Goal: Task Accomplishment & Management: Manage account settings

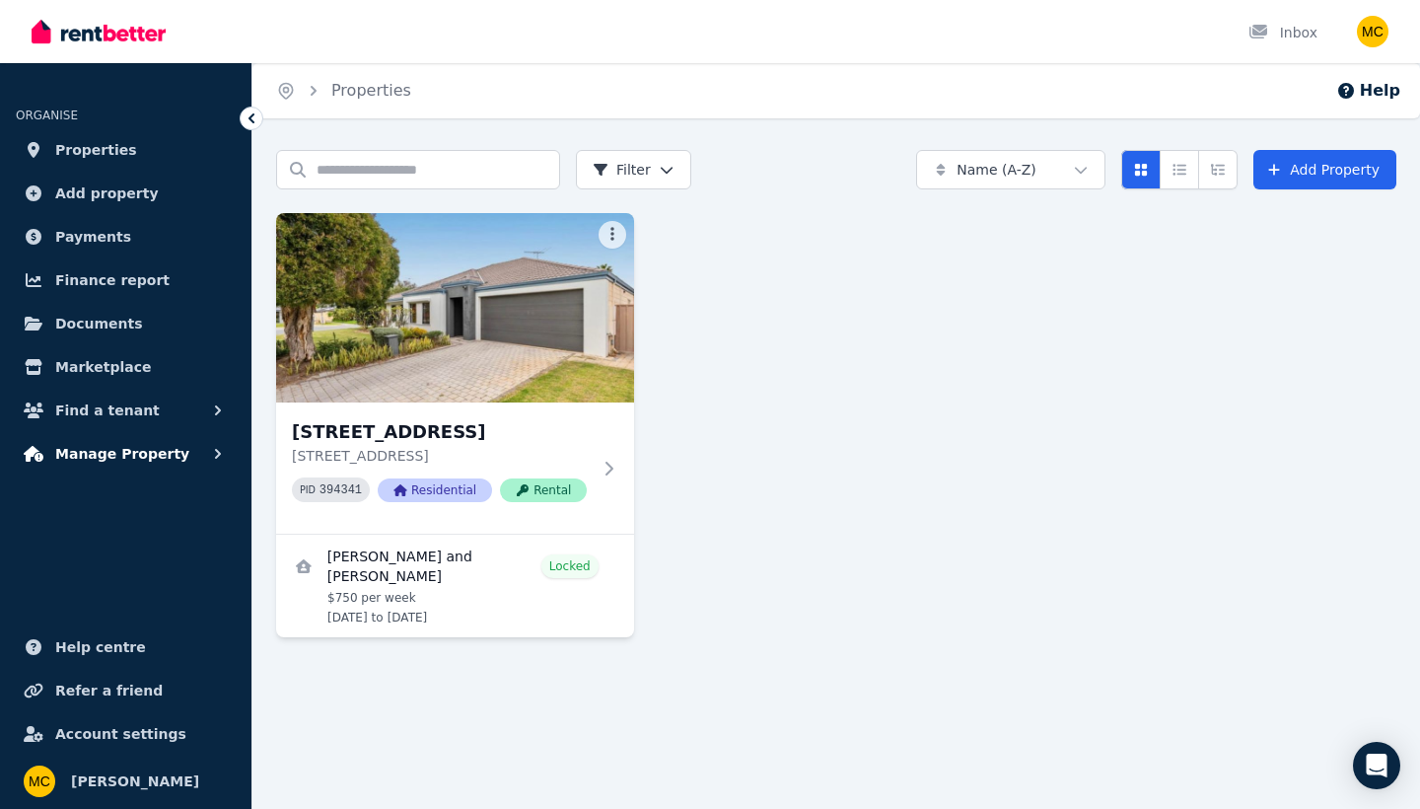
click at [206, 458] on button "Manage Property" at bounding box center [126, 453] width 220 height 39
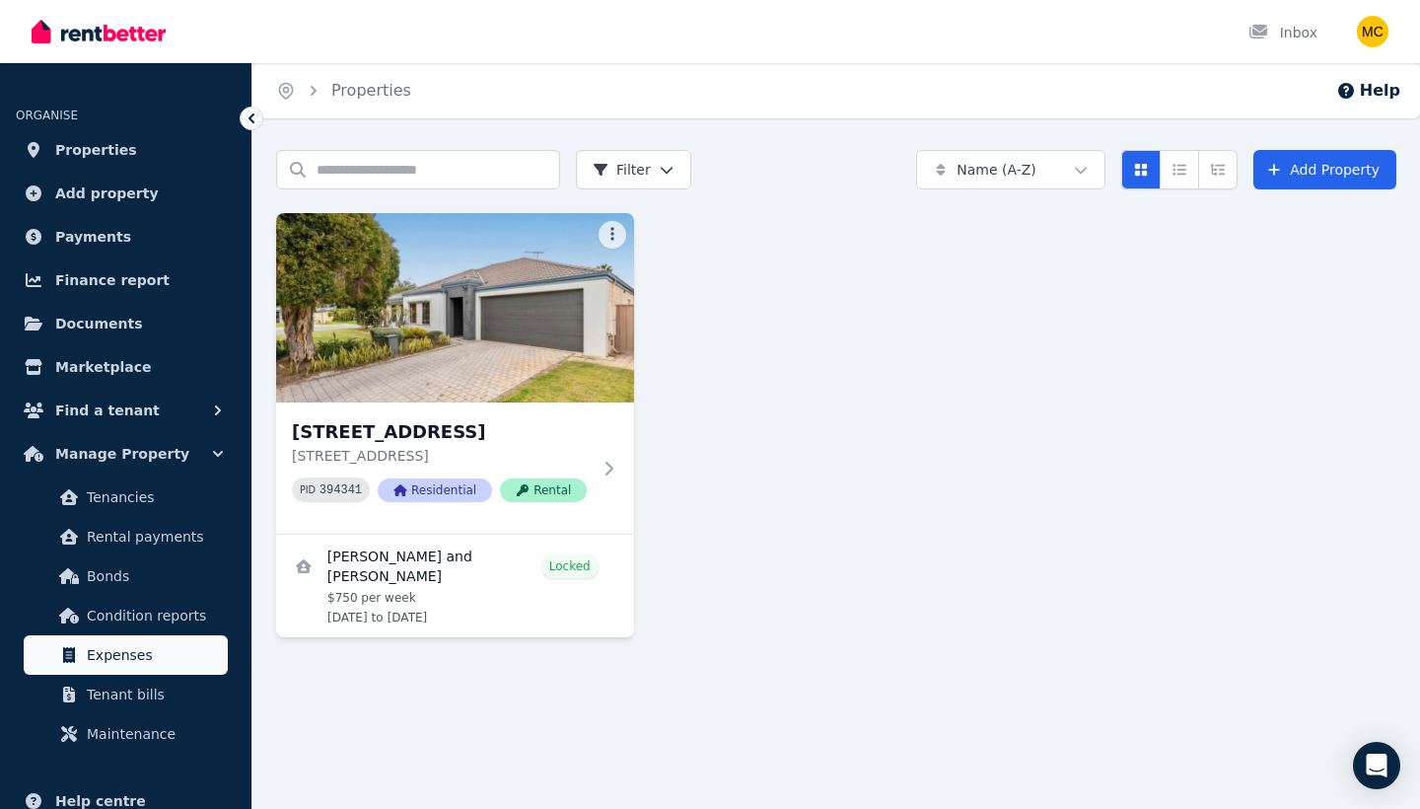
click at [152, 645] on span "Expenses" at bounding box center [153, 655] width 133 height 24
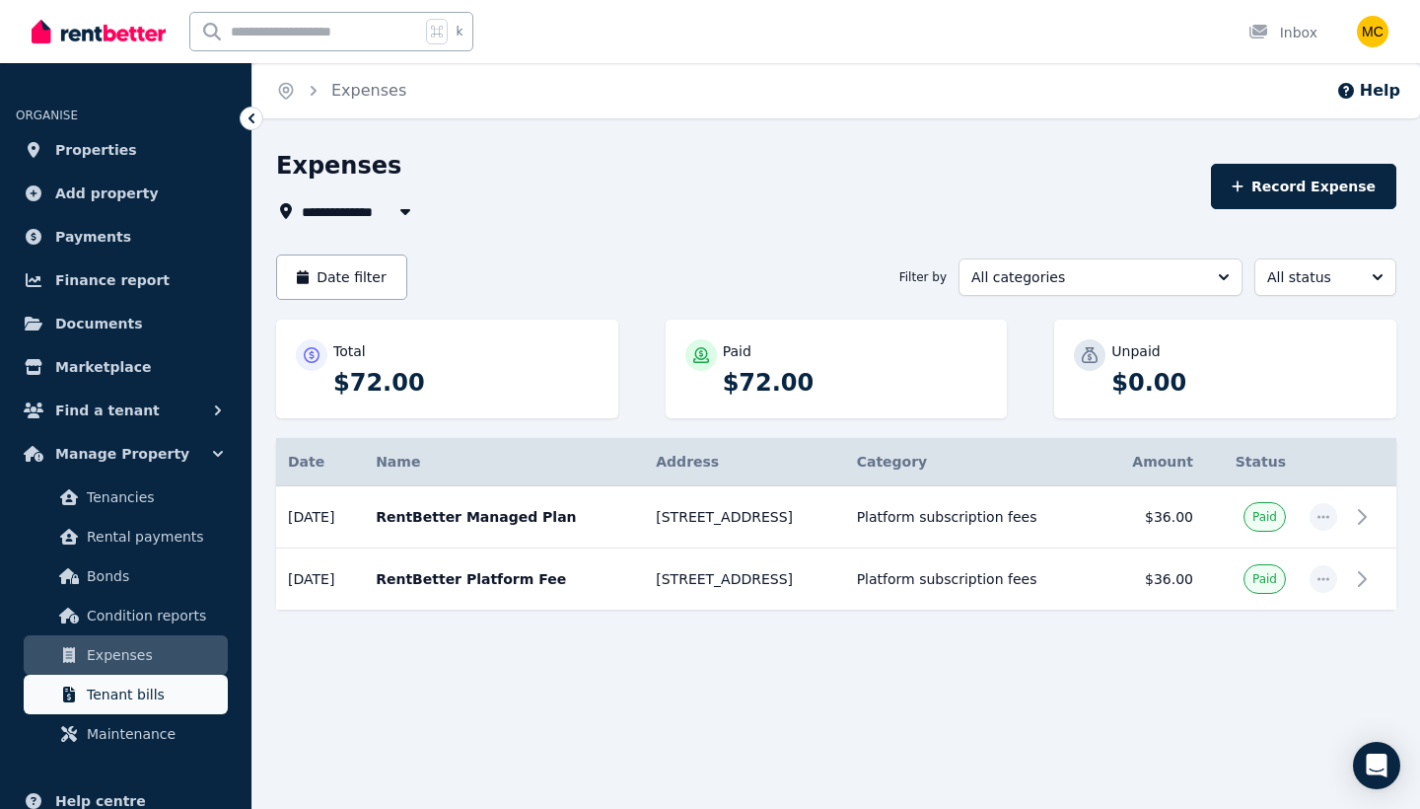
click at [166, 692] on span "Tenant bills" at bounding box center [153, 695] width 133 height 24
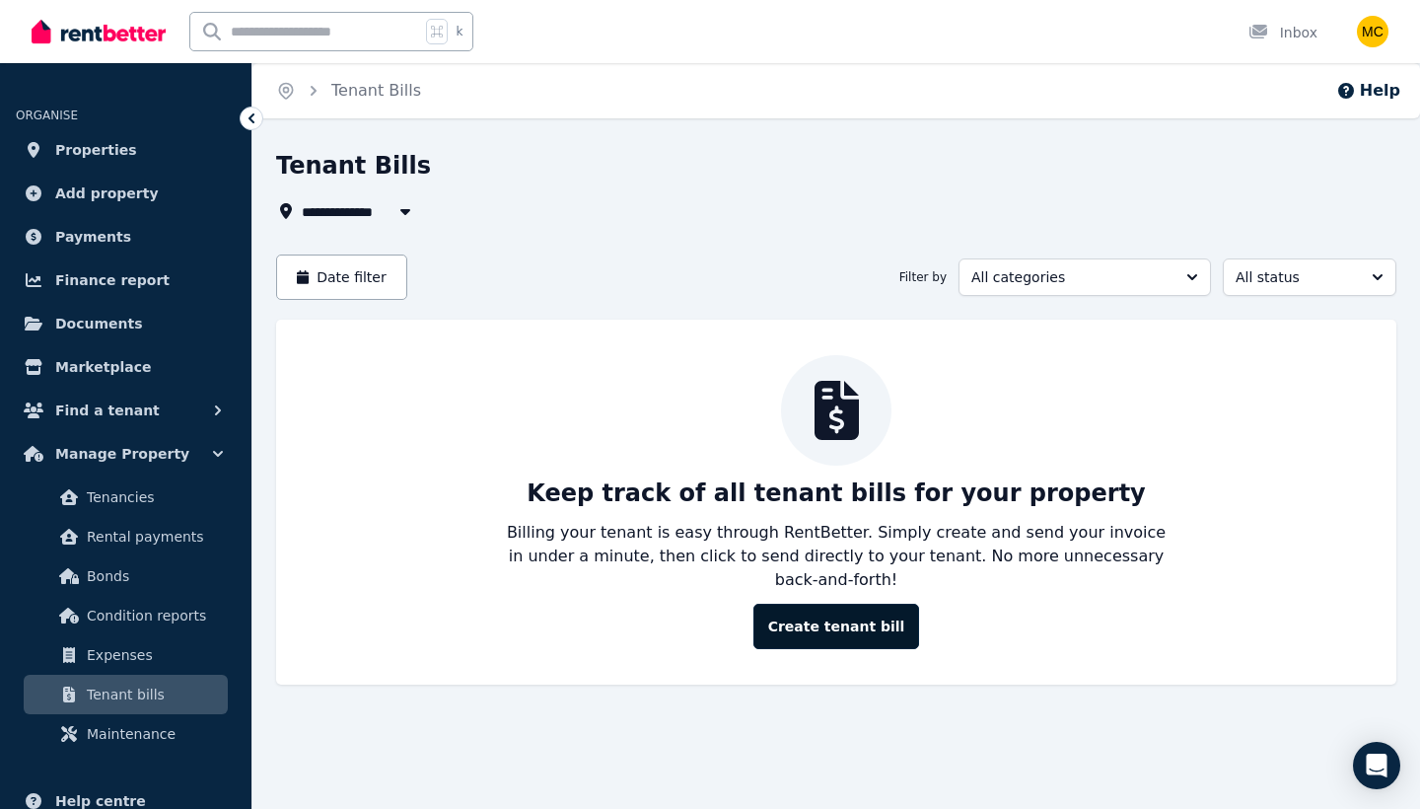
click at [816, 604] on button "Create tenant bill" at bounding box center [837, 626] width 167 height 45
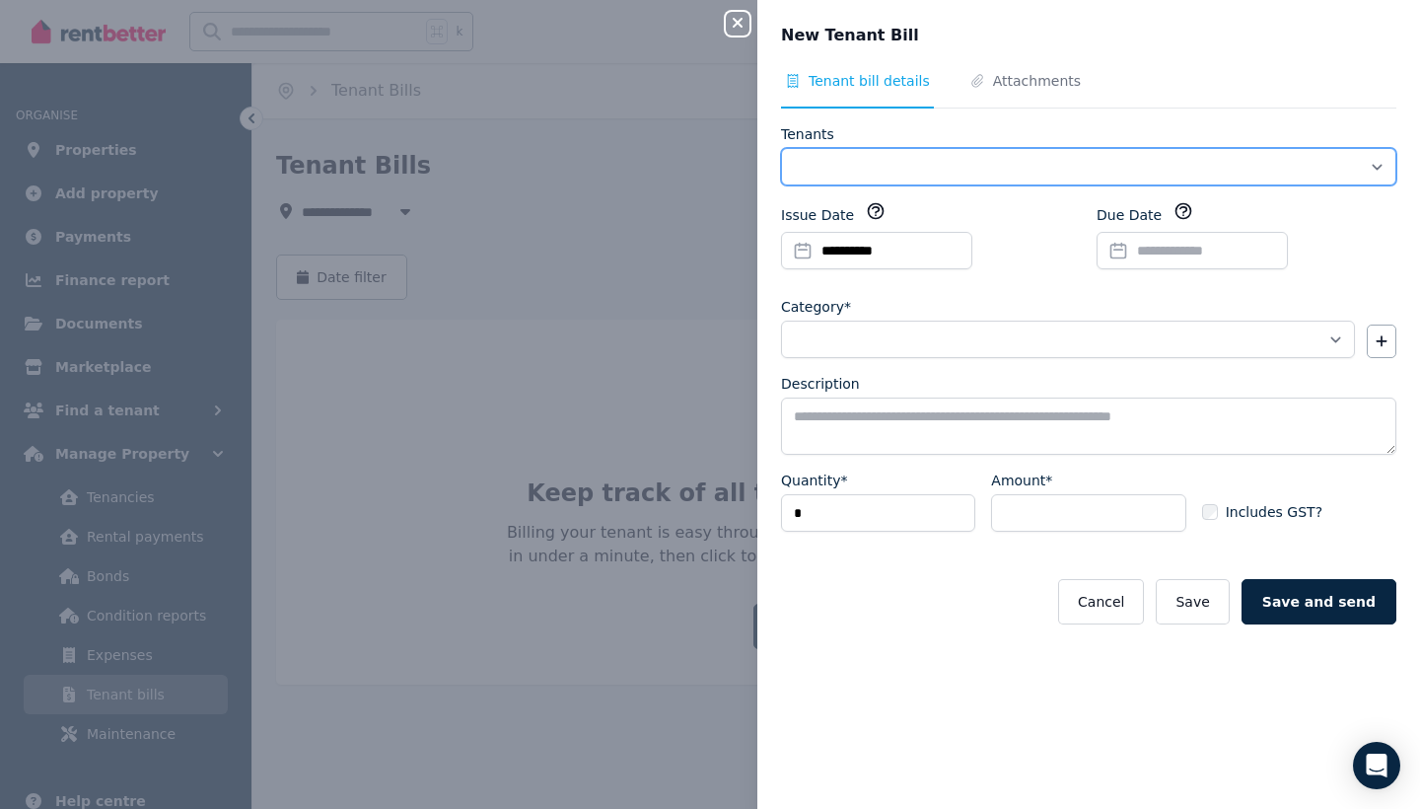
select select "**********"
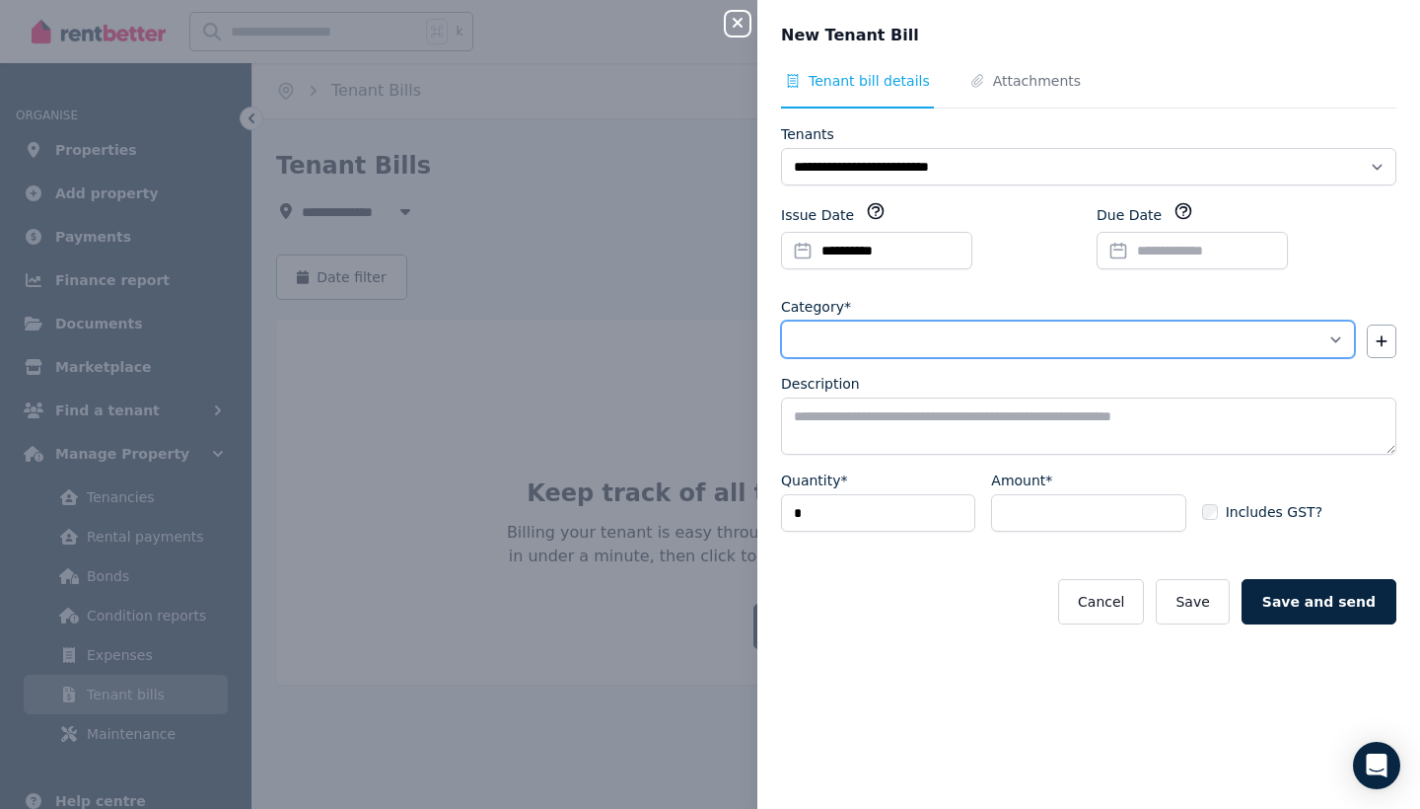
select select "**********"
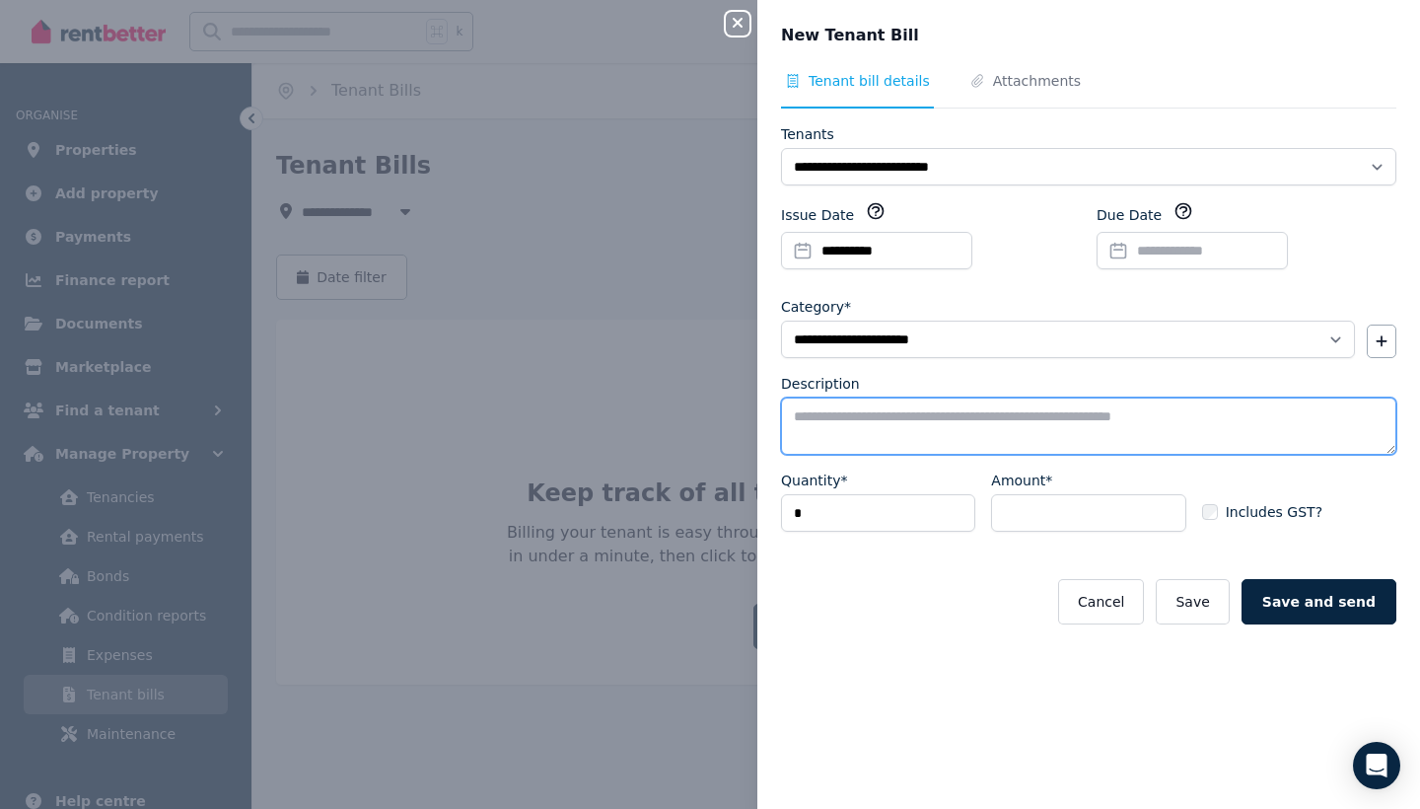
click at [842, 420] on textarea "Description" at bounding box center [1088, 425] width 615 height 57
type textarea "**********"
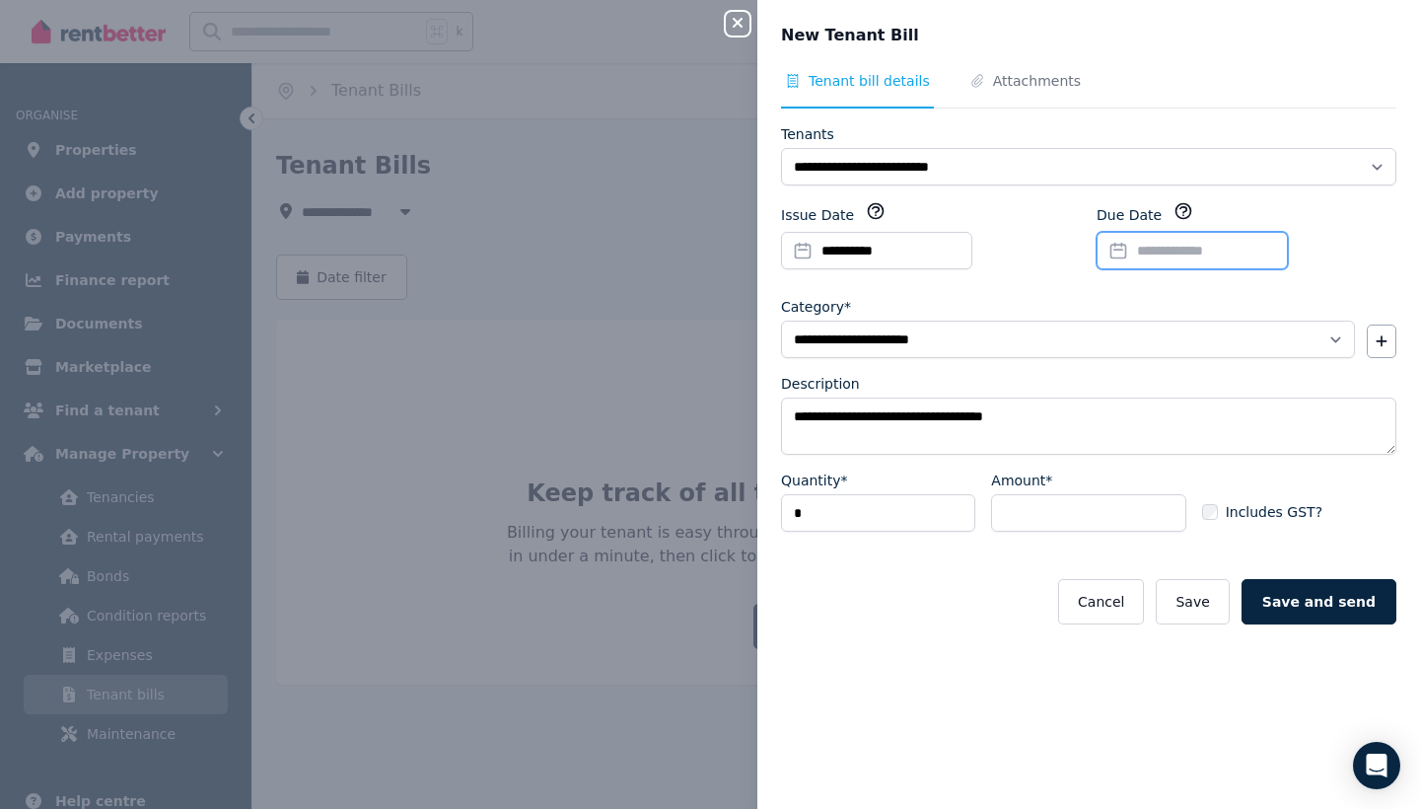
click at [1156, 251] on input "Due Date" at bounding box center [1192, 250] width 191 height 37
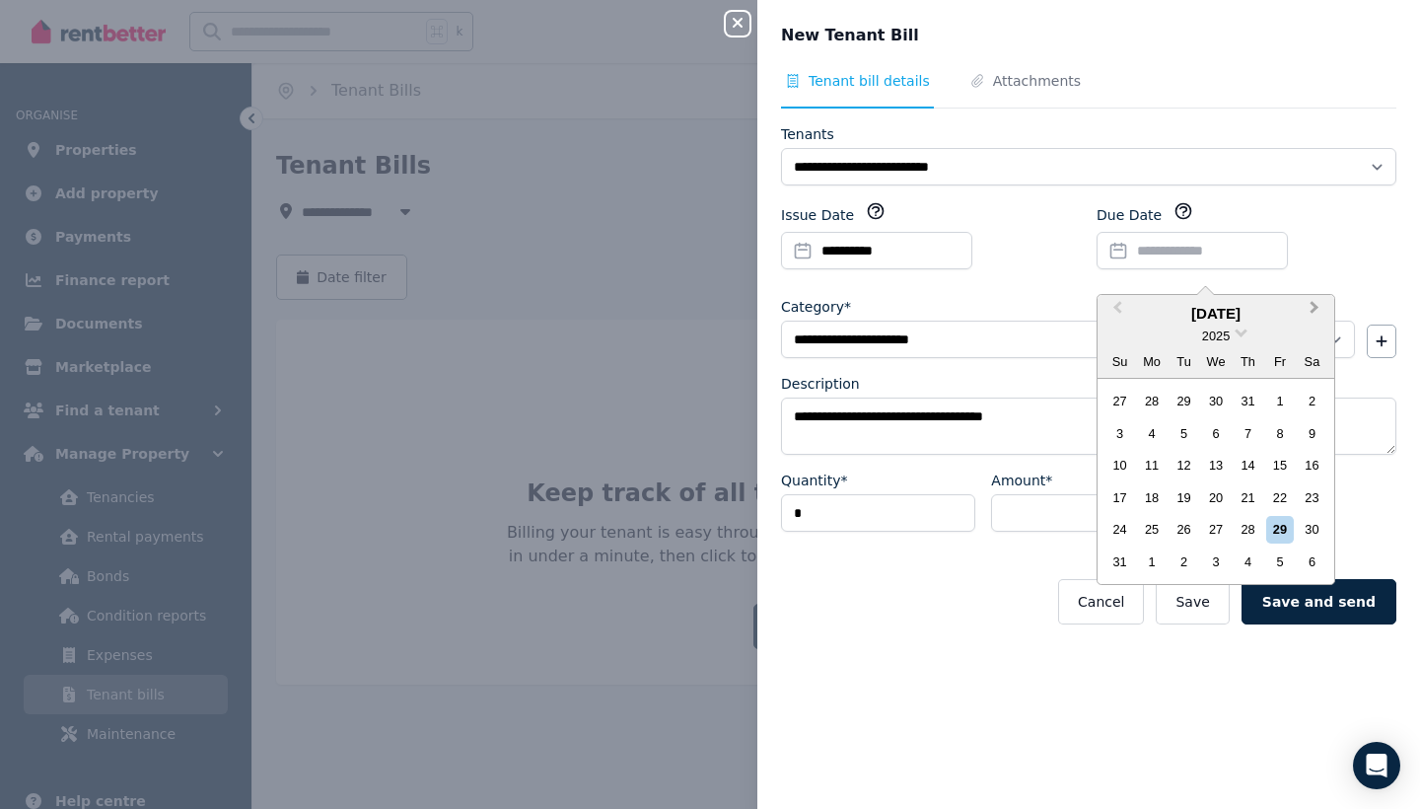
click at [1315, 307] on span "Next Month" at bounding box center [1315, 312] width 0 height 30
click at [1250, 457] on div "18" at bounding box center [1248, 465] width 27 height 27
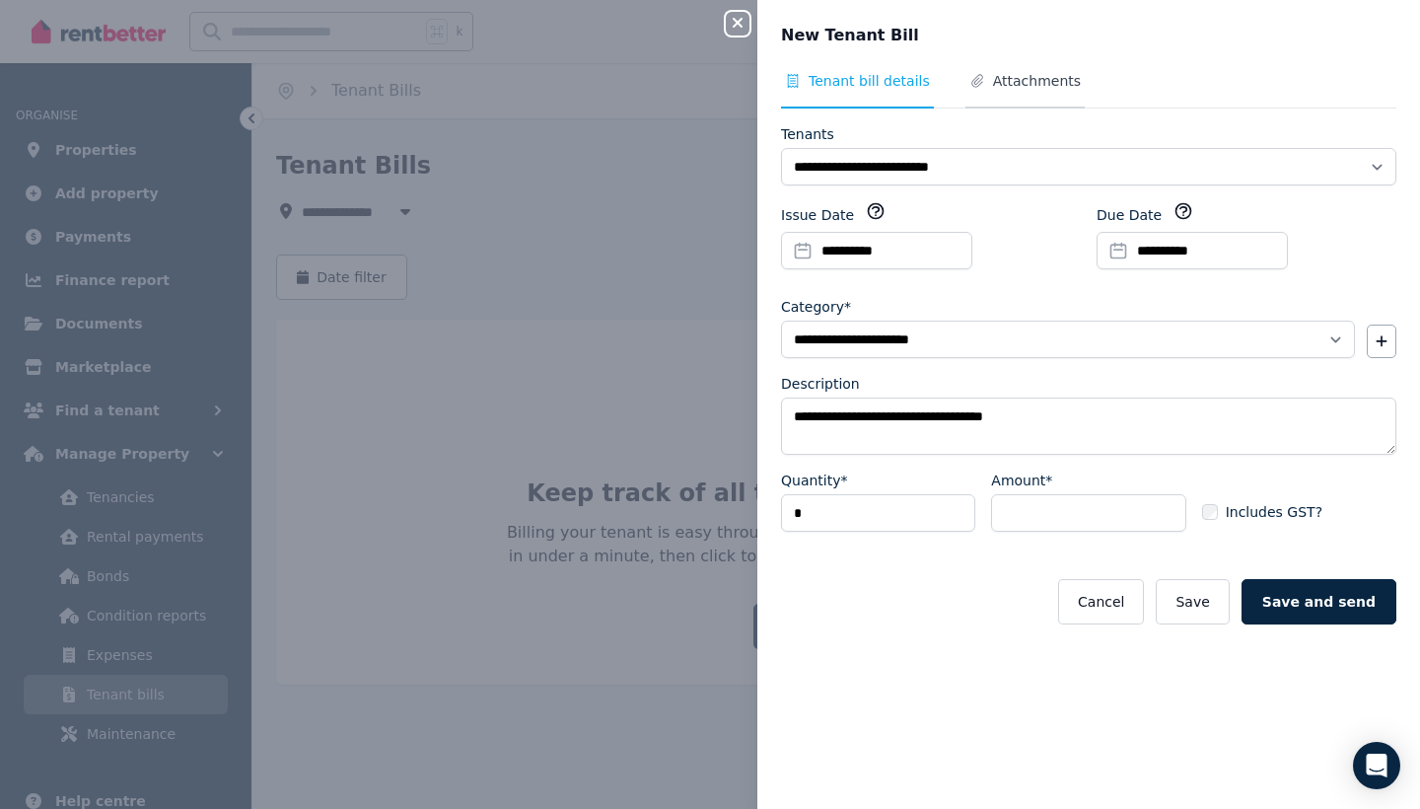
click at [1016, 71] on span "Attachments" at bounding box center [1037, 81] width 88 height 20
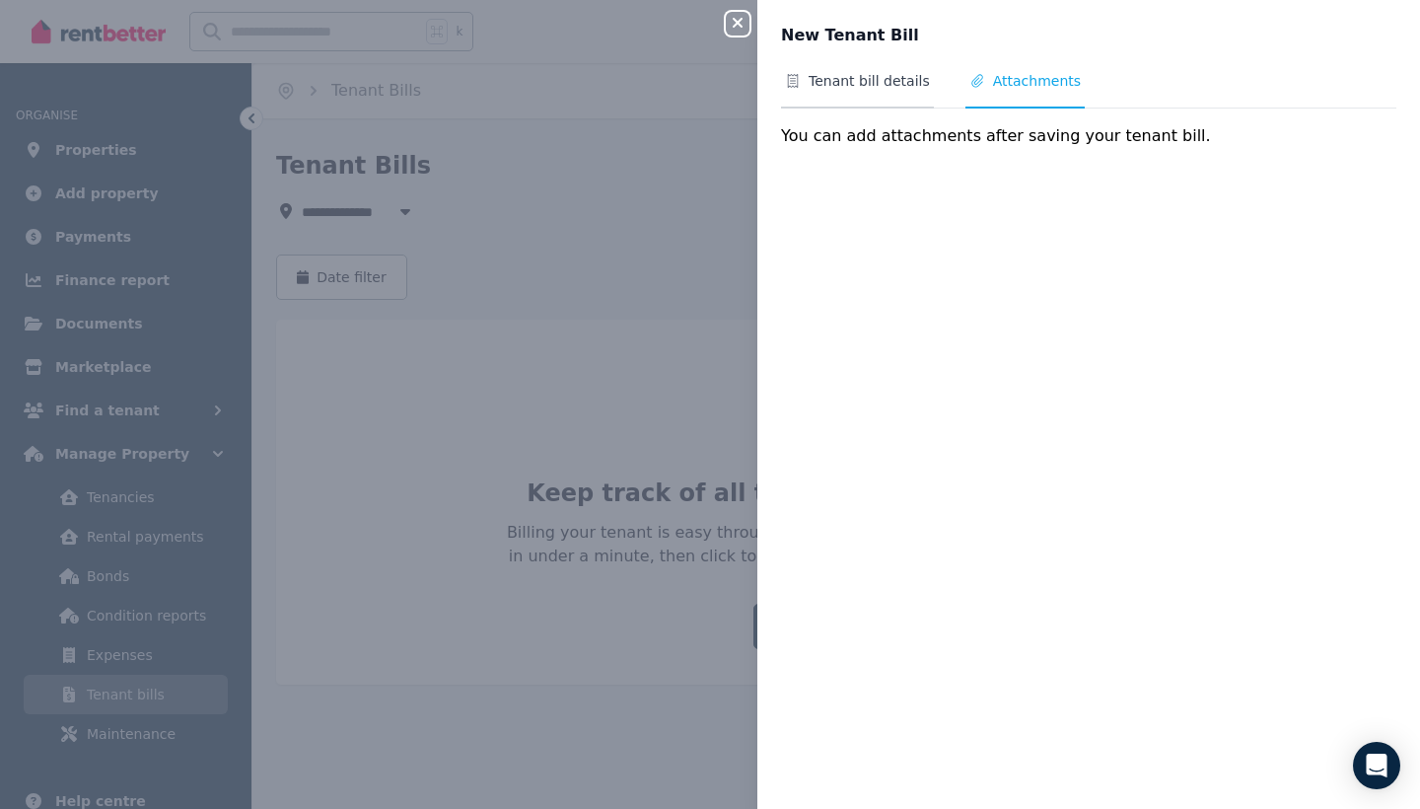
click at [895, 91] on span "Tenant bill details" at bounding box center [857, 89] width 153 height 37
select select "**********"
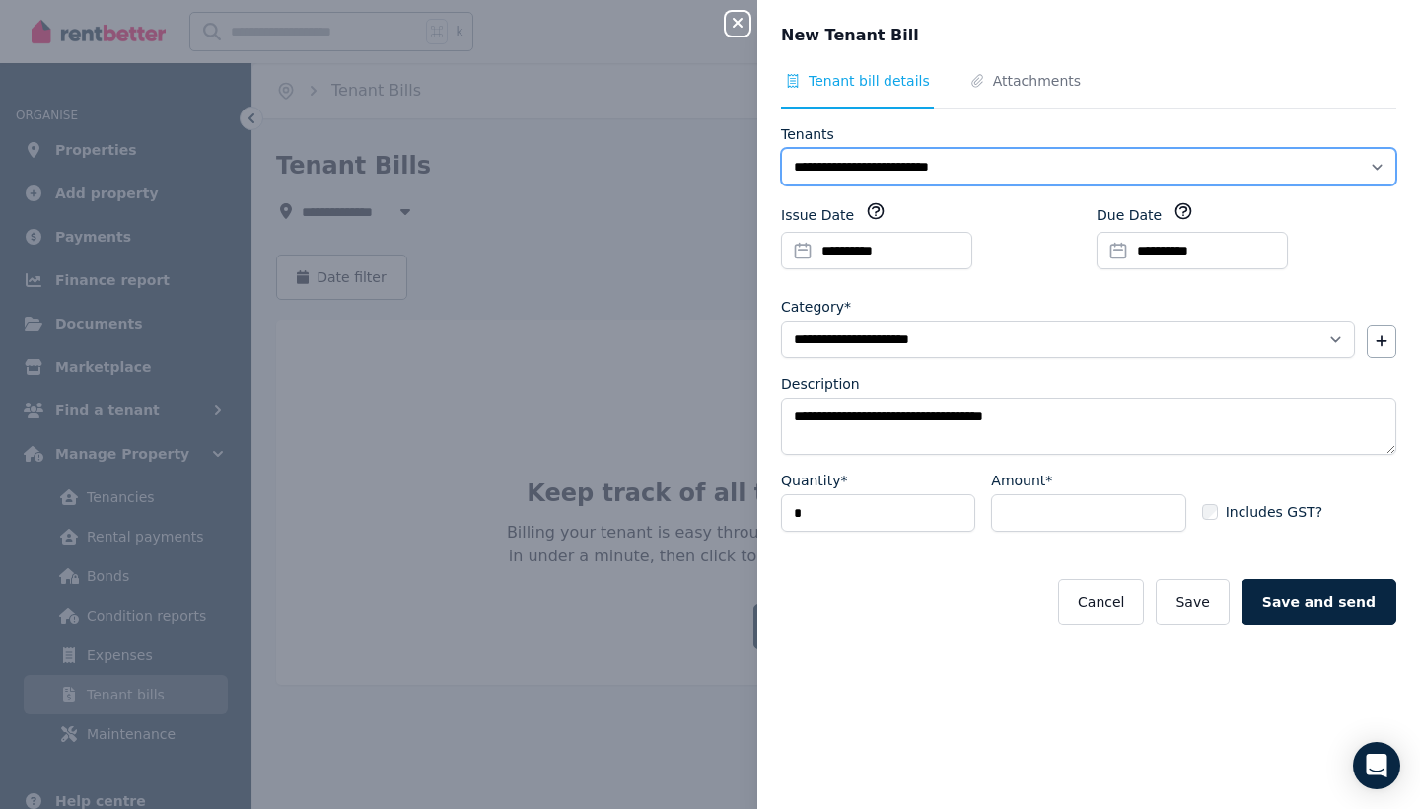
select select "**********"
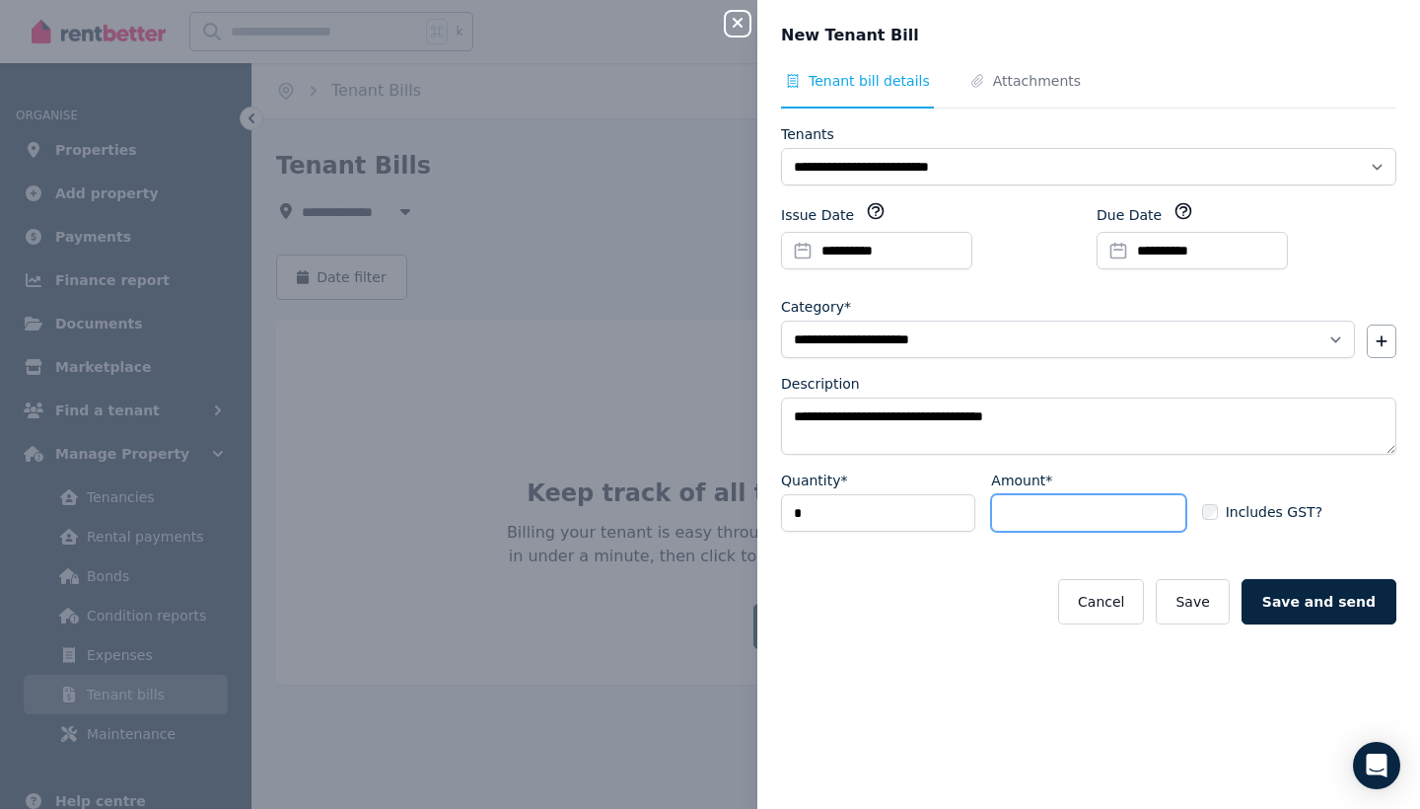
click at [1028, 514] on input "Amount*" at bounding box center [1088, 512] width 194 height 37
type input "******"
click at [1240, 543] on div "Includes GST?" at bounding box center [1299, 508] width 194 height 77
click at [1341, 611] on button "Save and send" at bounding box center [1319, 601] width 155 height 45
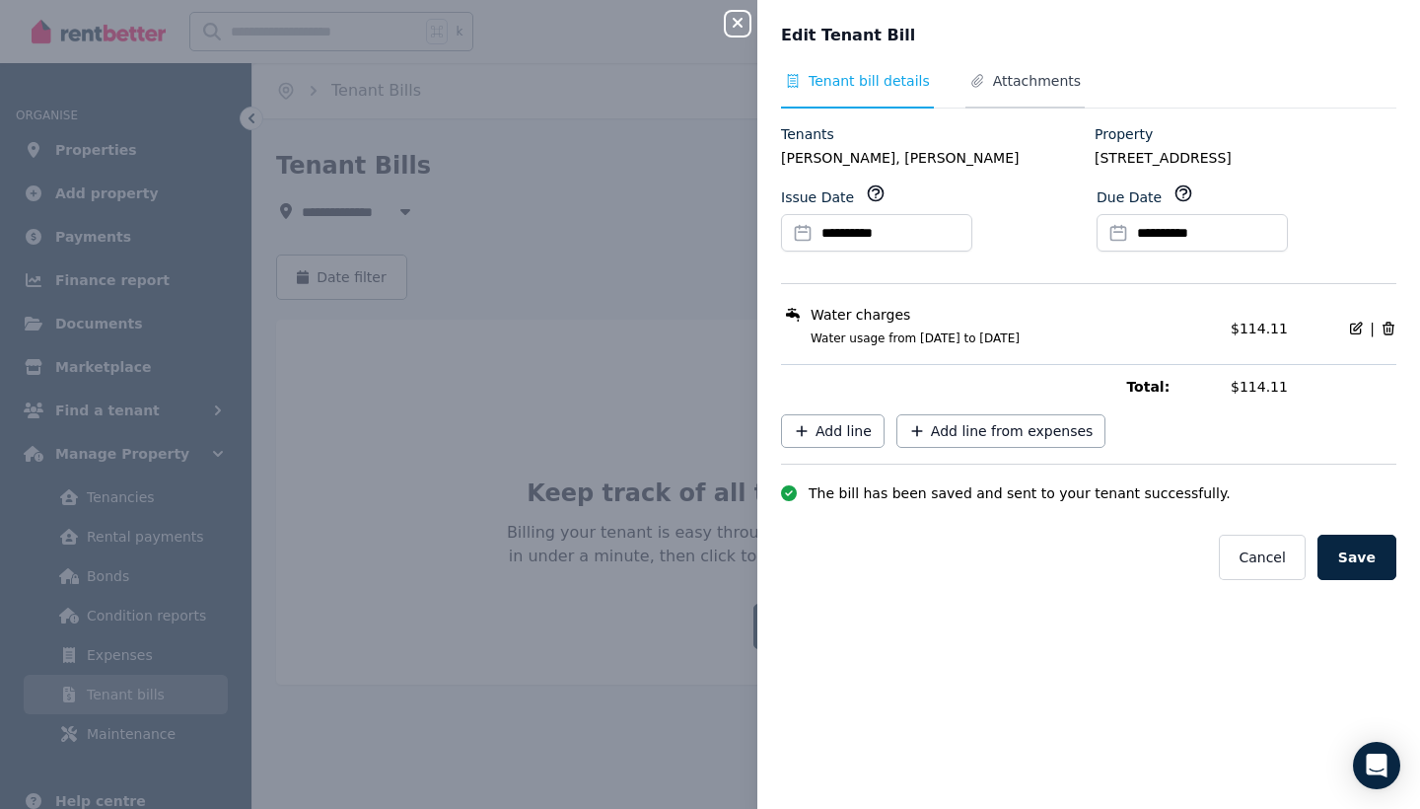
click at [1006, 83] on span "Attachments" at bounding box center [1037, 81] width 88 height 20
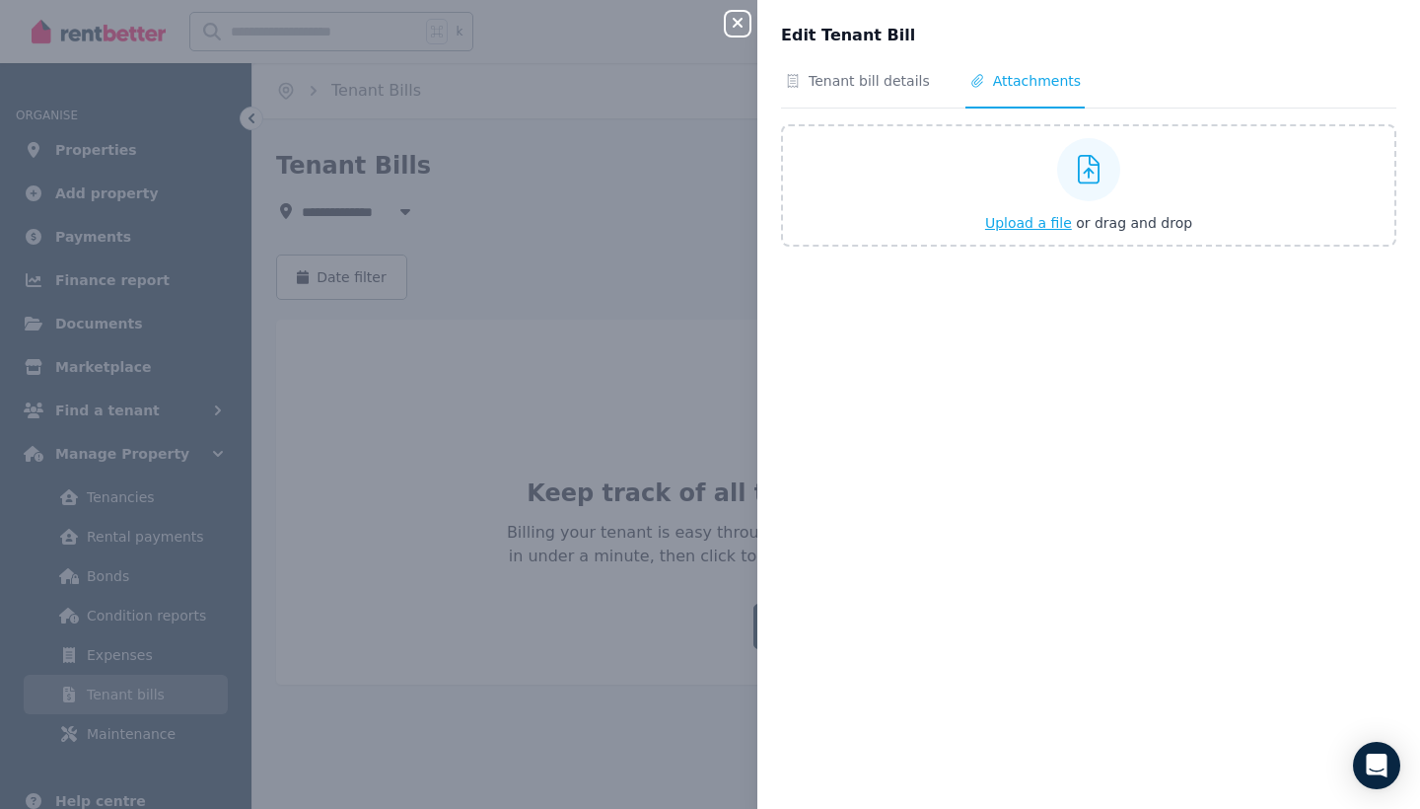
click at [1062, 183] on div at bounding box center [1088, 169] width 63 height 63
click at [0, 0] on input "Upload a file or drag and drop" at bounding box center [0, 0] width 0 height 0
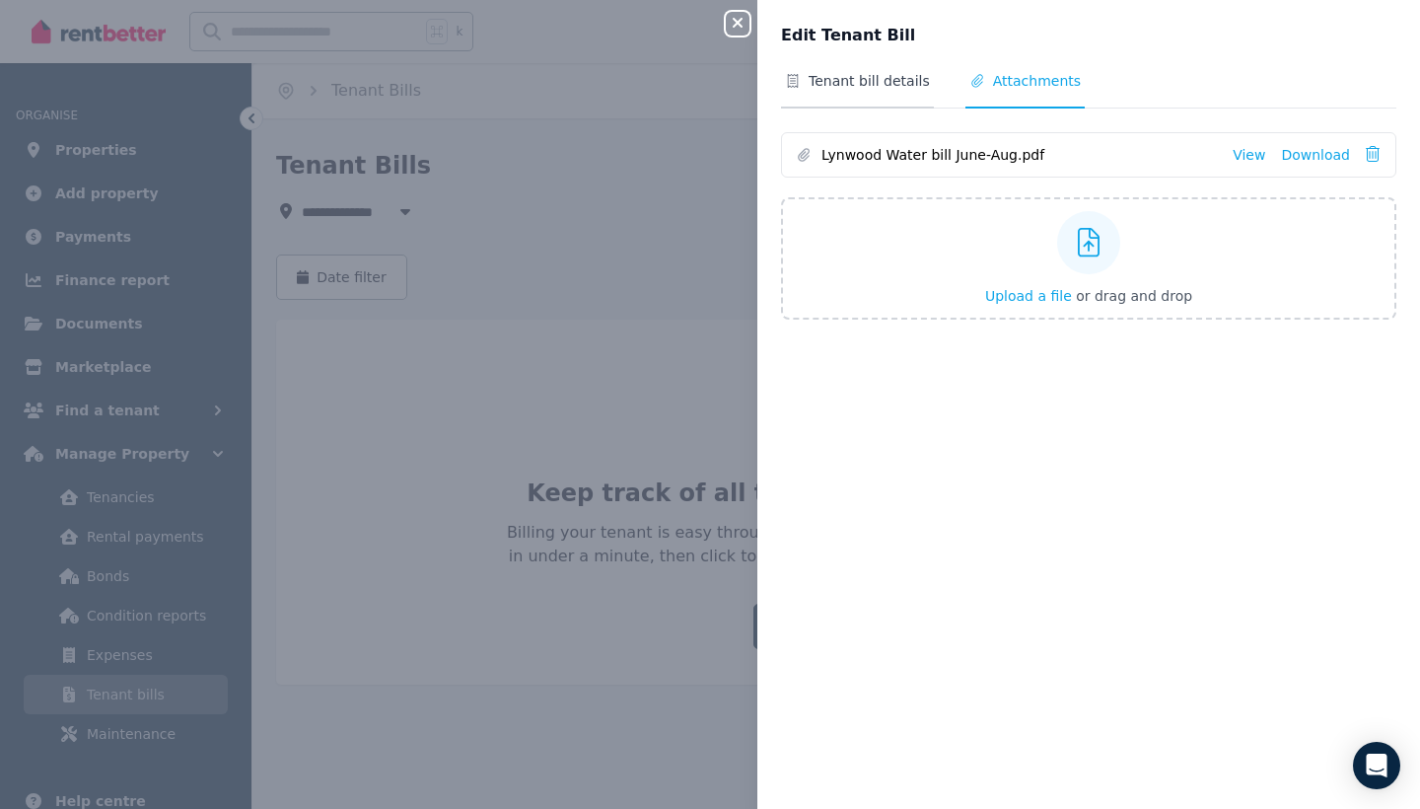
click at [842, 78] on span "Tenant bill details" at bounding box center [869, 81] width 121 height 20
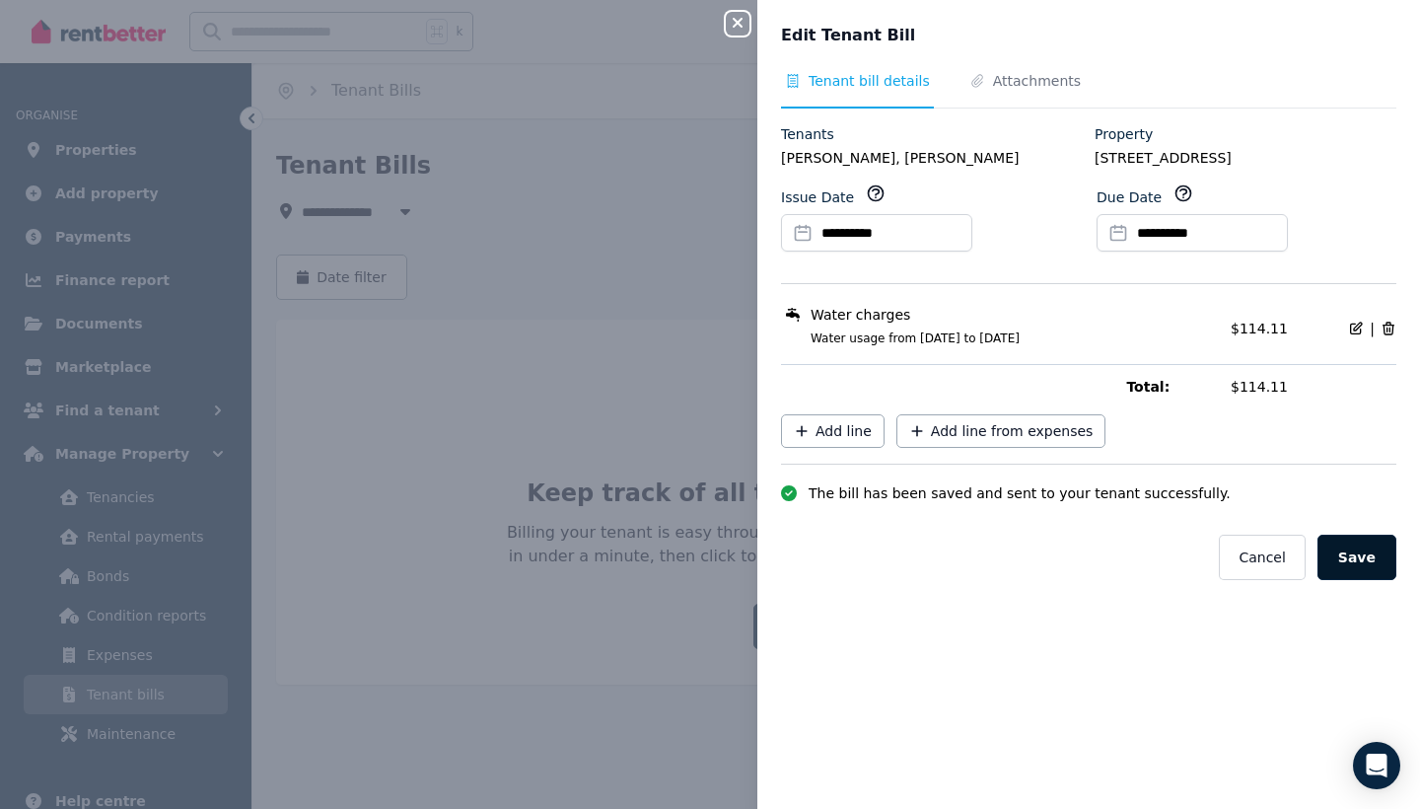
click at [1357, 537] on button "Save" at bounding box center [1357, 557] width 79 height 45
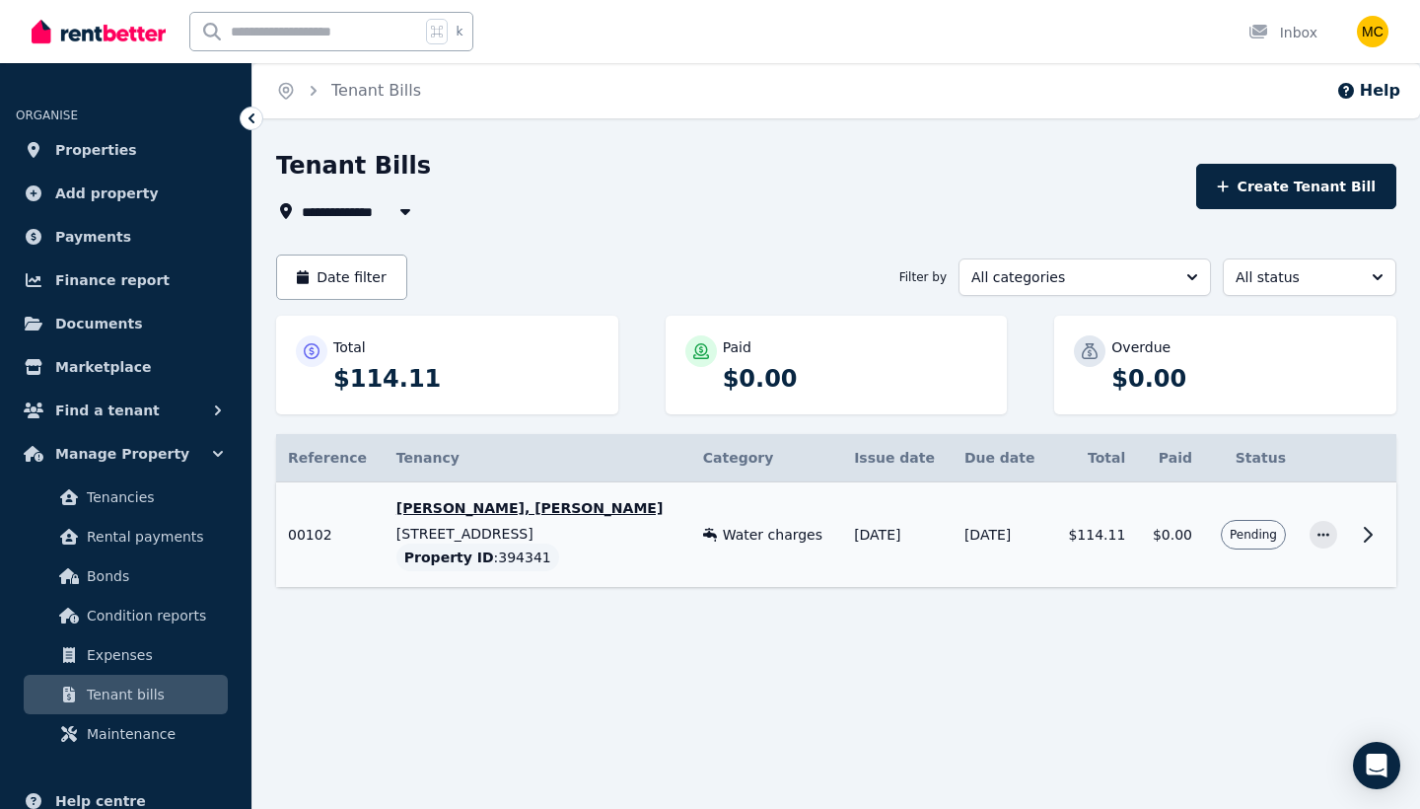
click at [1360, 538] on icon at bounding box center [1368, 535] width 24 height 24
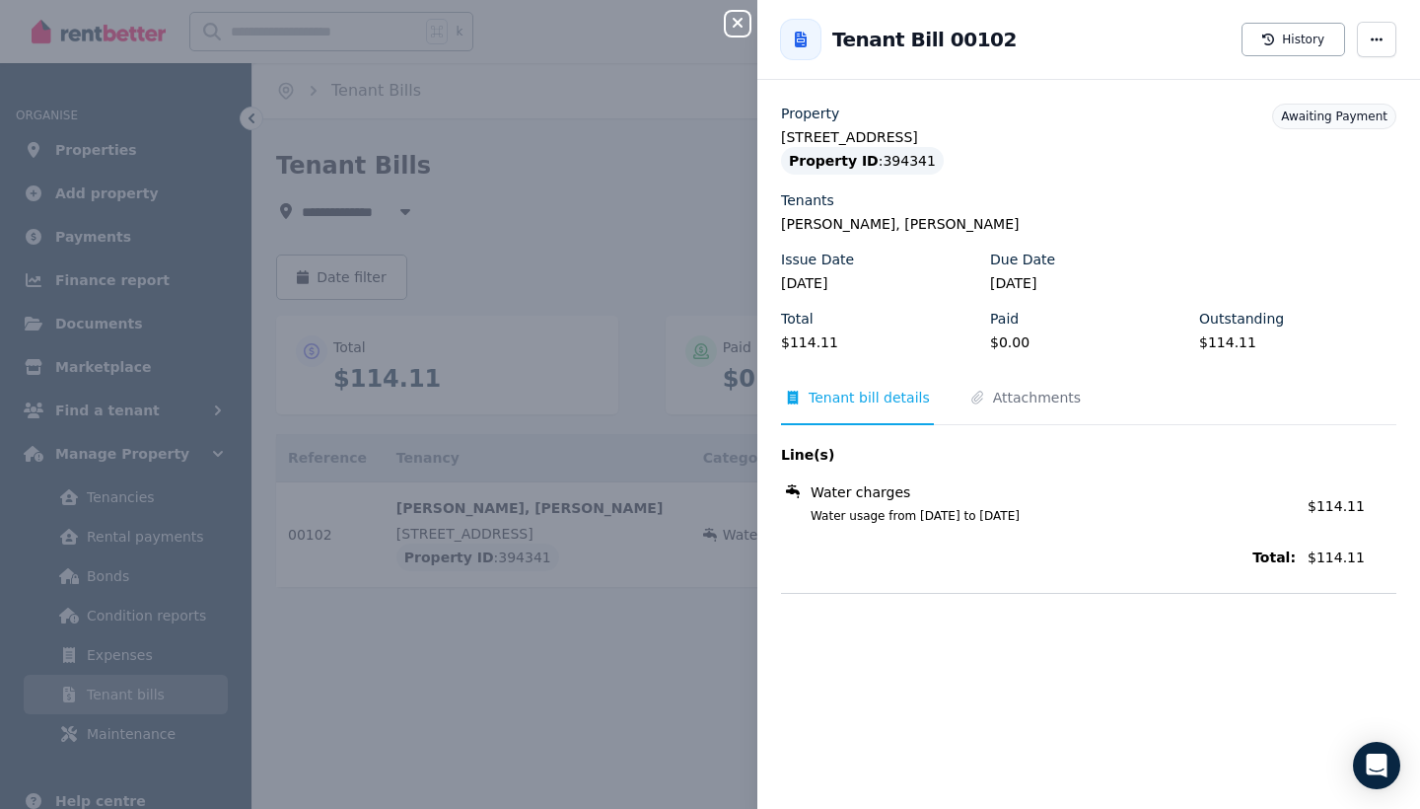
click at [696, 250] on div "Close panel Back to Tenant Bill 00102 History Property [STREET_ADDRESS] Propert…" at bounding box center [710, 404] width 1420 height 809
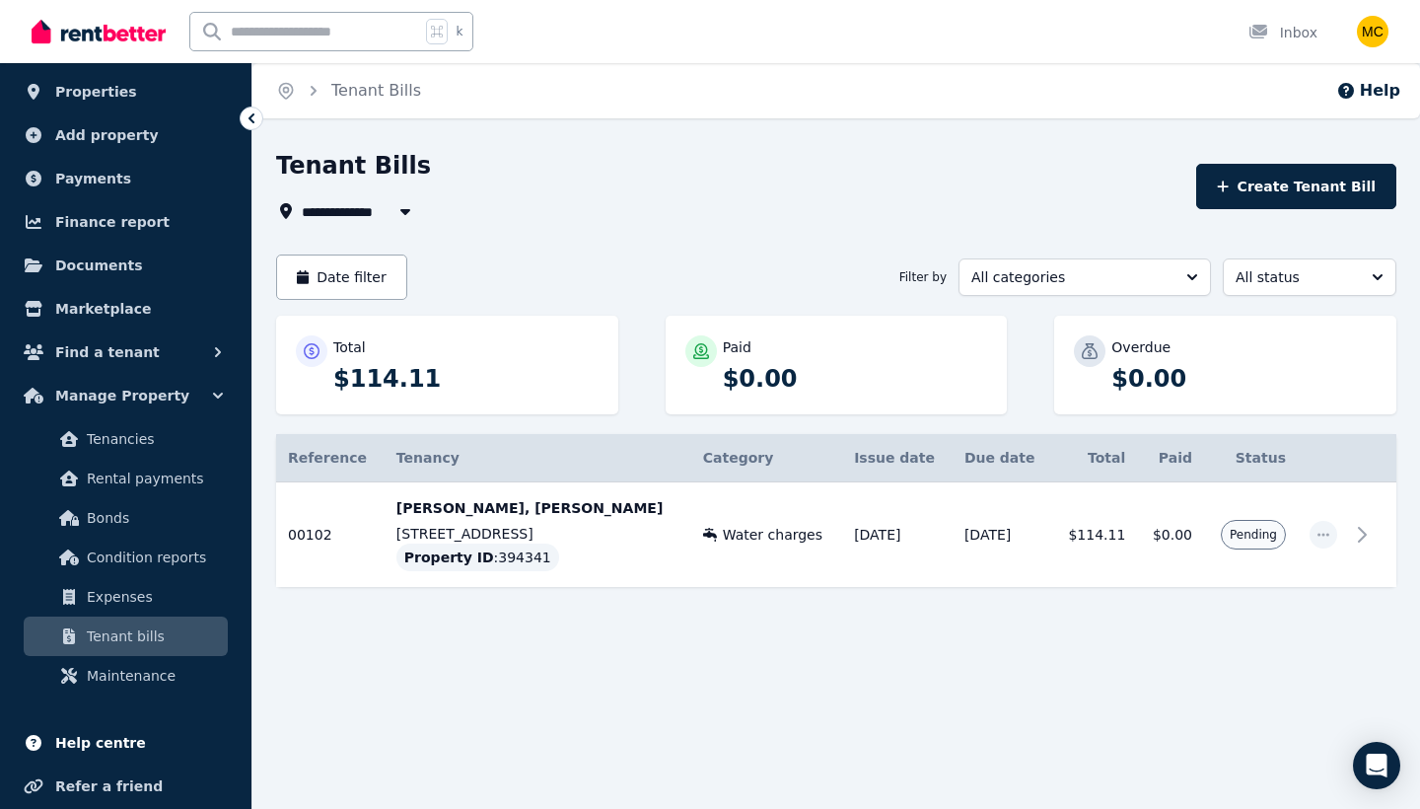
scroll to position [50, 0]
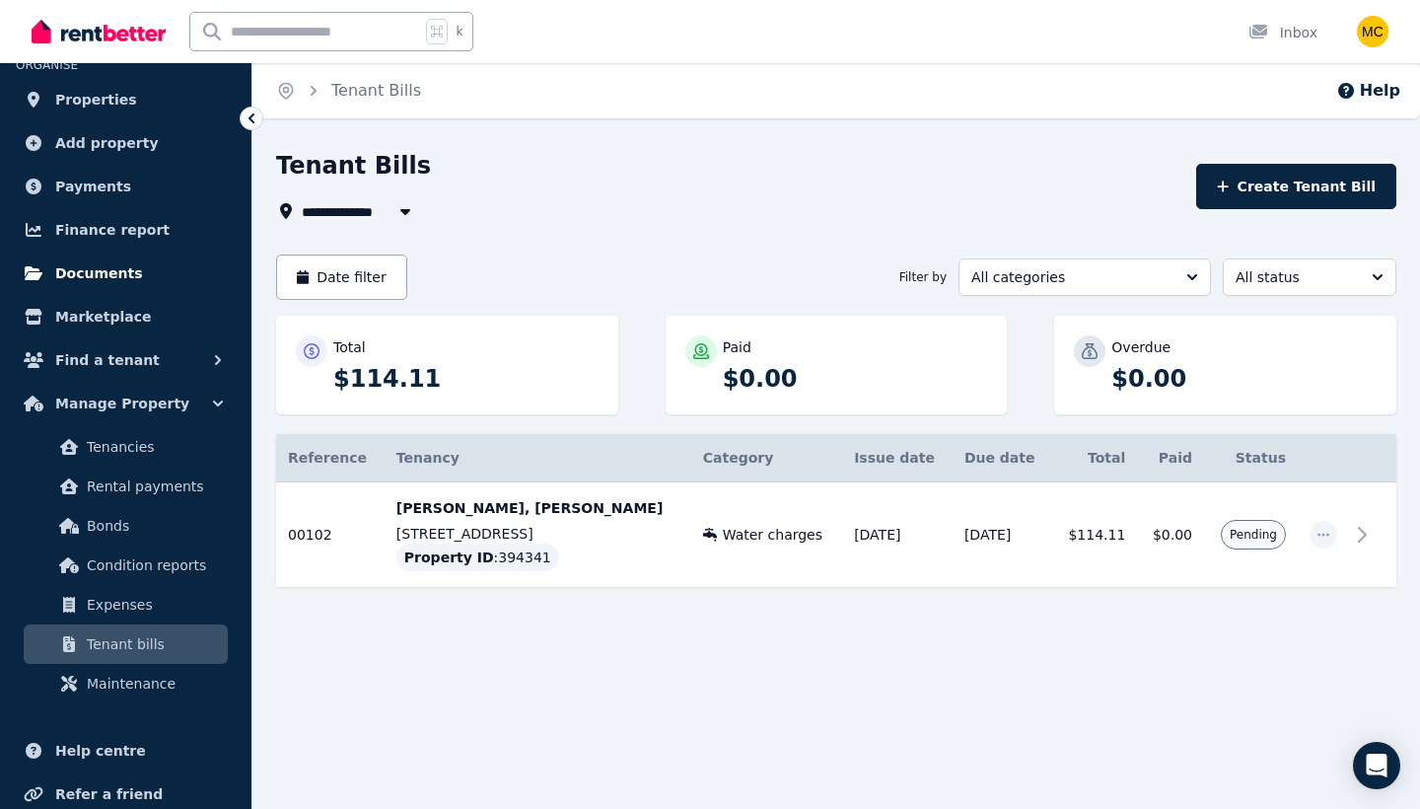
click at [119, 277] on span "Documents" at bounding box center [99, 273] width 88 height 24
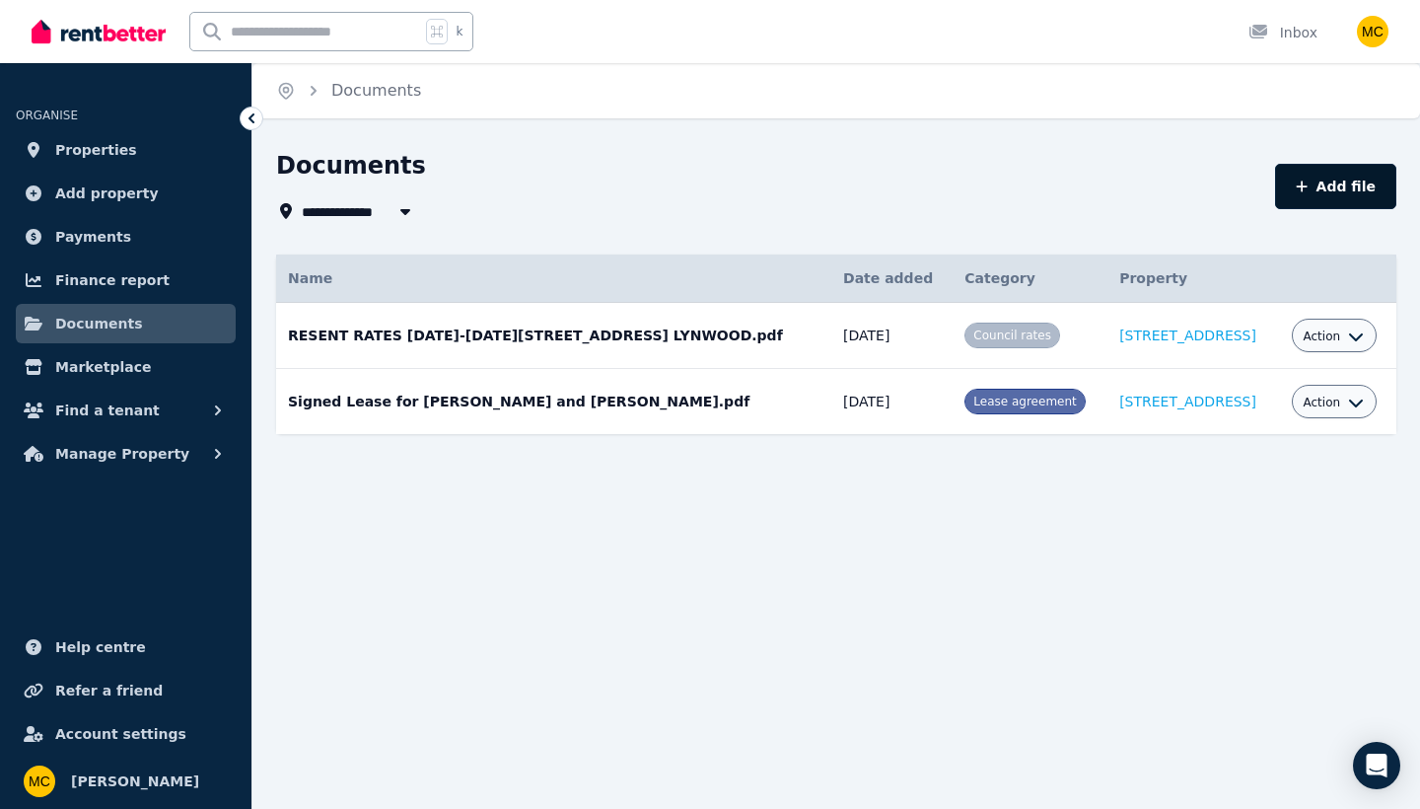
click at [1354, 185] on button "Add file" at bounding box center [1335, 186] width 121 height 45
select select "*****"
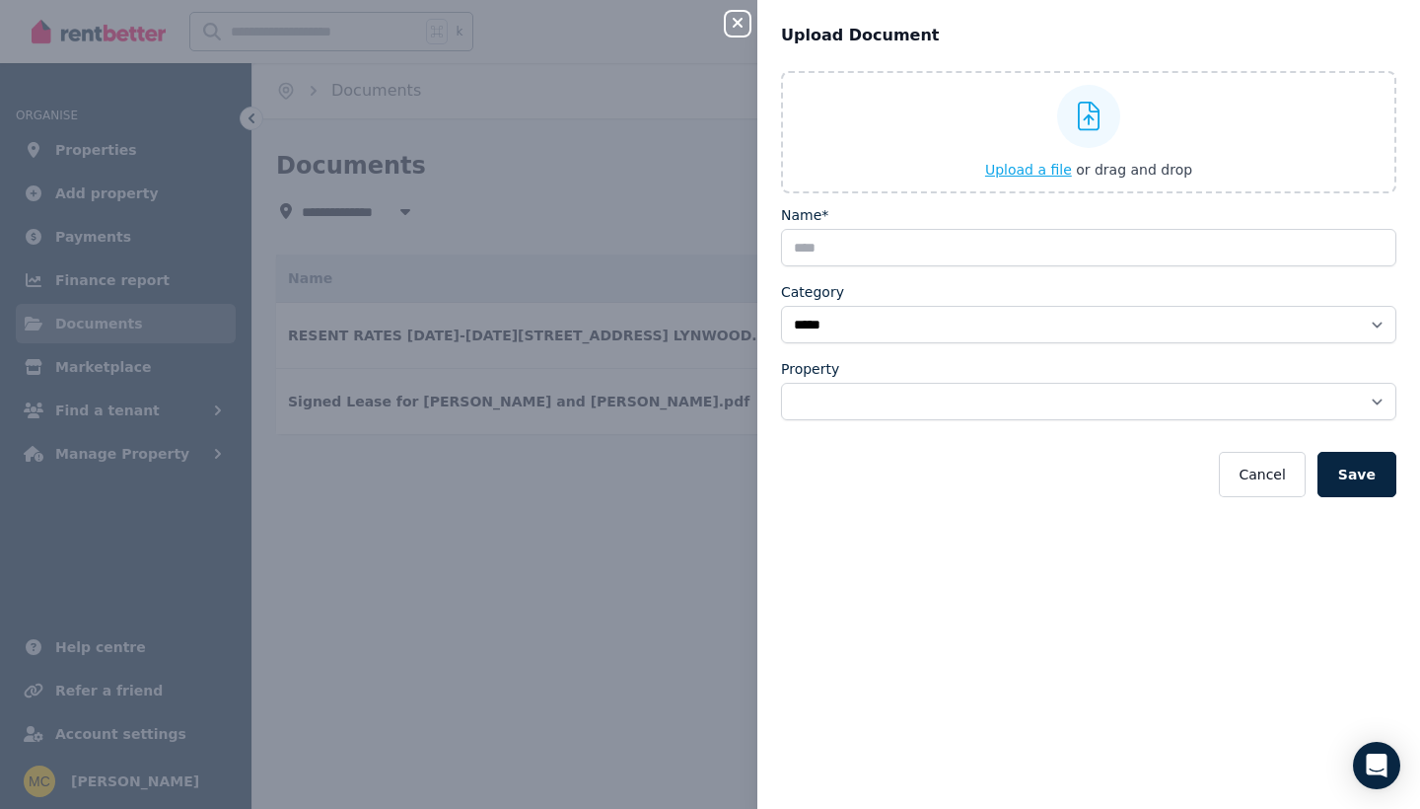
click at [1033, 168] on span "Upload a file" at bounding box center [1028, 170] width 87 height 16
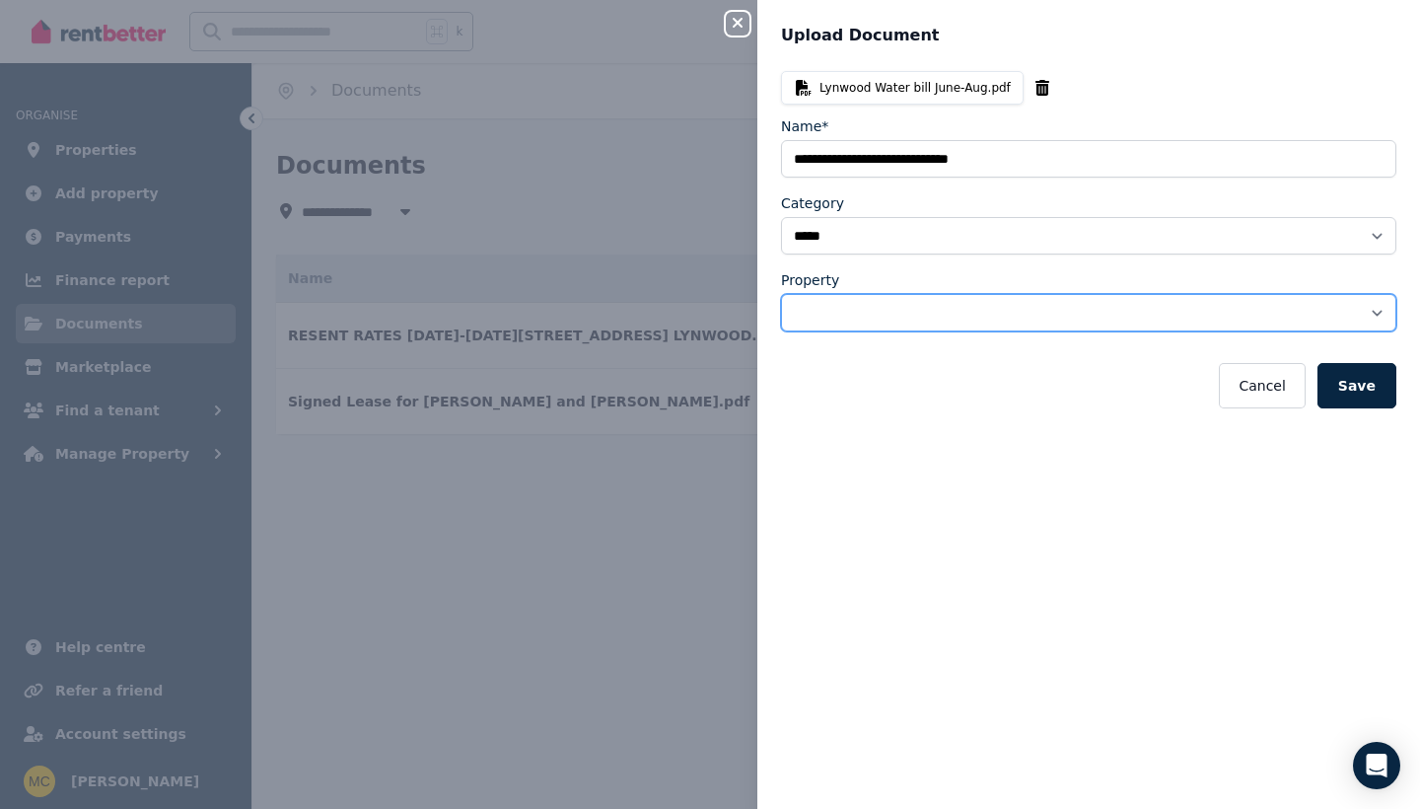
select select "**********"
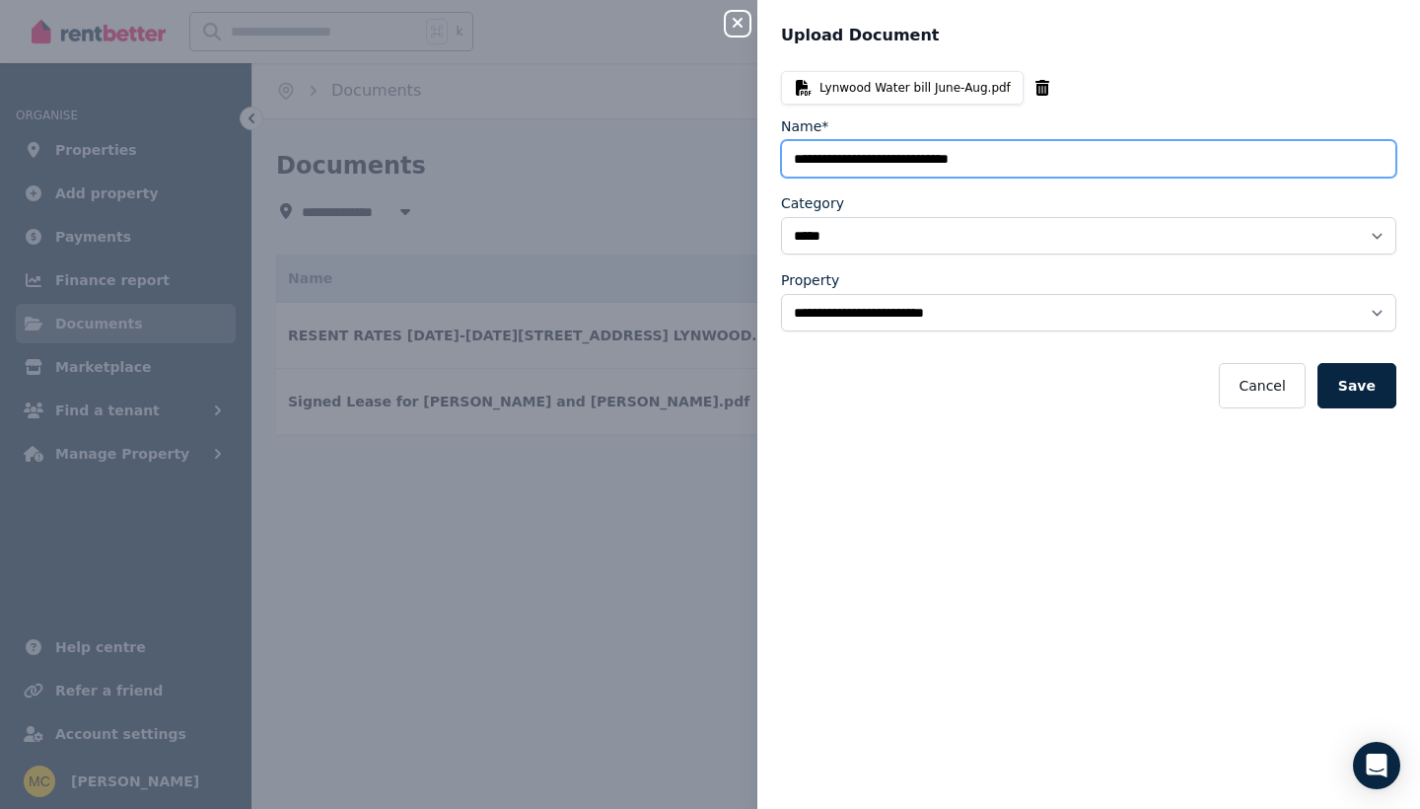
click at [1018, 164] on input "Name*" at bounding box center [1088, 158] width 615 height 37
type input "**********"
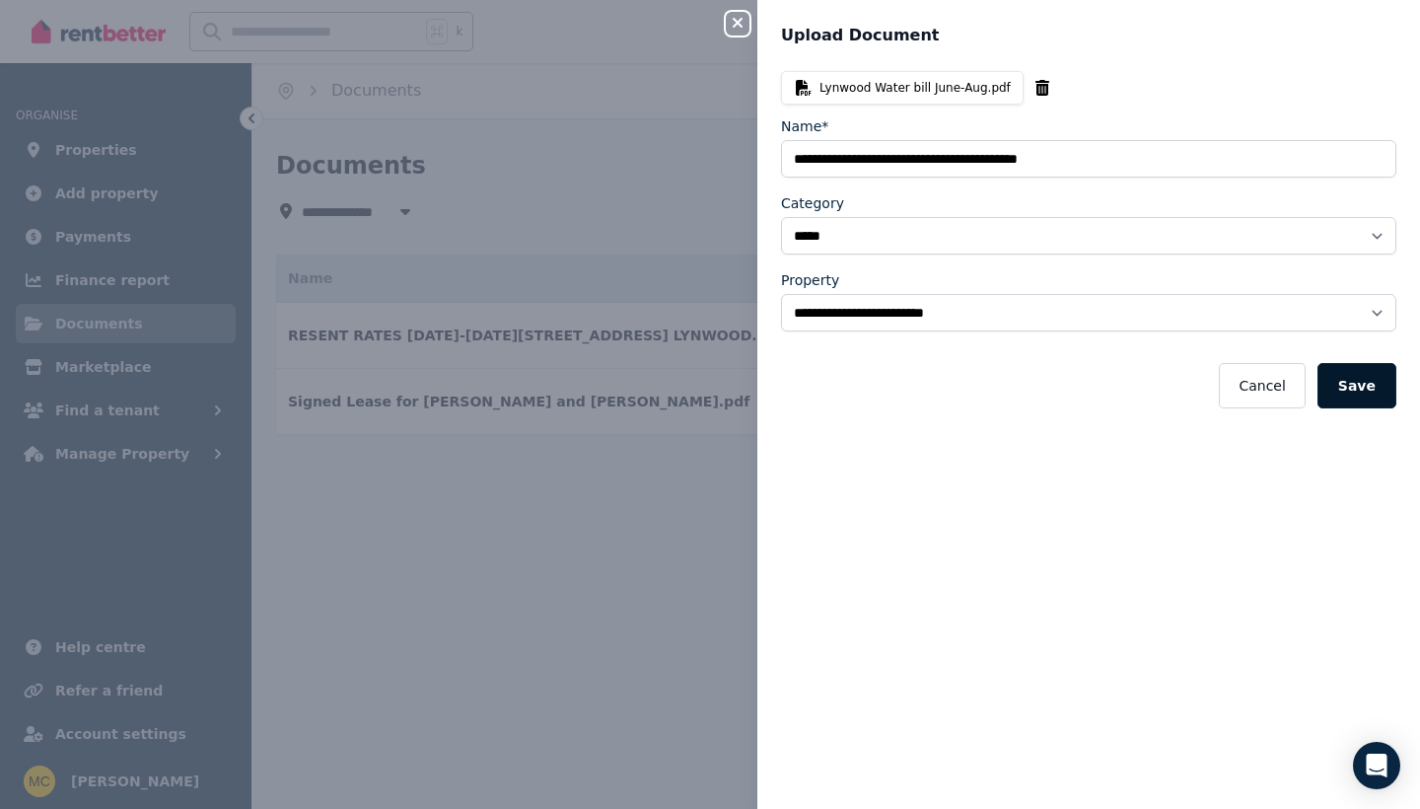
click at [1367, 380] on button "Save" at bounding box center [1357, 385] width 79 height 45
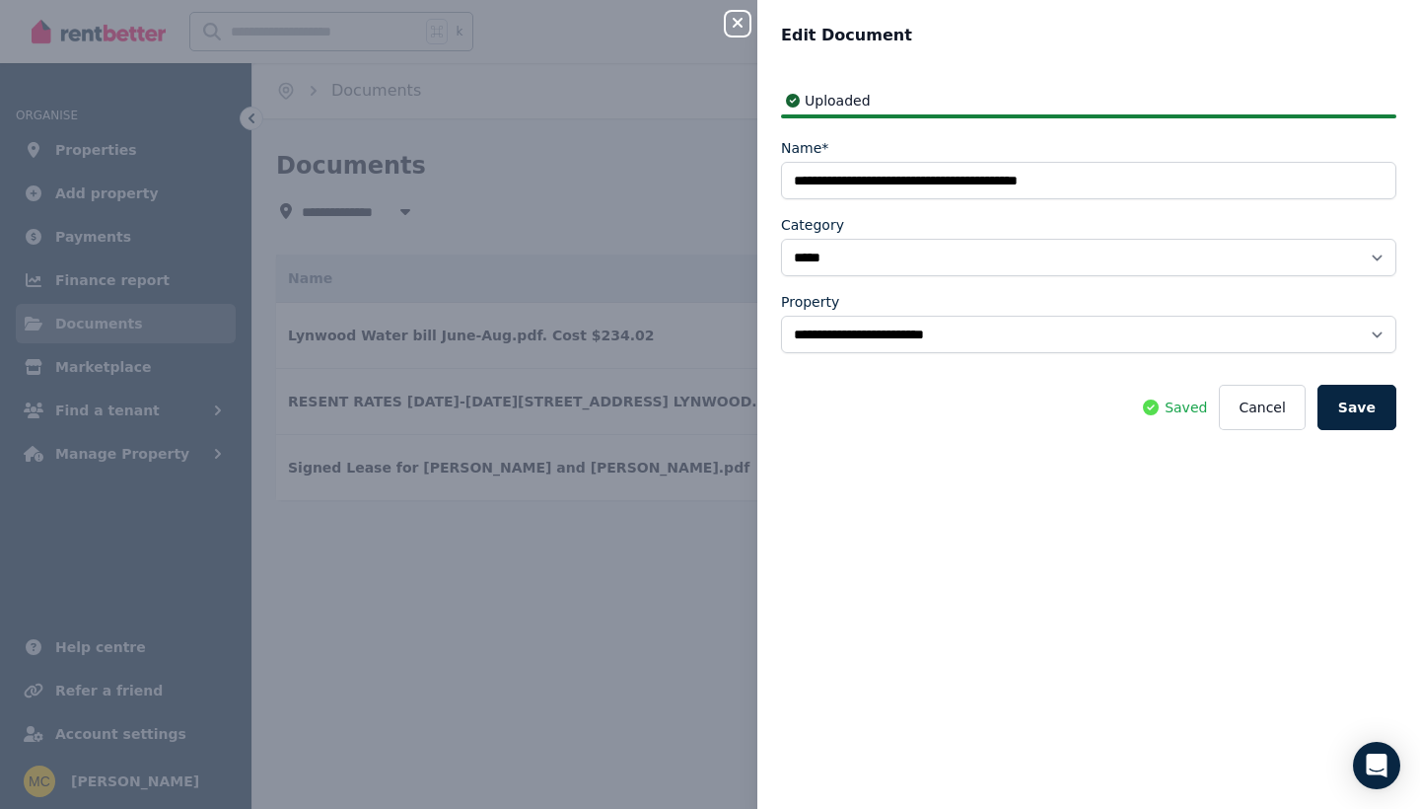
click at [736, 27] on icon "button" at bounding box center [738, 23] width 10 height 10
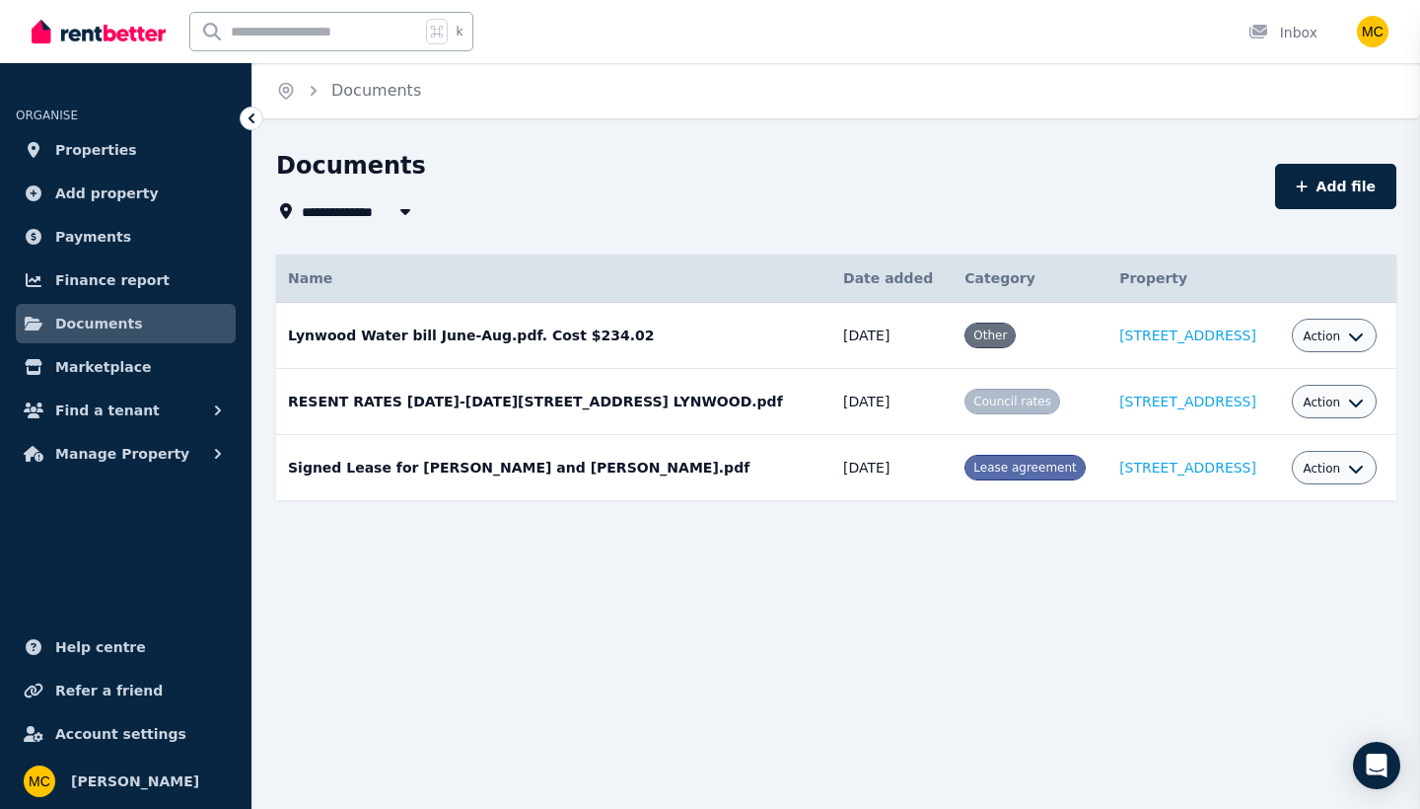
select select
click at [96, 453] on span "Manage Property" at bounding box center [122, 454] width 134 height 24
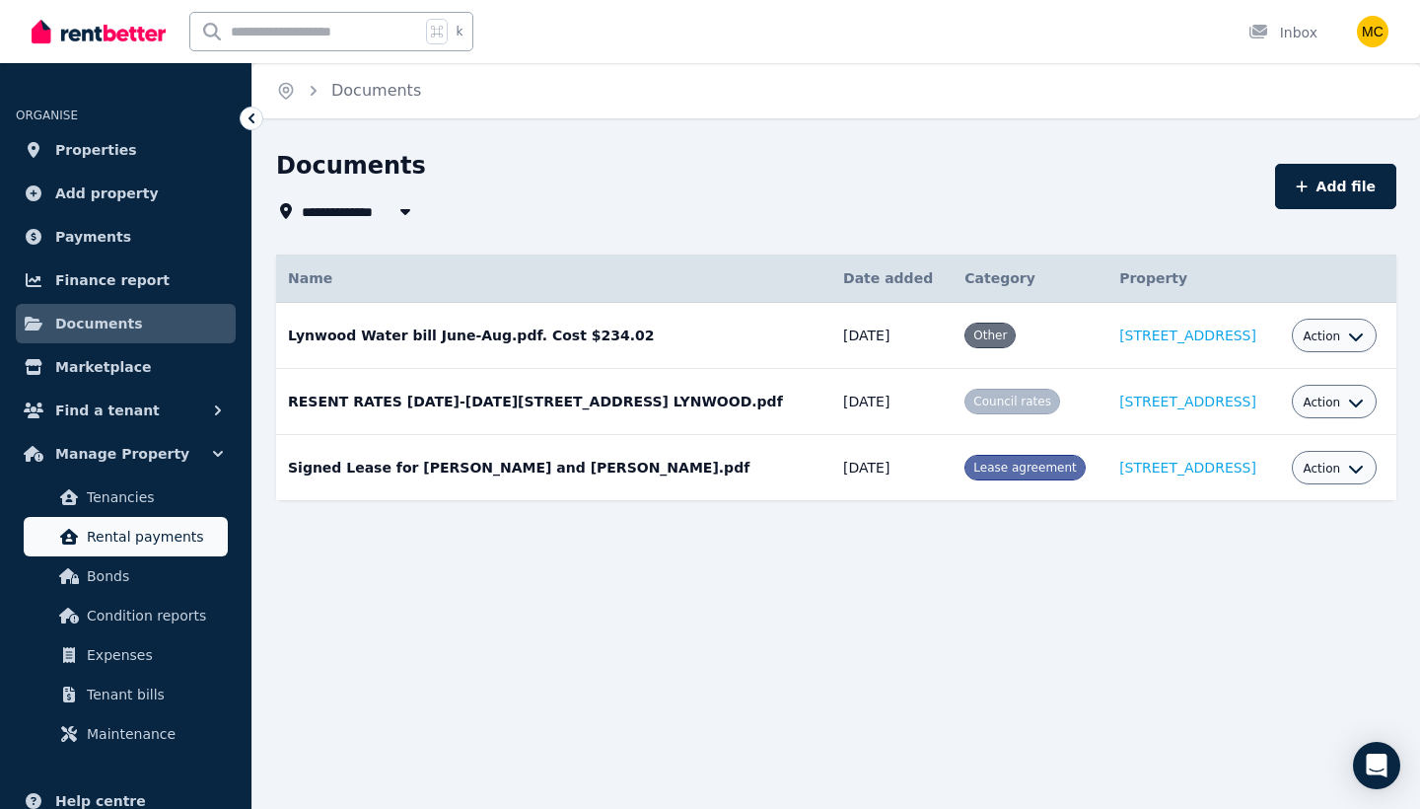
click at [129, 546] on span "Rental payments" at bounding box center [153, 537] width 133 height 24
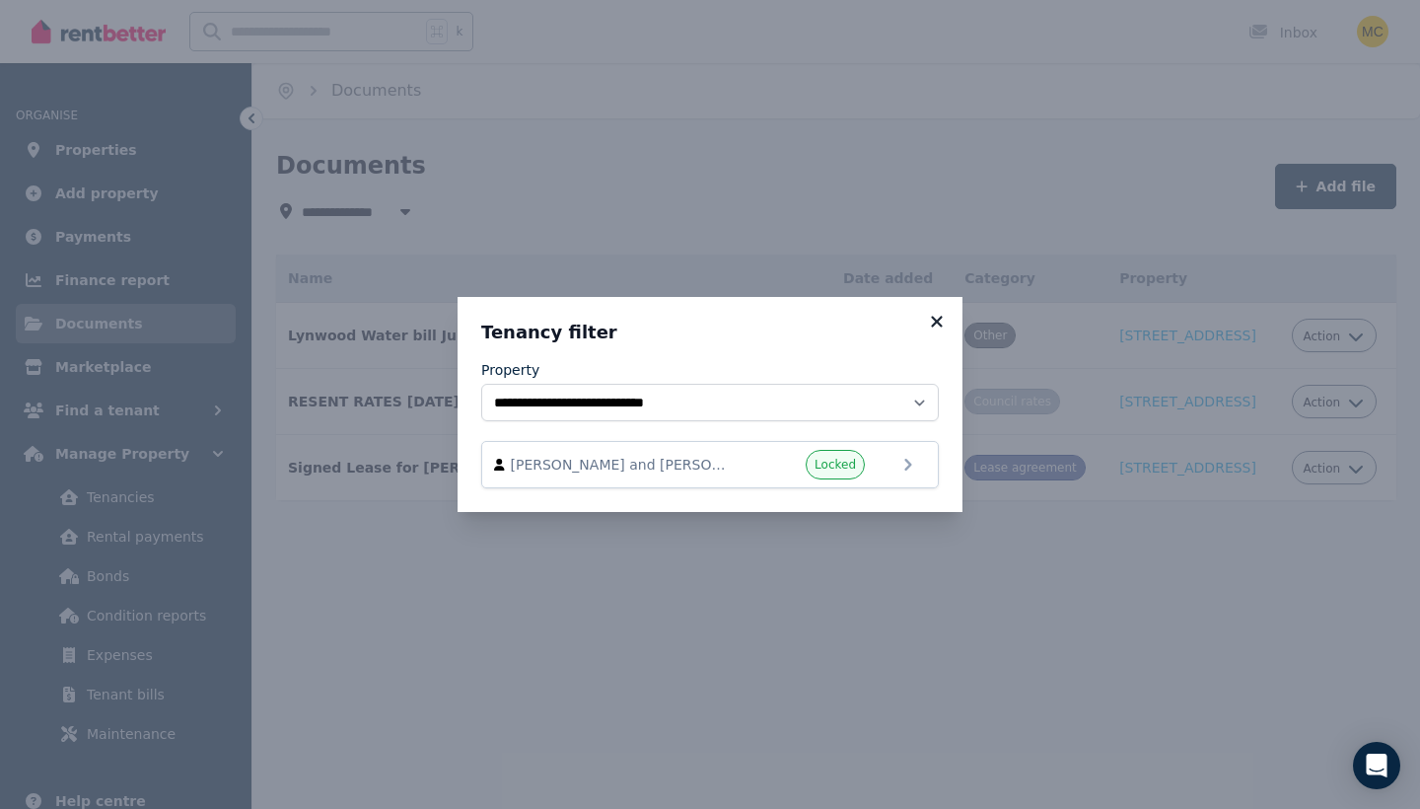
click at [939, 324] on icon at bounding box center [936, 321] width 11 height 11
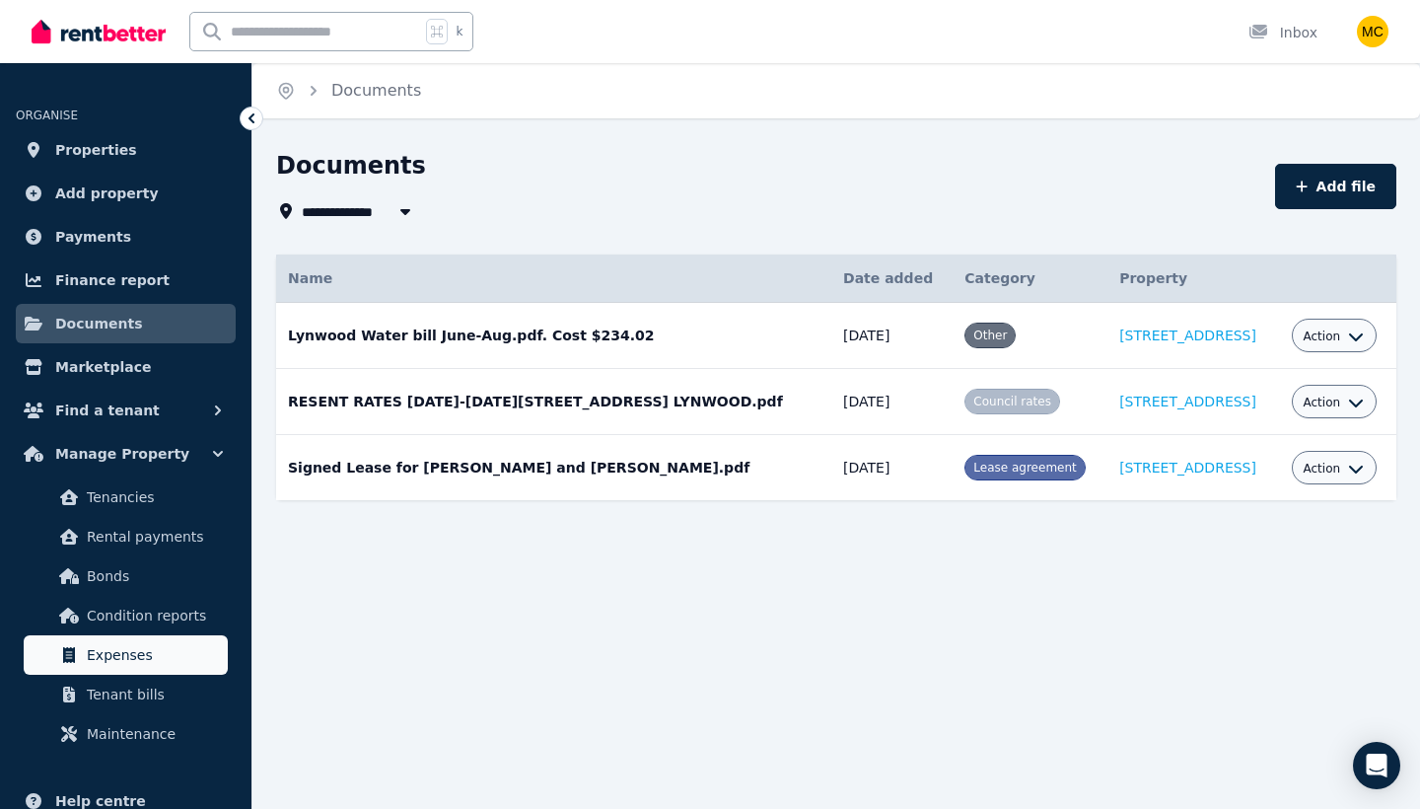
click at [117, 653] on span "Expenses" at bounding box center [153, 655] width 133 height 24
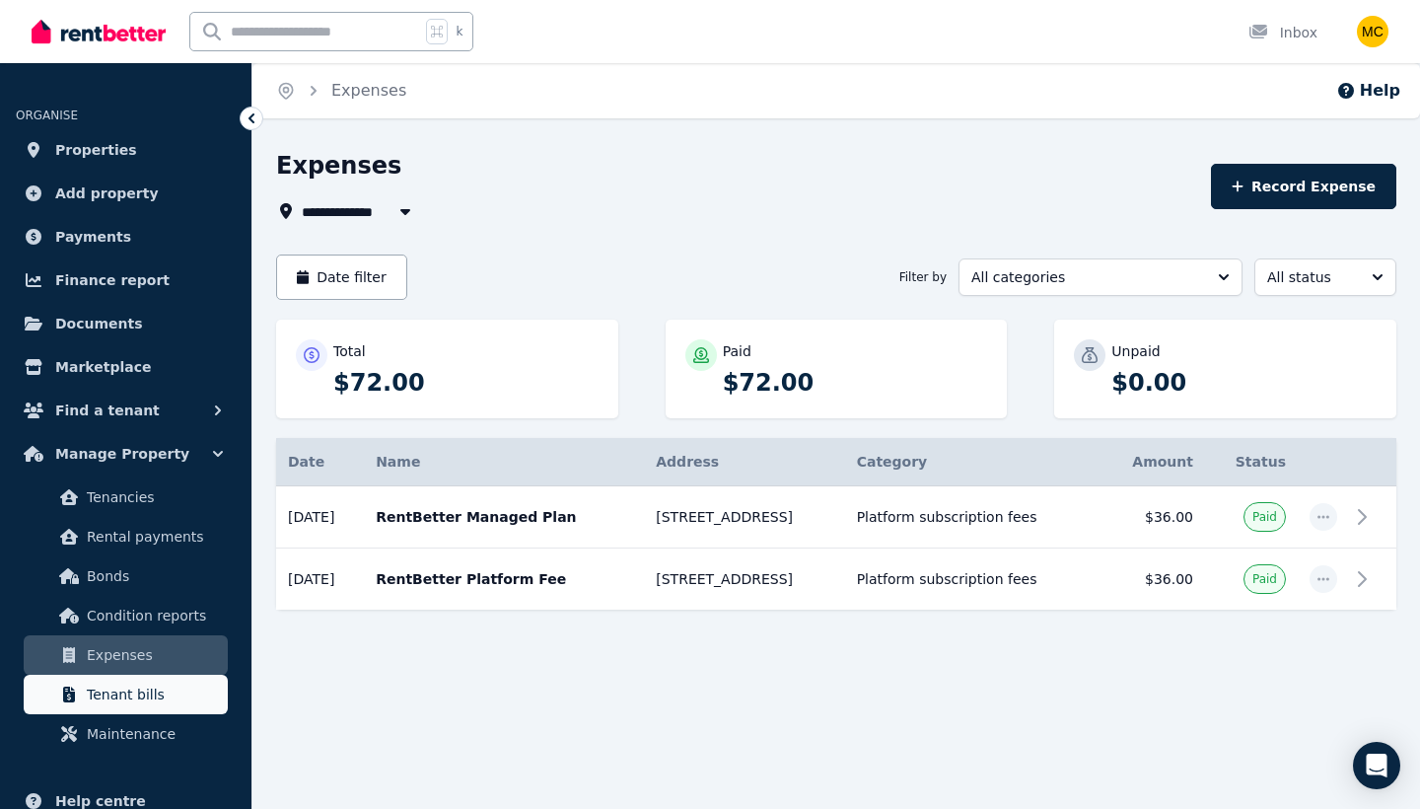
click at [124, 694] on span "Tenant bills" at bounding box center [153, 695] width 133 height 24
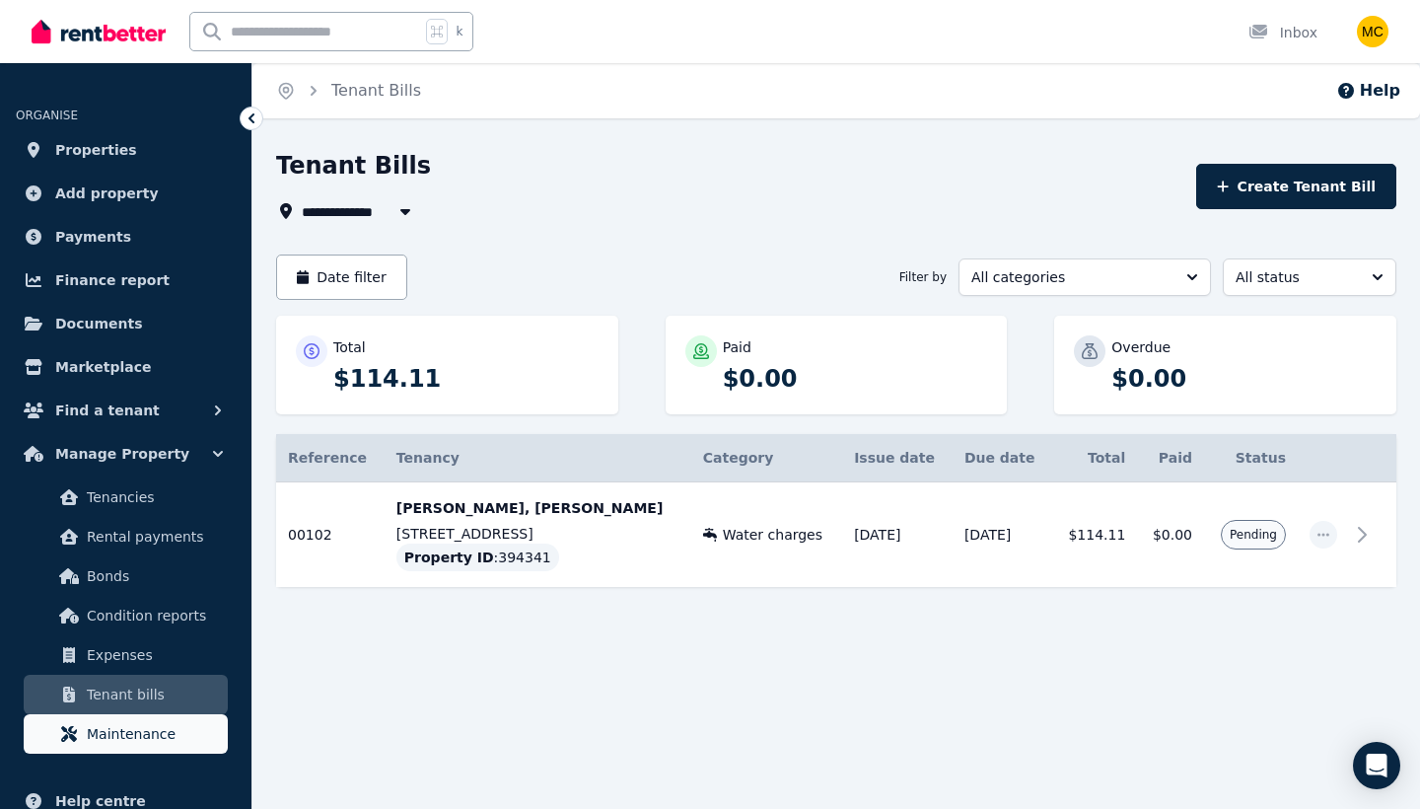
click at [135, 734] on span "Maintenance" at bounding box center [153, 734] width 133 height 24
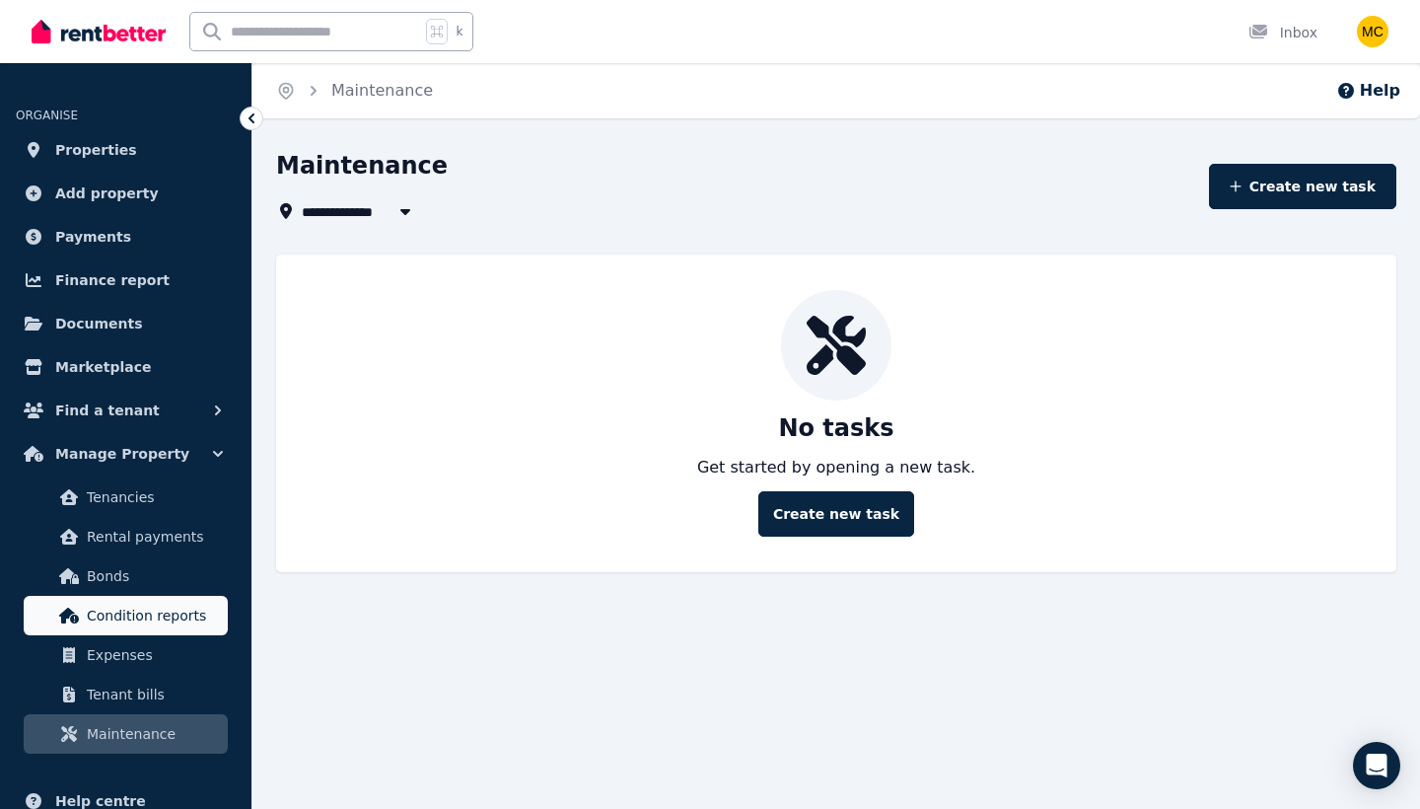
click at [125, 625] on span "Condition reports" at bounding box center [153, 616] width 133 height 24
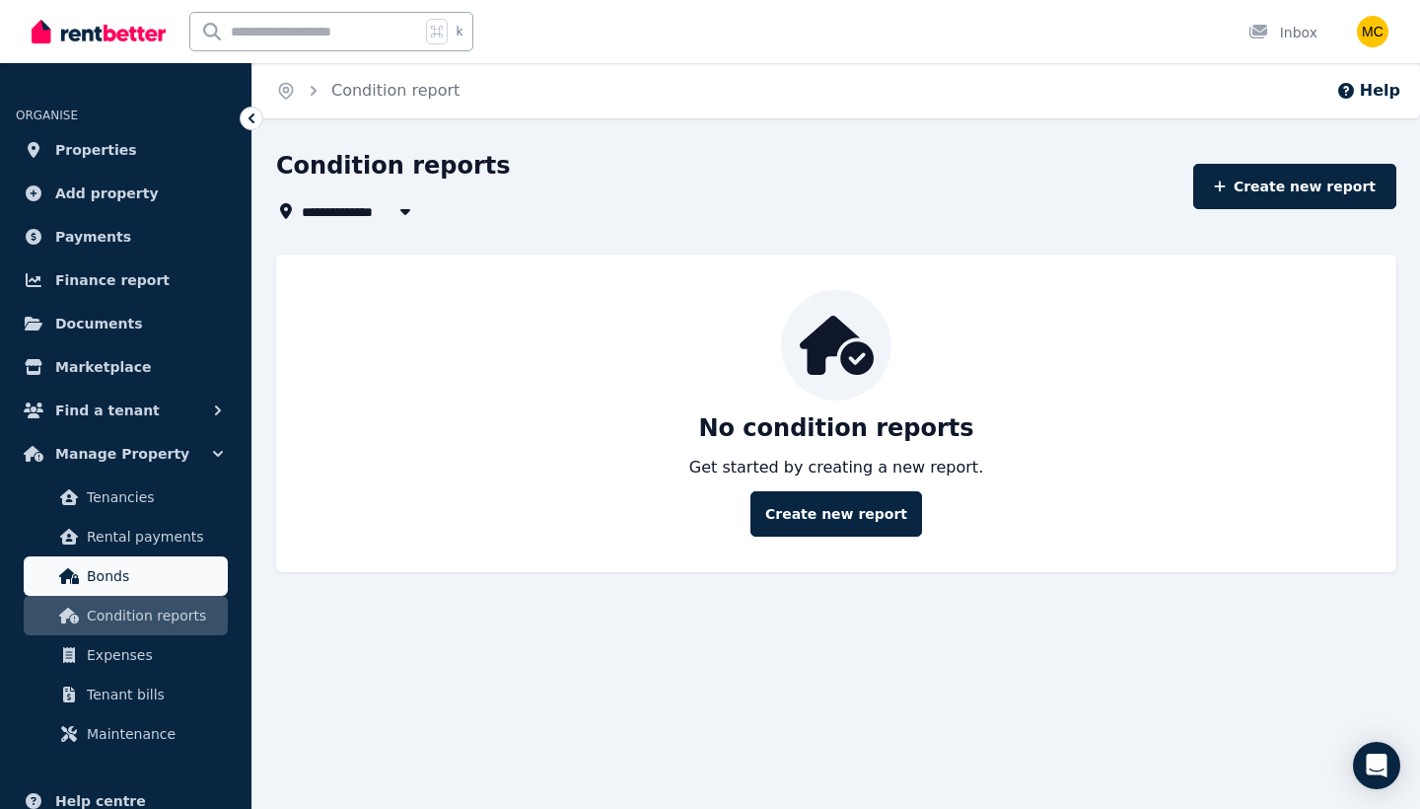
click at [113, 576] on span "Bonds" at bounding box center [153, 576] width 133 height 24
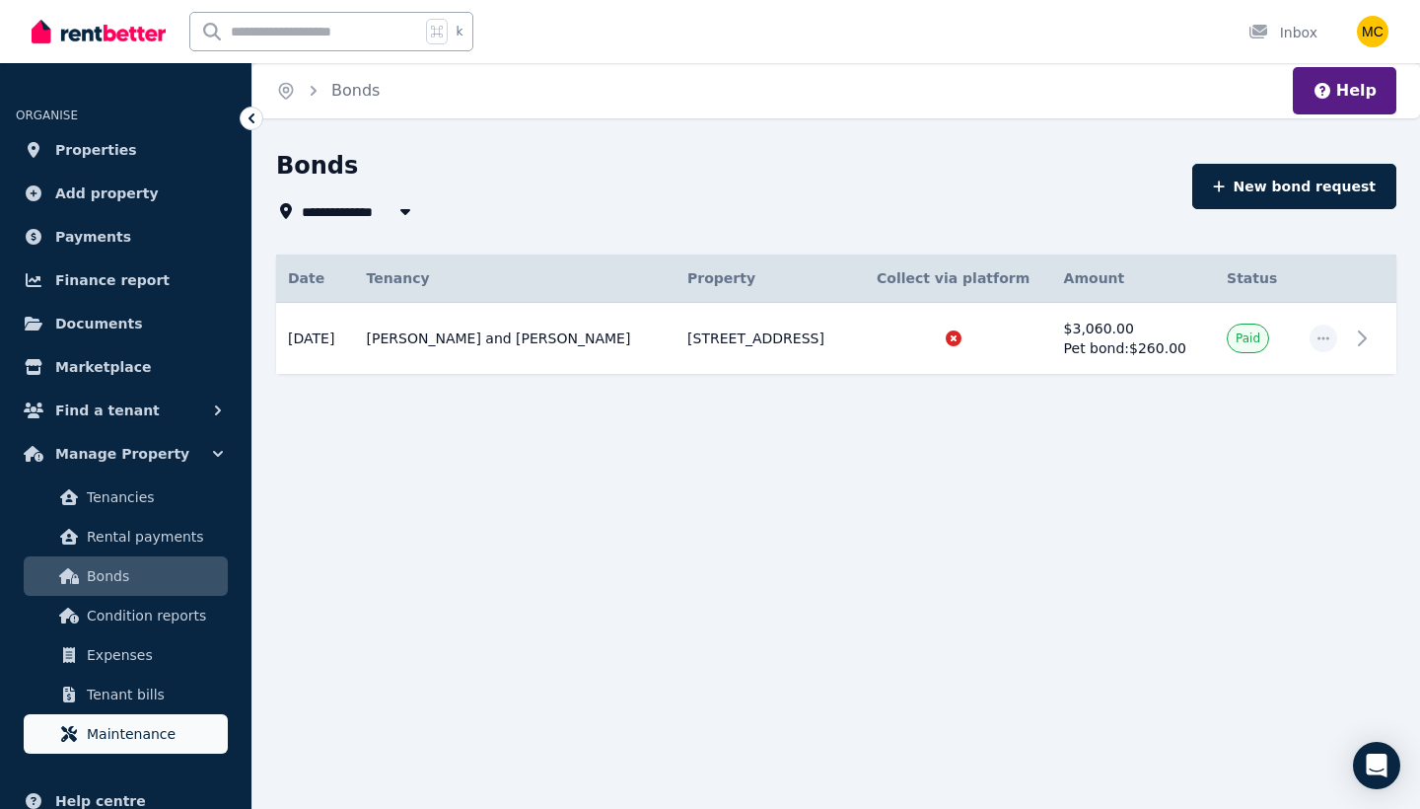
click at [74, 752] on link "Maintenance" at bounding box center [126, 733] width 204 height 39
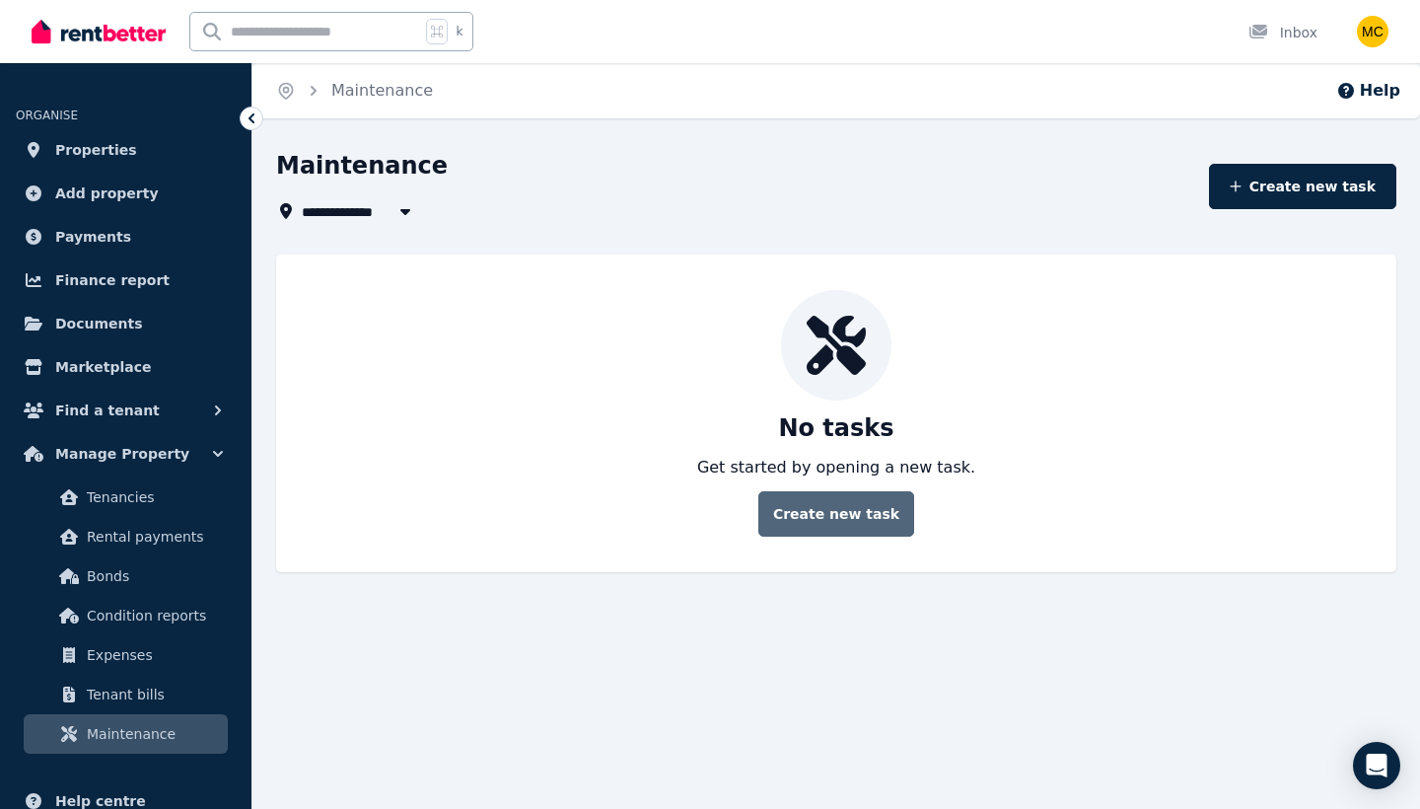
click at [857, 517] on button "Create new task" at bounding box center [836, 513] width 156 height 45
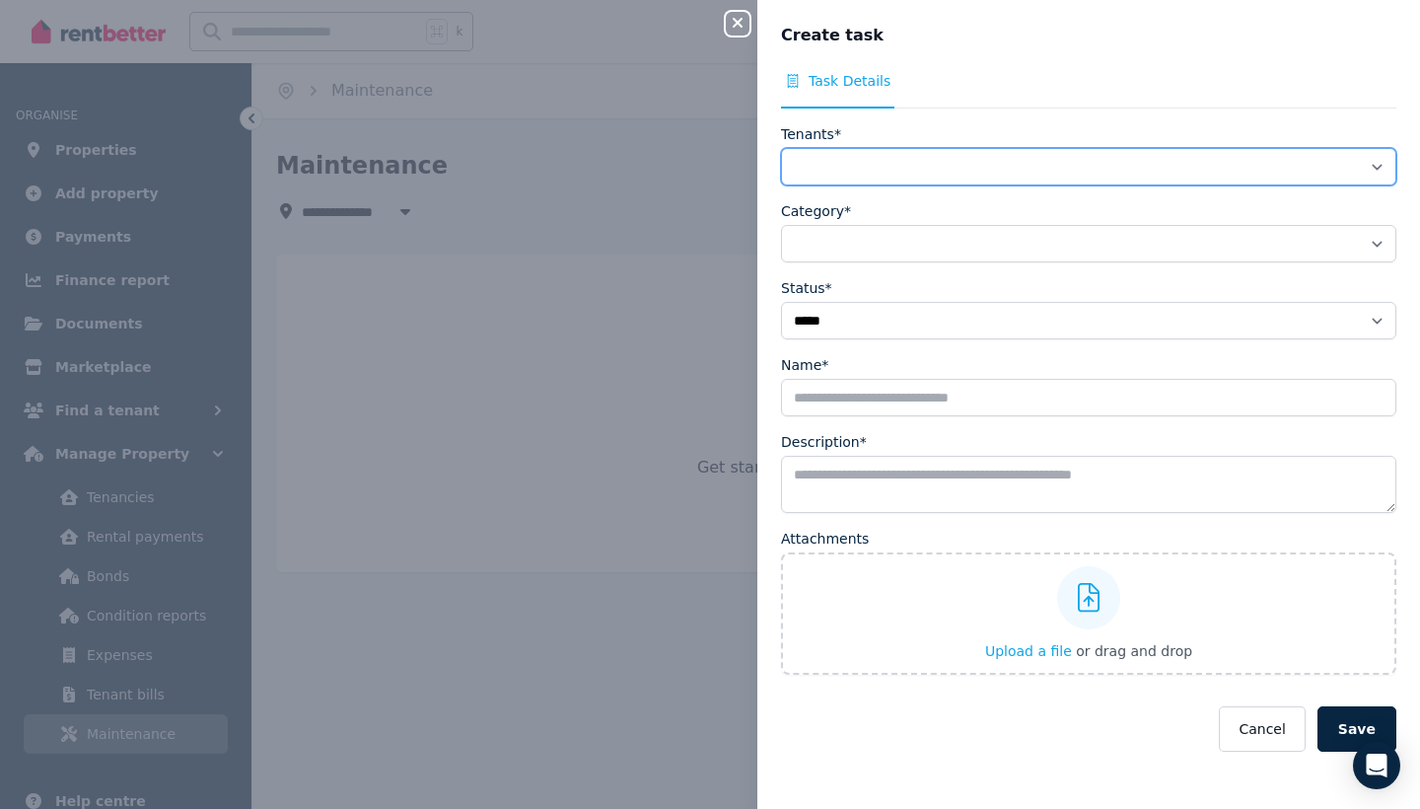
select select "**********"
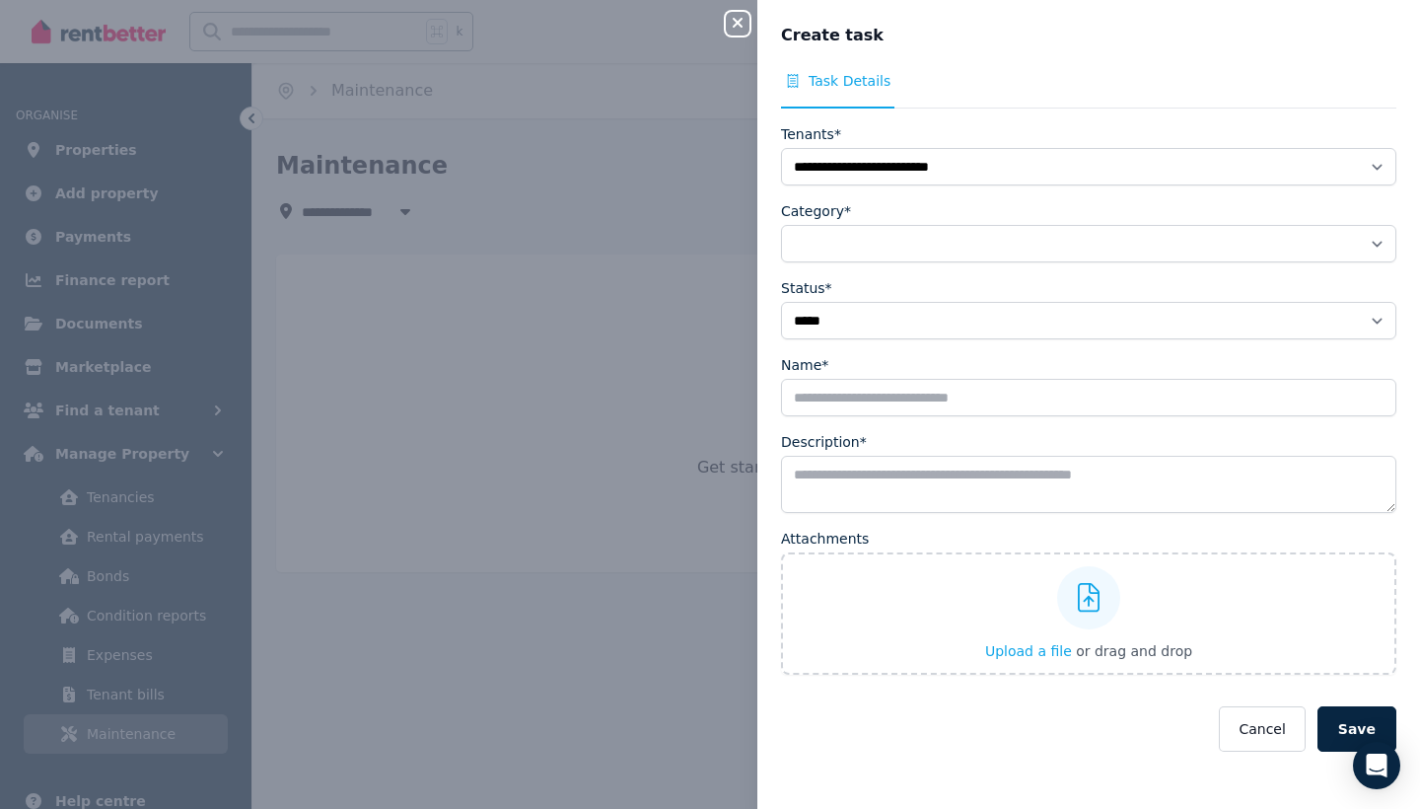
click at [735, 32] on button "Close panel" at bounding box center [738, 24] width 24 height 24
select select
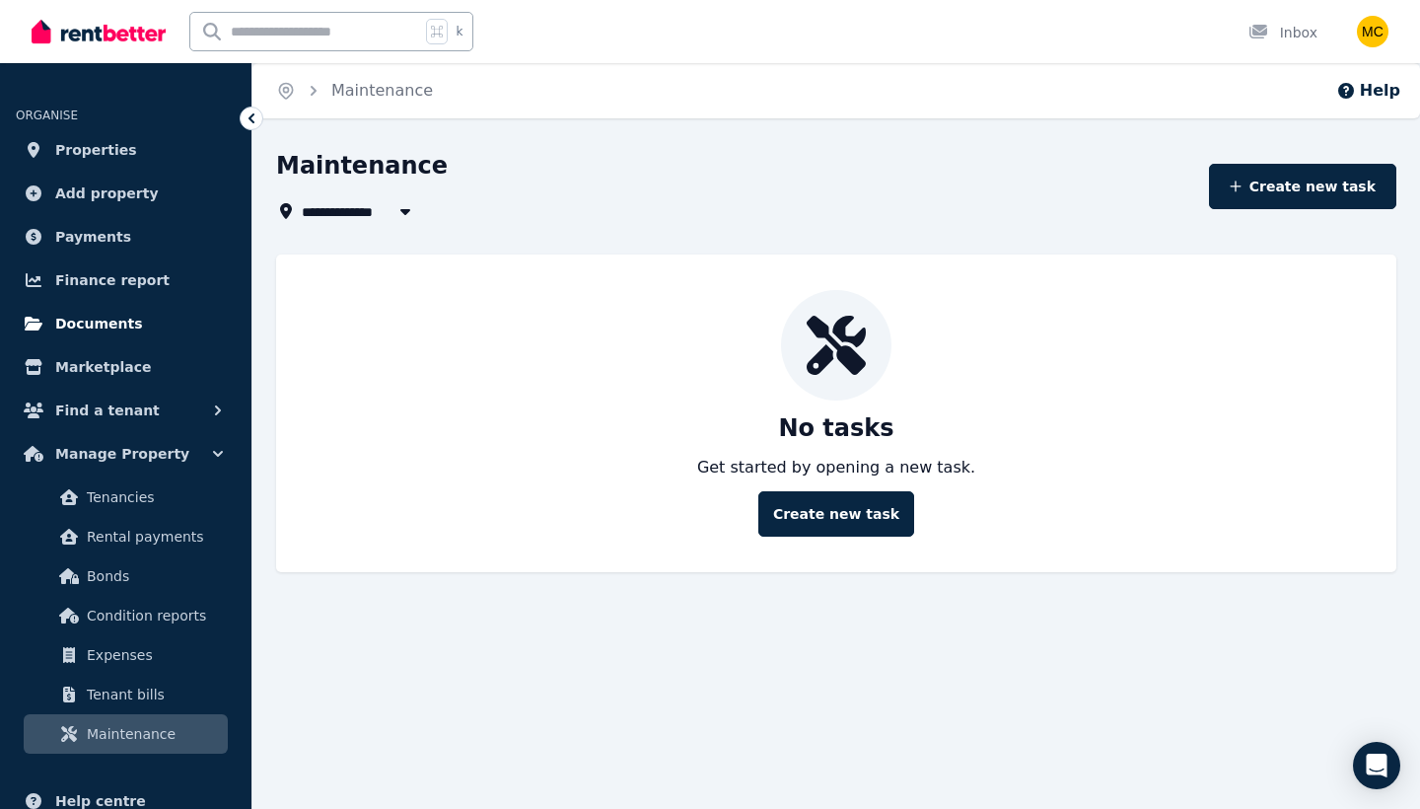
click at [100, 325] on span "Documents" at bounding box center [99, 324] width 88 height 24
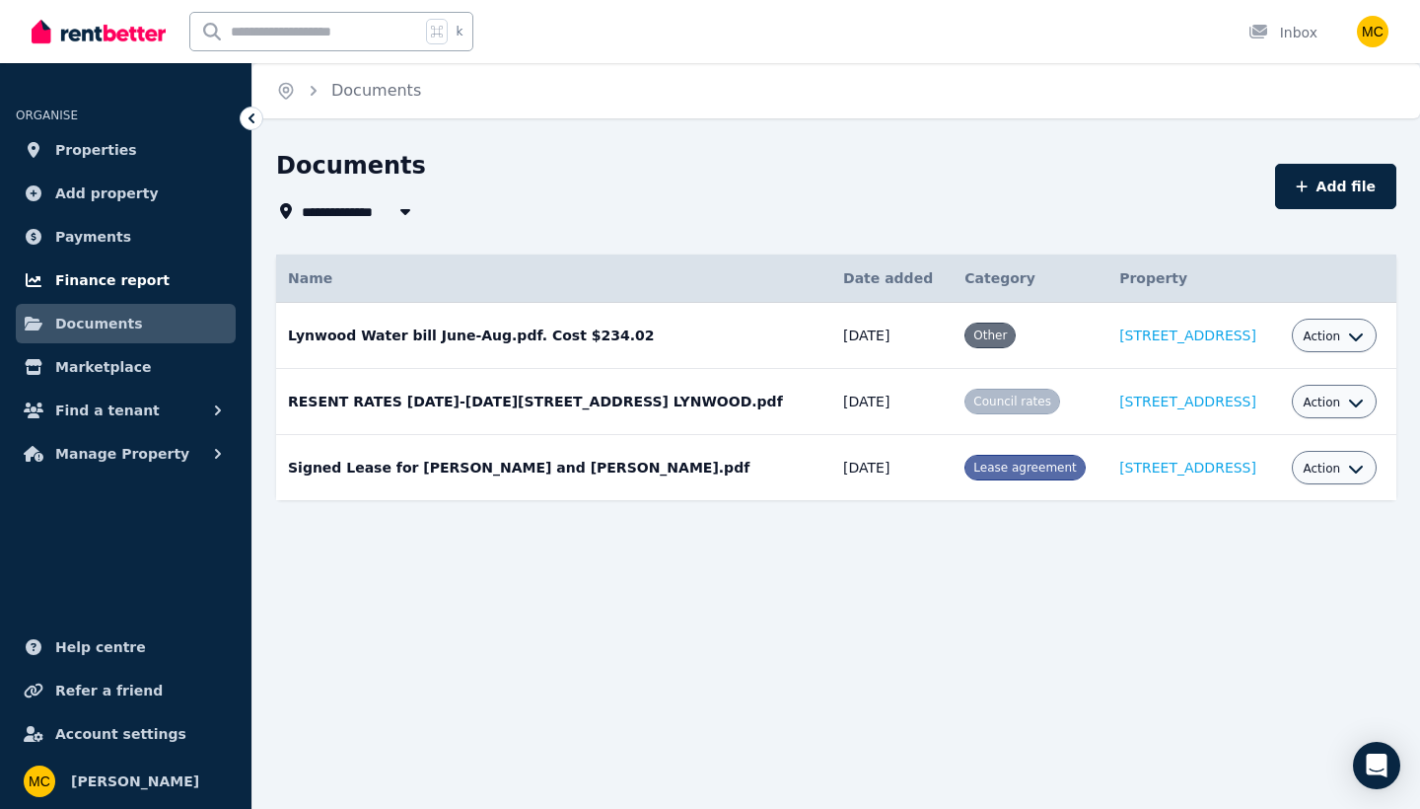
click at [108, 274] on span "Finance report" at bounding box center [112, 280] width 114 height 24
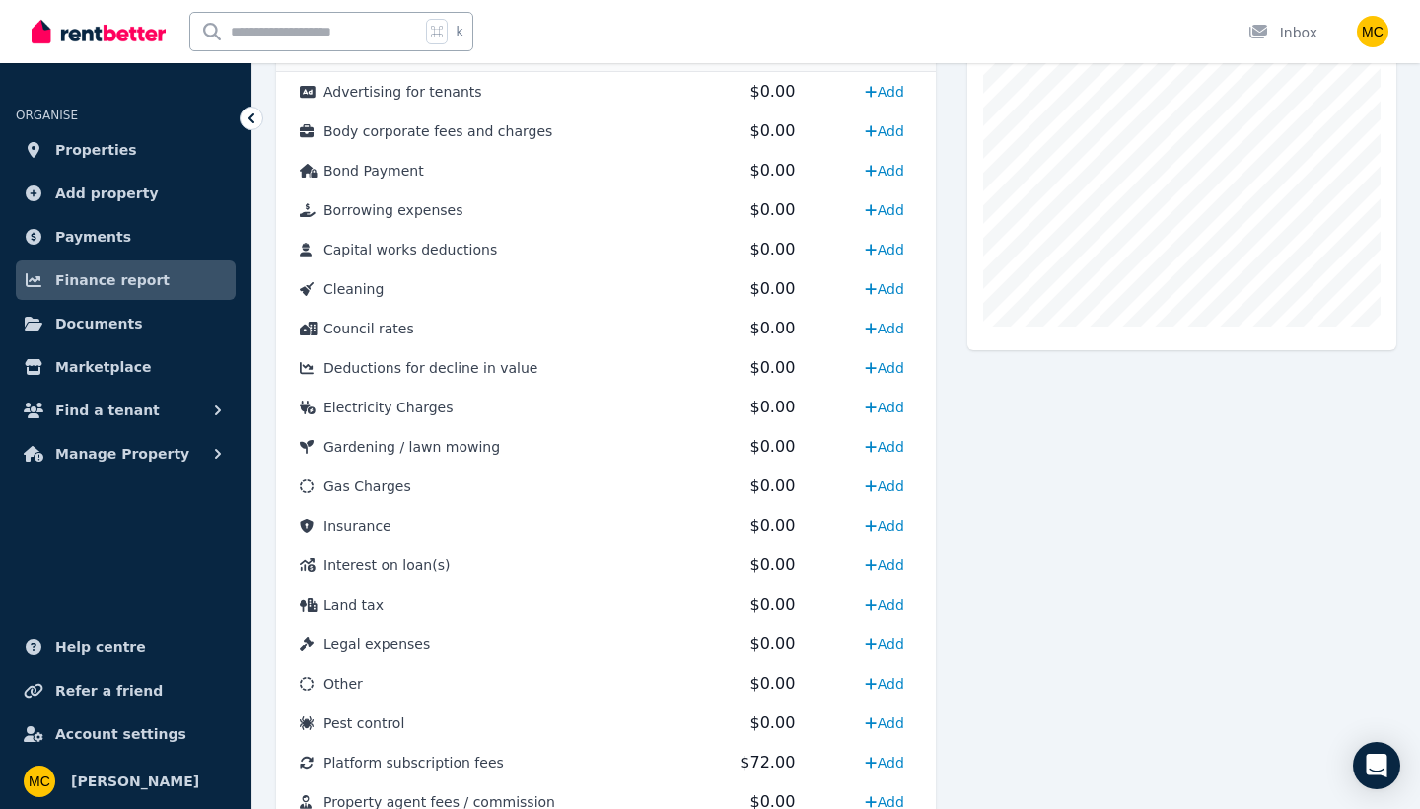
scroll to position [600, 0]
click at [879, 325] on link "Add" at bounding box center [884, 330] width 54 height 32
select select "**********"
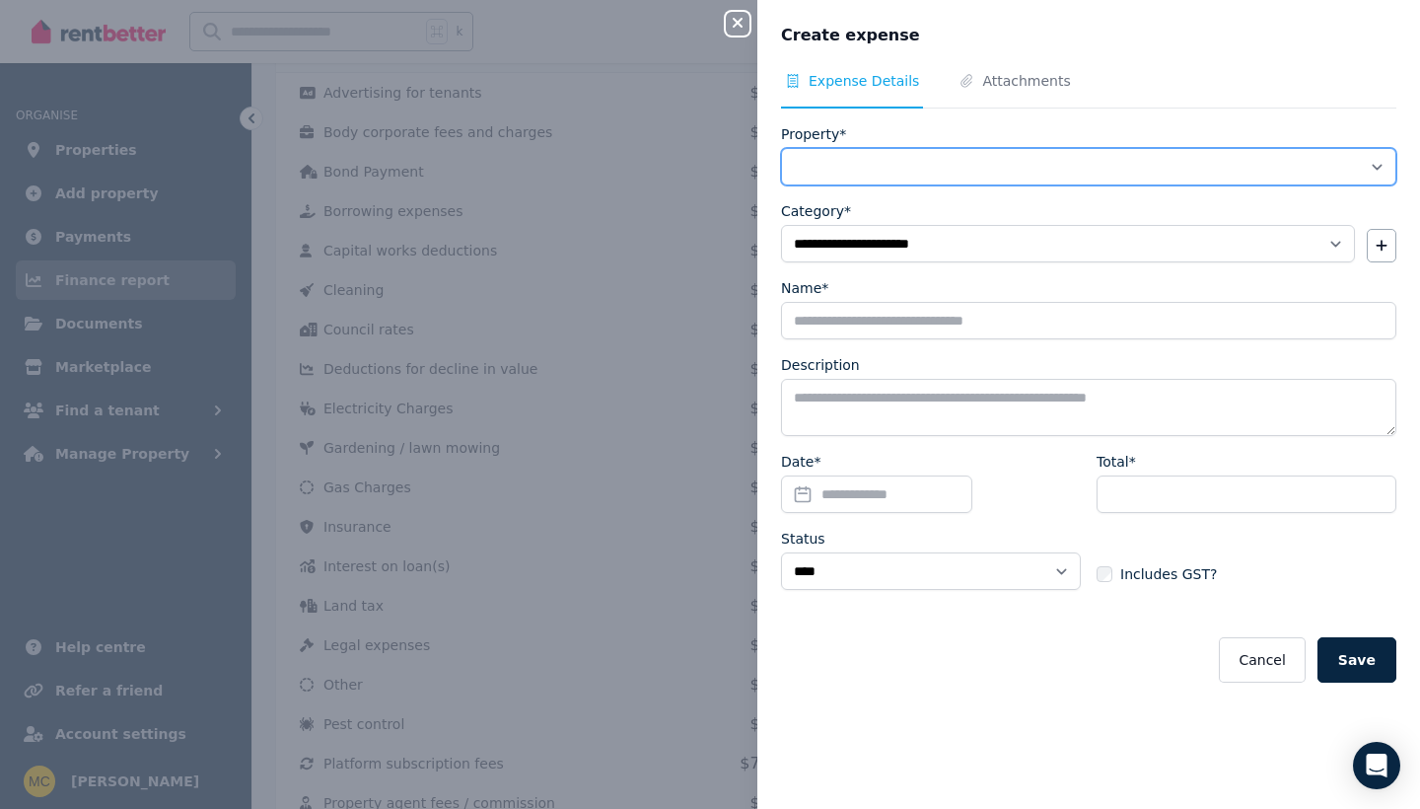
select select "**********"
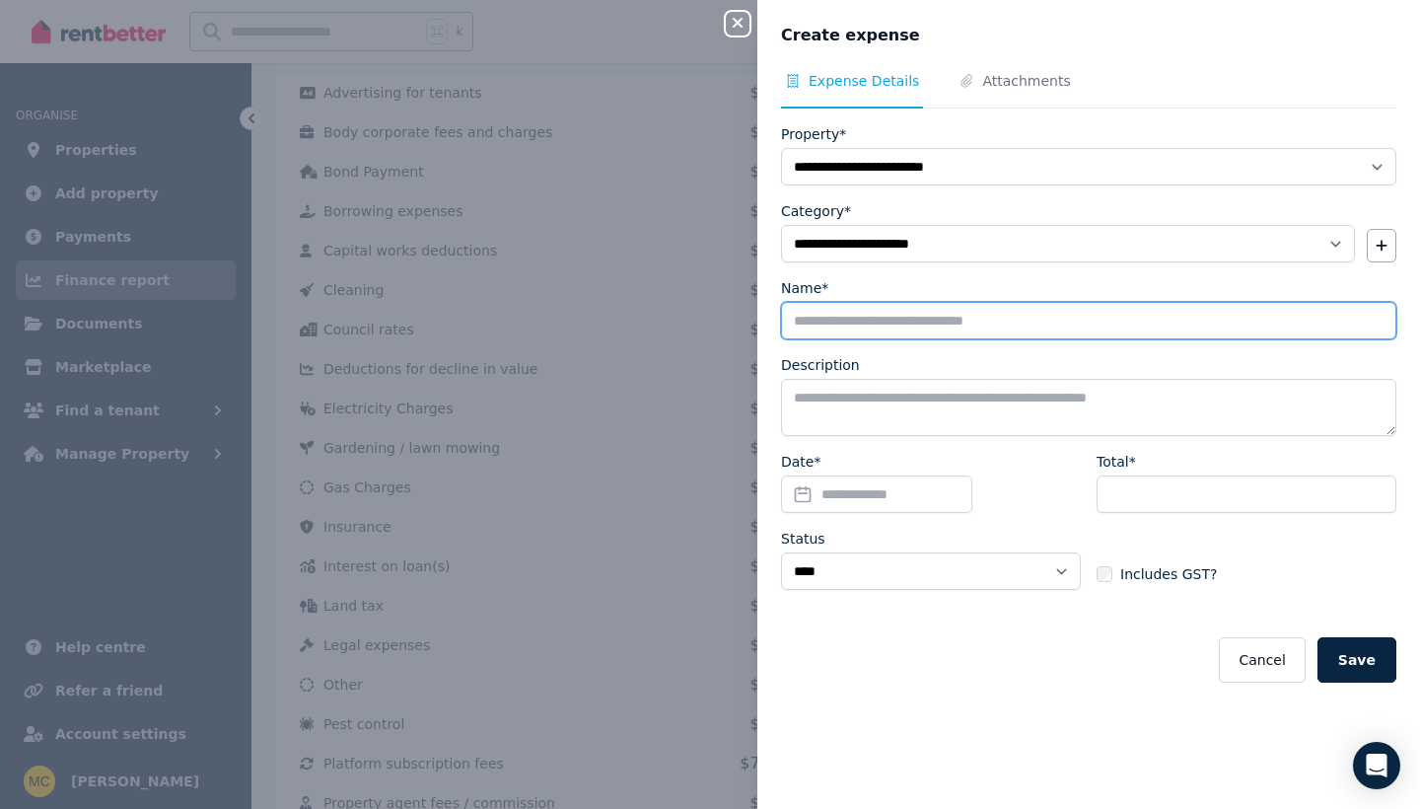
click at [843, 330] on input "Name*" at bounding box center [1088, 320] width 615 height 37
type input "**********"
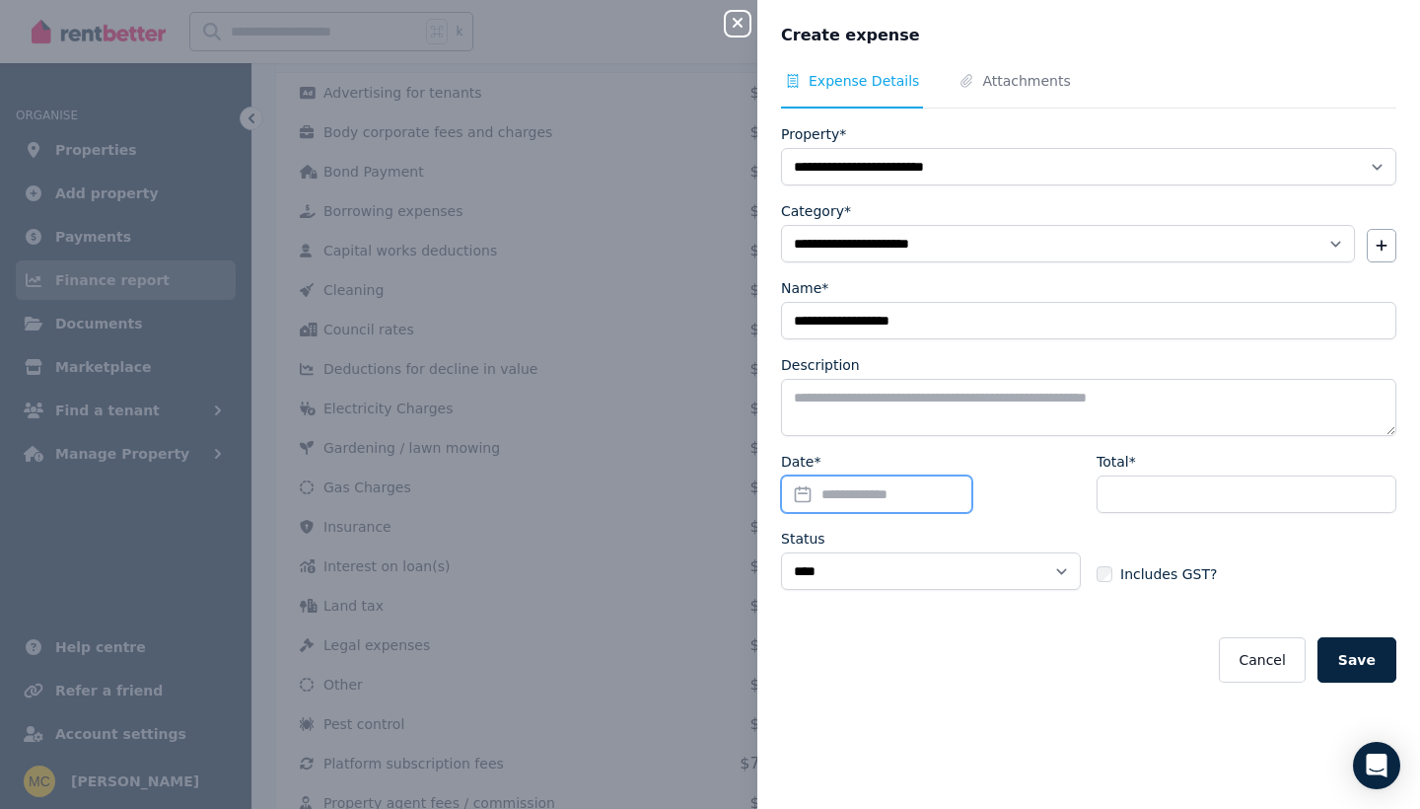
click at [854, 499] on input "Date*" at bounding box center [876, 493] width 191 height 37
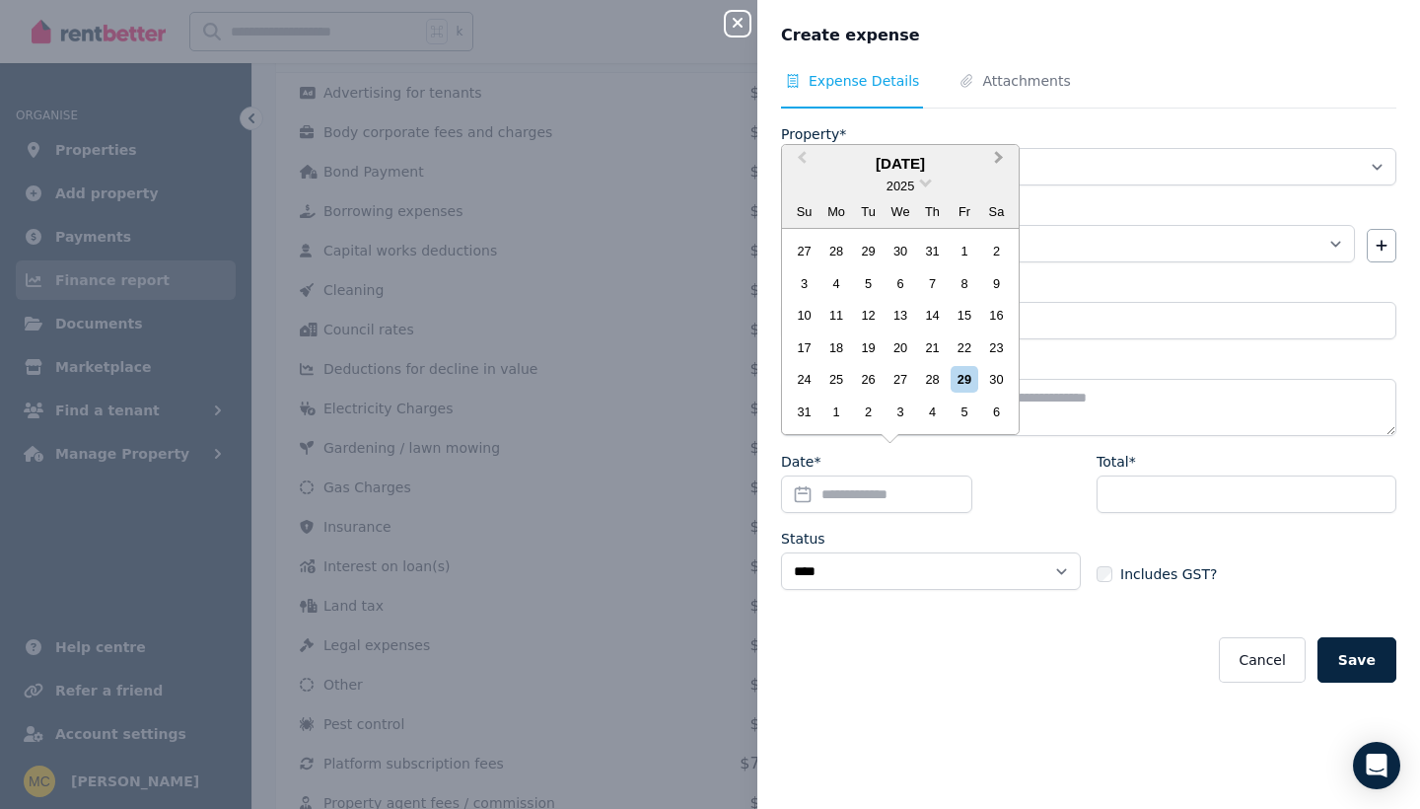
click at [1000, 172] on button "Next Month" at bounding box center [1001, 163] width 32 height 32
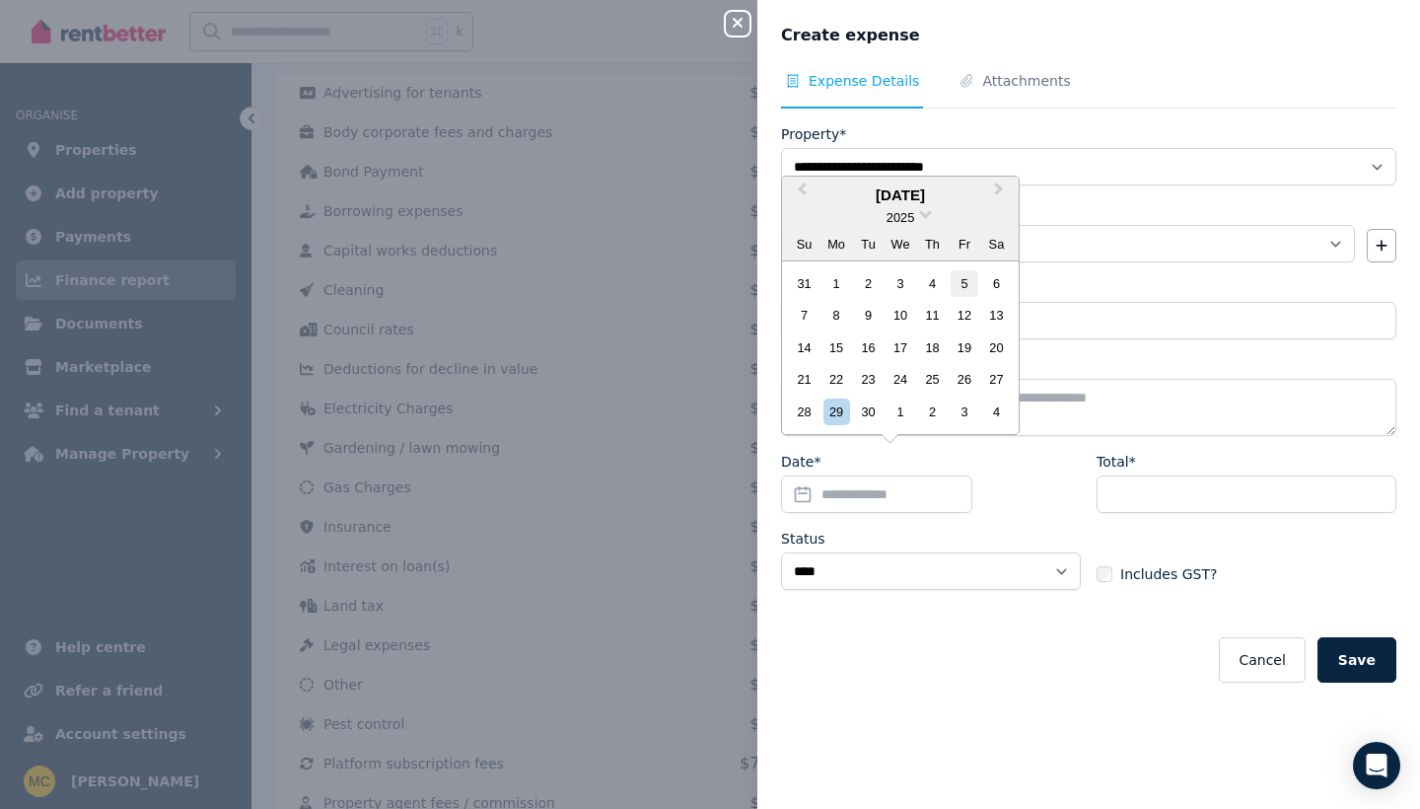
click at [967, 284] on div "5" at bounding box center [964, 283] width 27 height 27
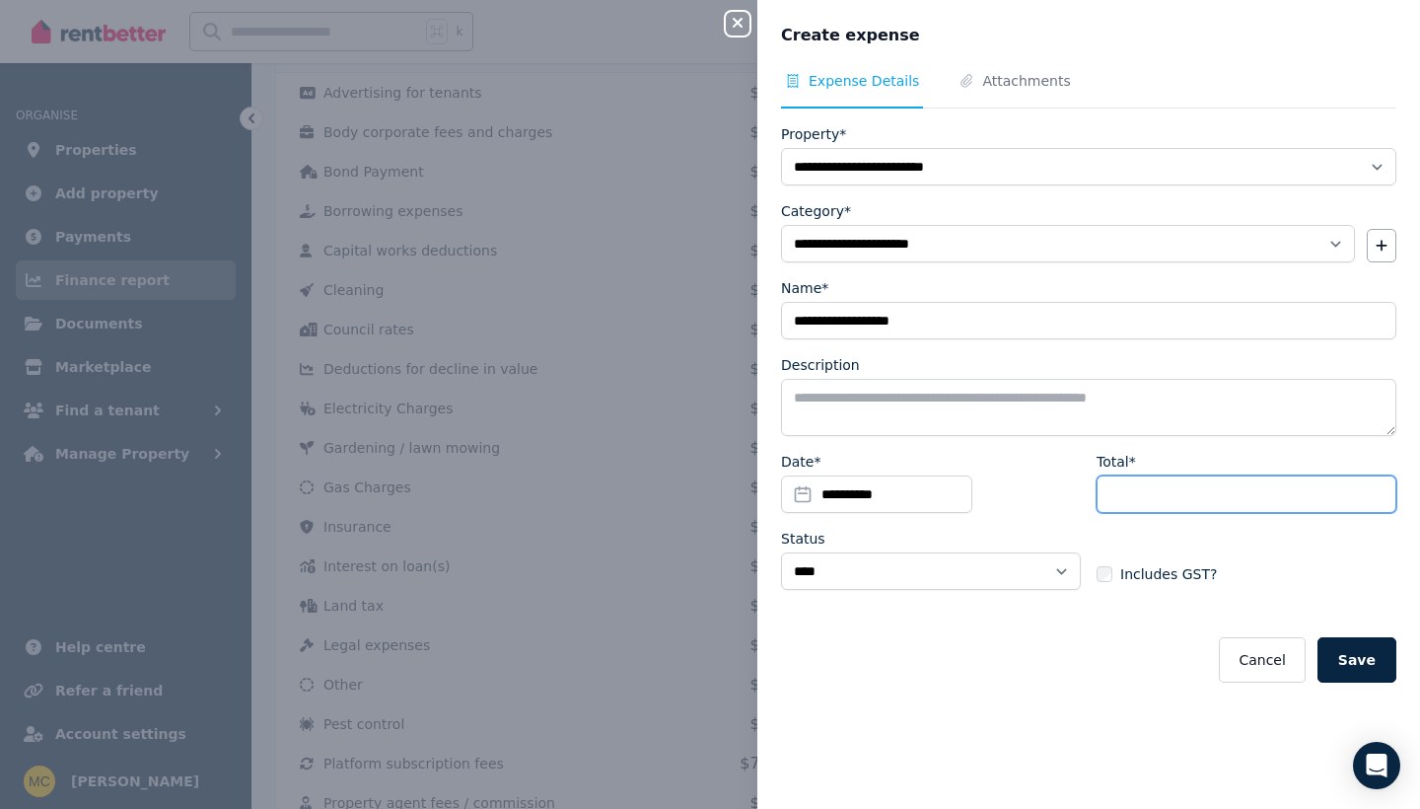
click at [1121, 495] on input "Total*" at bounding box center [1247, 493] width 300 height 37
type input "*******"
click at [1352, 668] on button "Save" at bounding box center [1357, 659] width 79 height 45
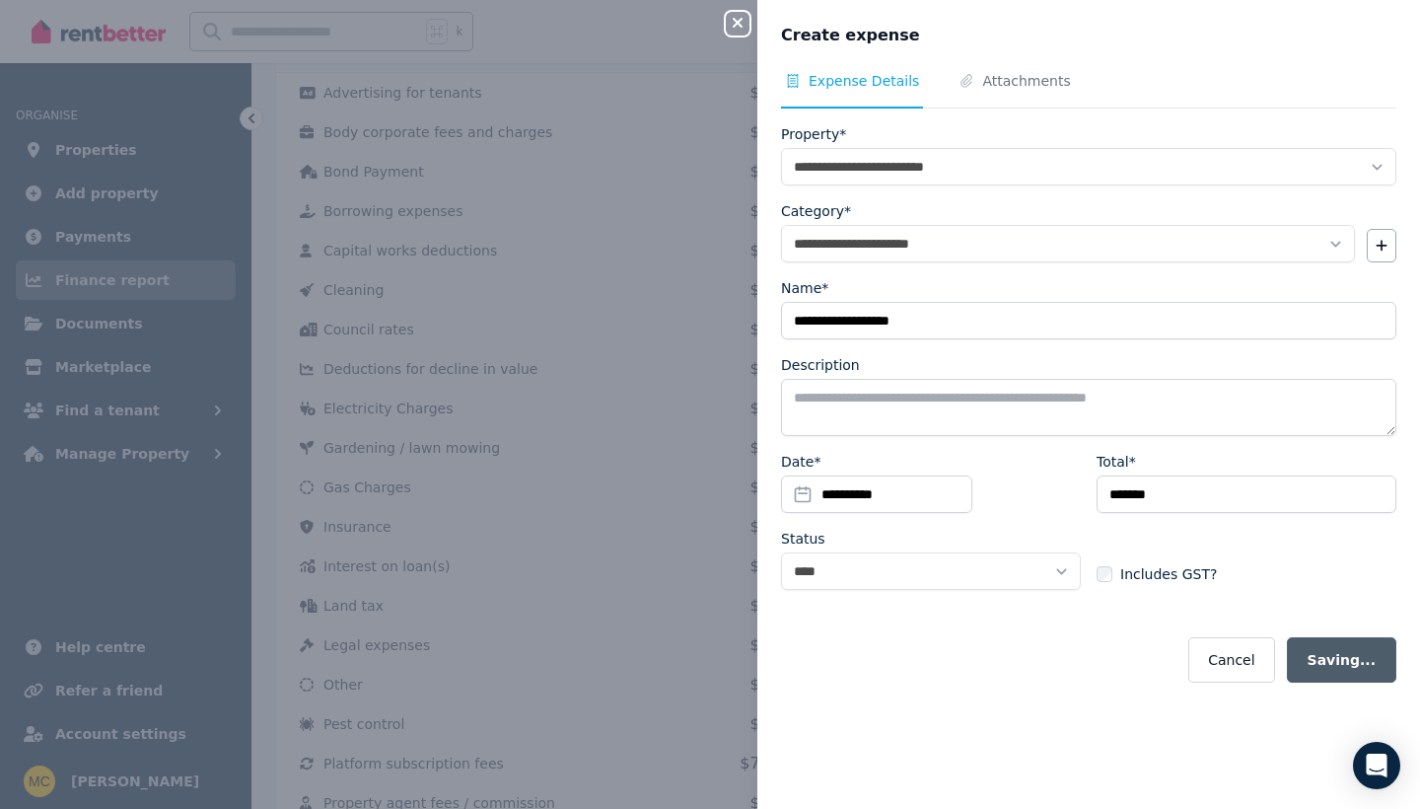
select select
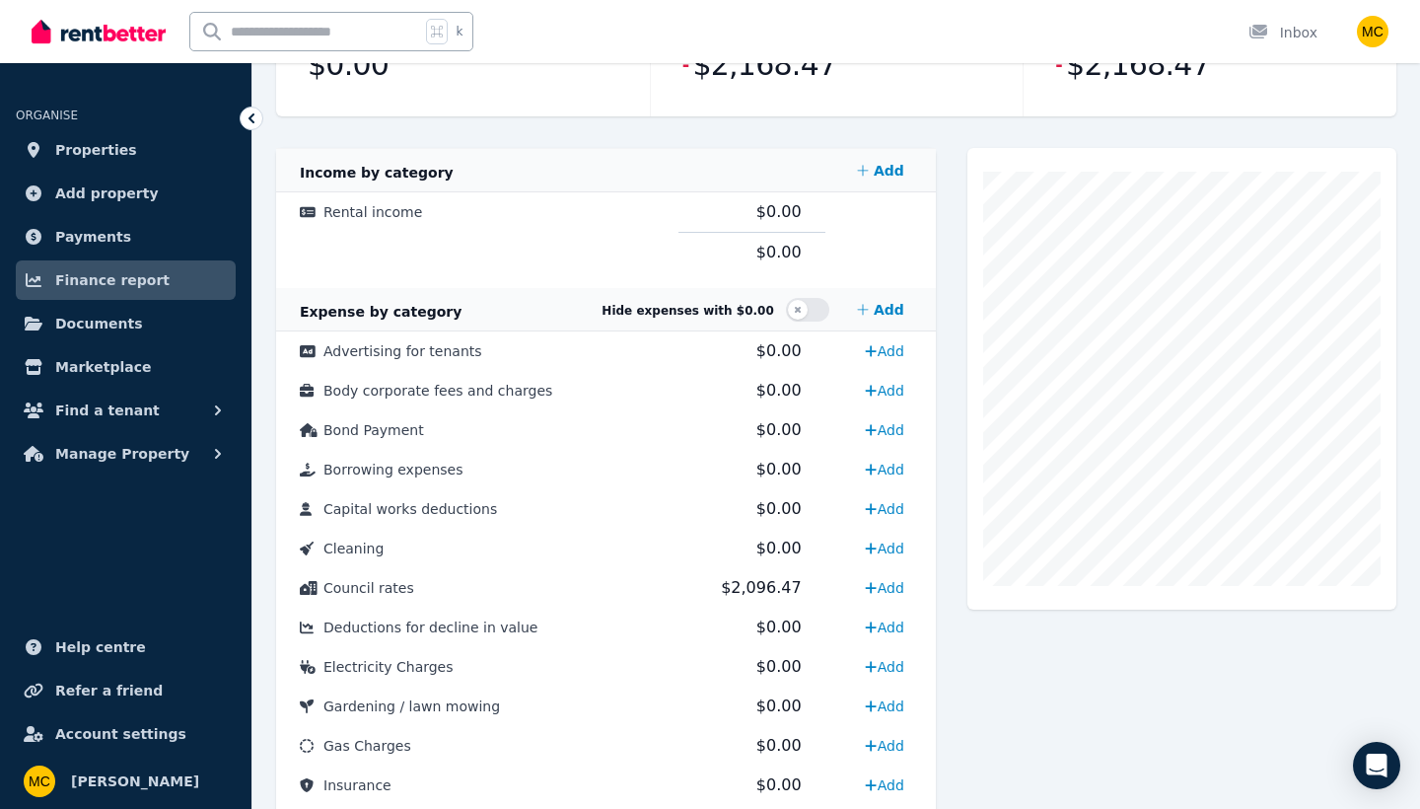
scroll to position [342, 0]
click at [805, 310] on button "button" at bounding box center [807, 309] width 43 height 24
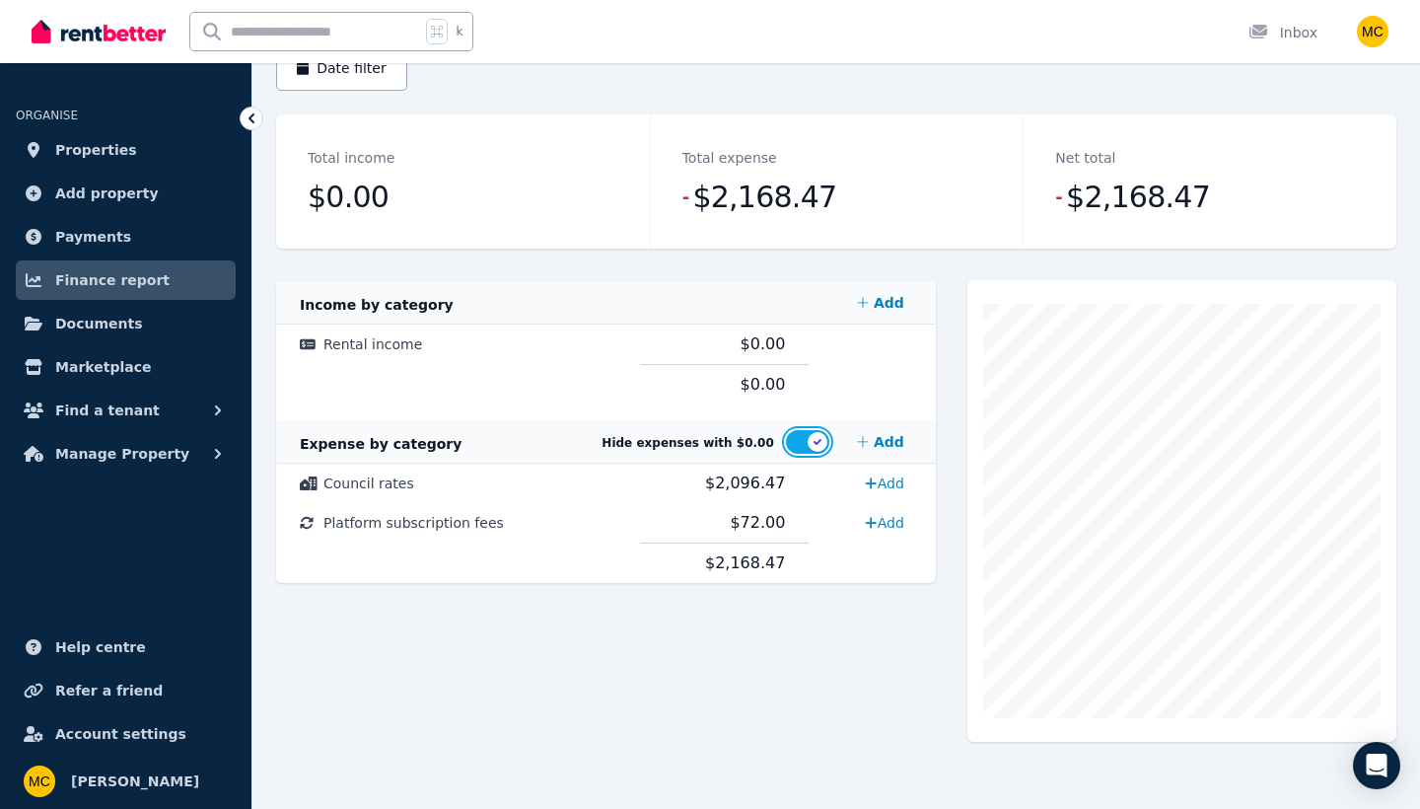
click at [824, 440] on button "button" at bounding box center [807, 442] width 43 height 24
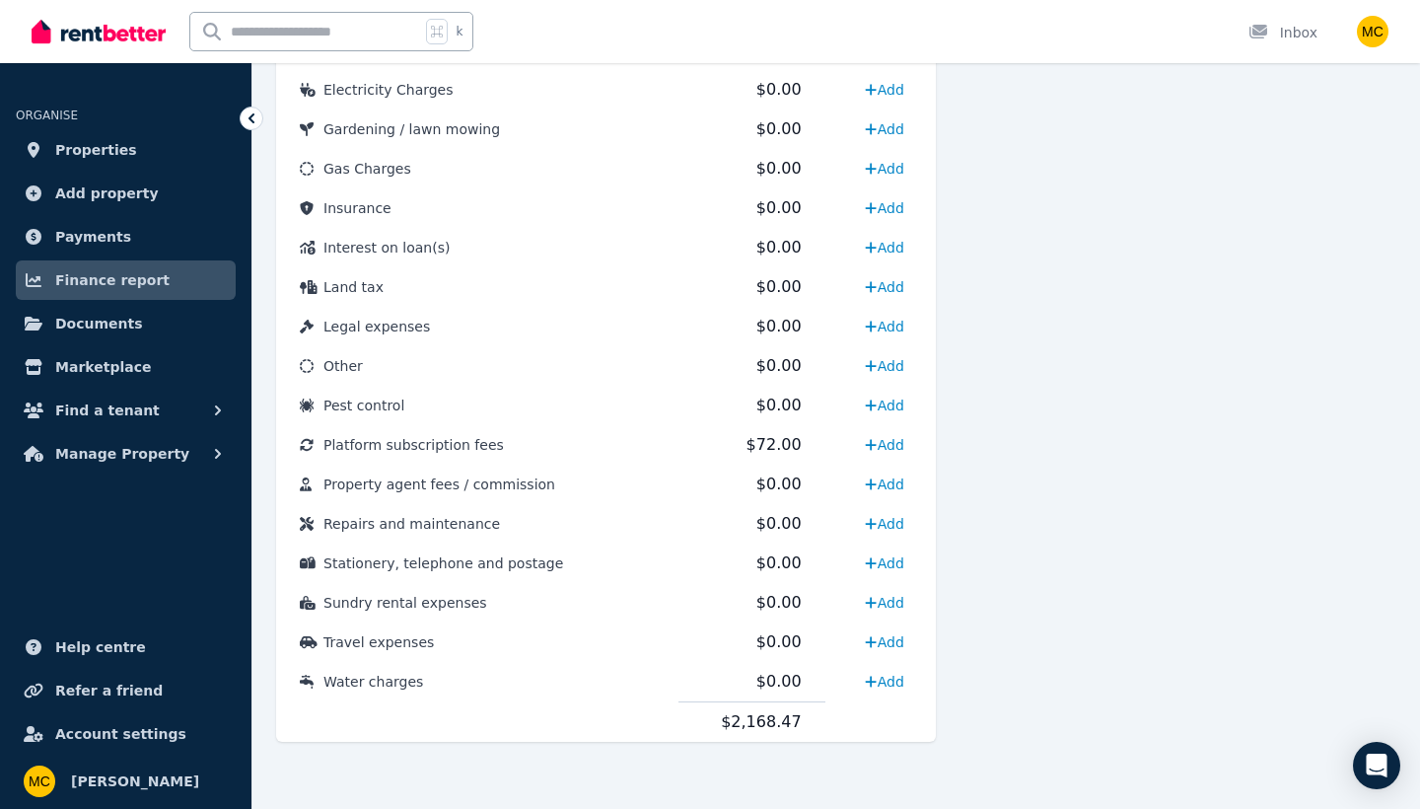
scroll to position [918, 0]
click at [880, 210] on link "Add" at bounding box center [884, 208] width 54 height 32
select select "**********"
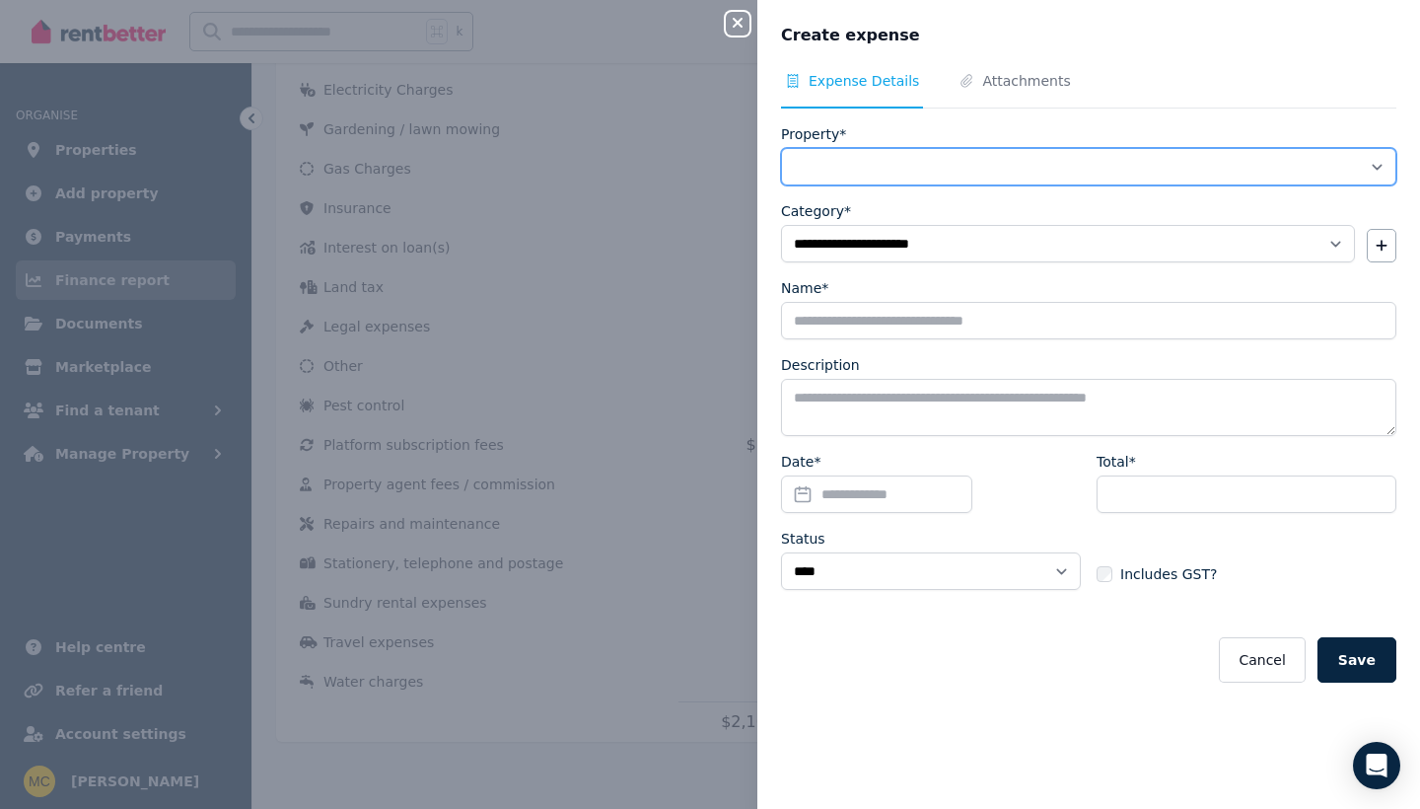
select select "**********"
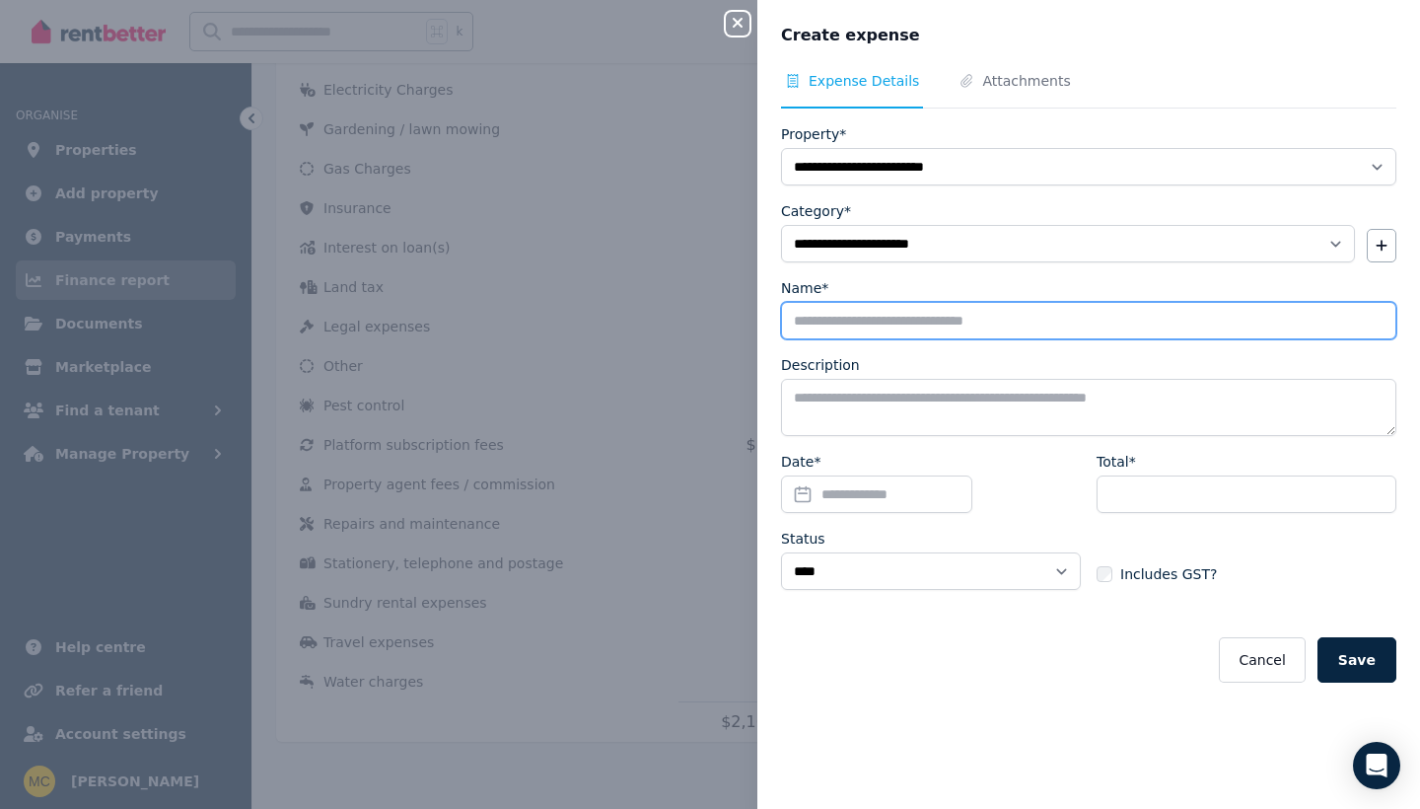
click at [871, 319] on input "Name*" at bounding box center [1088, 320] width 615 height 37
type input "**********"
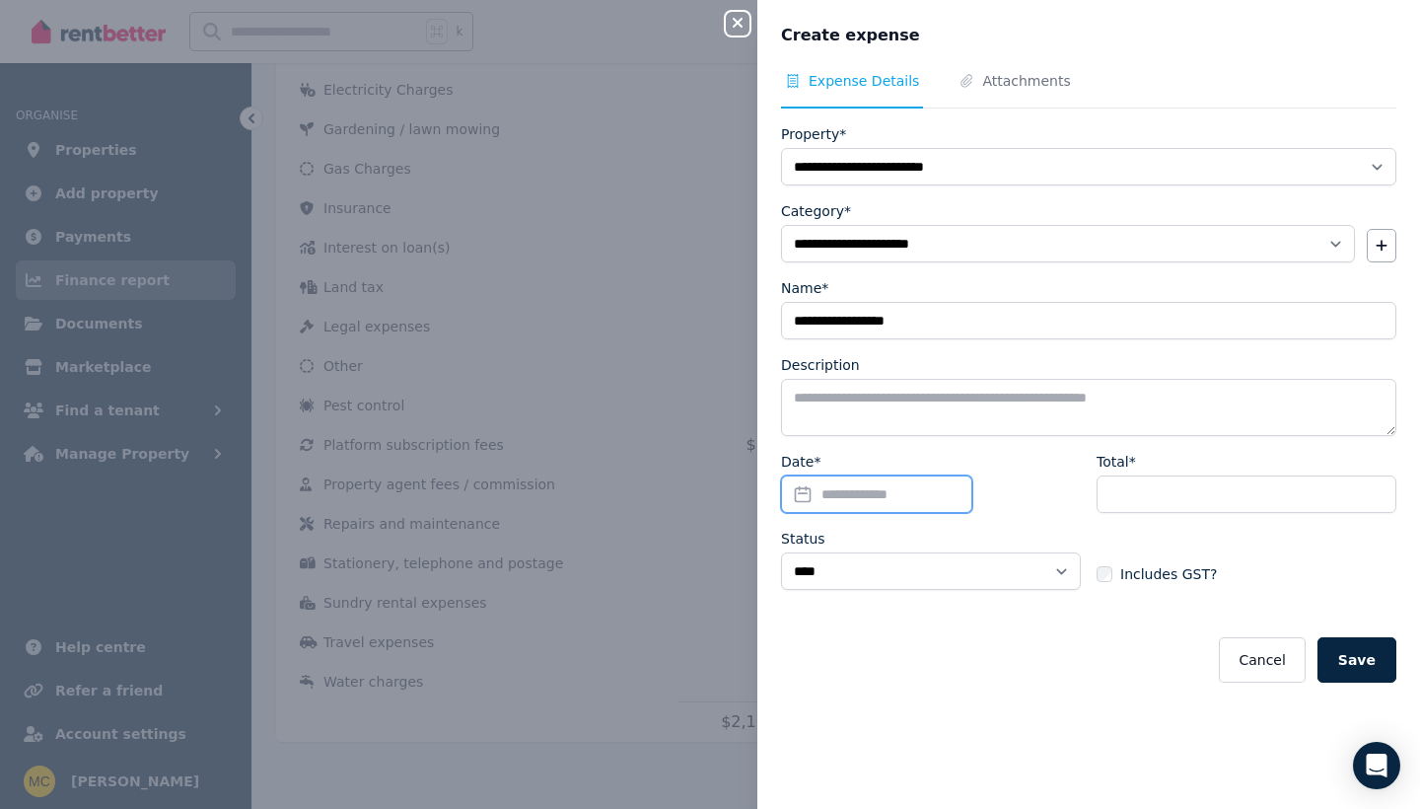
click at [852, 491] on input "Date*" at bounding box center [876, 493] width 191 height 37
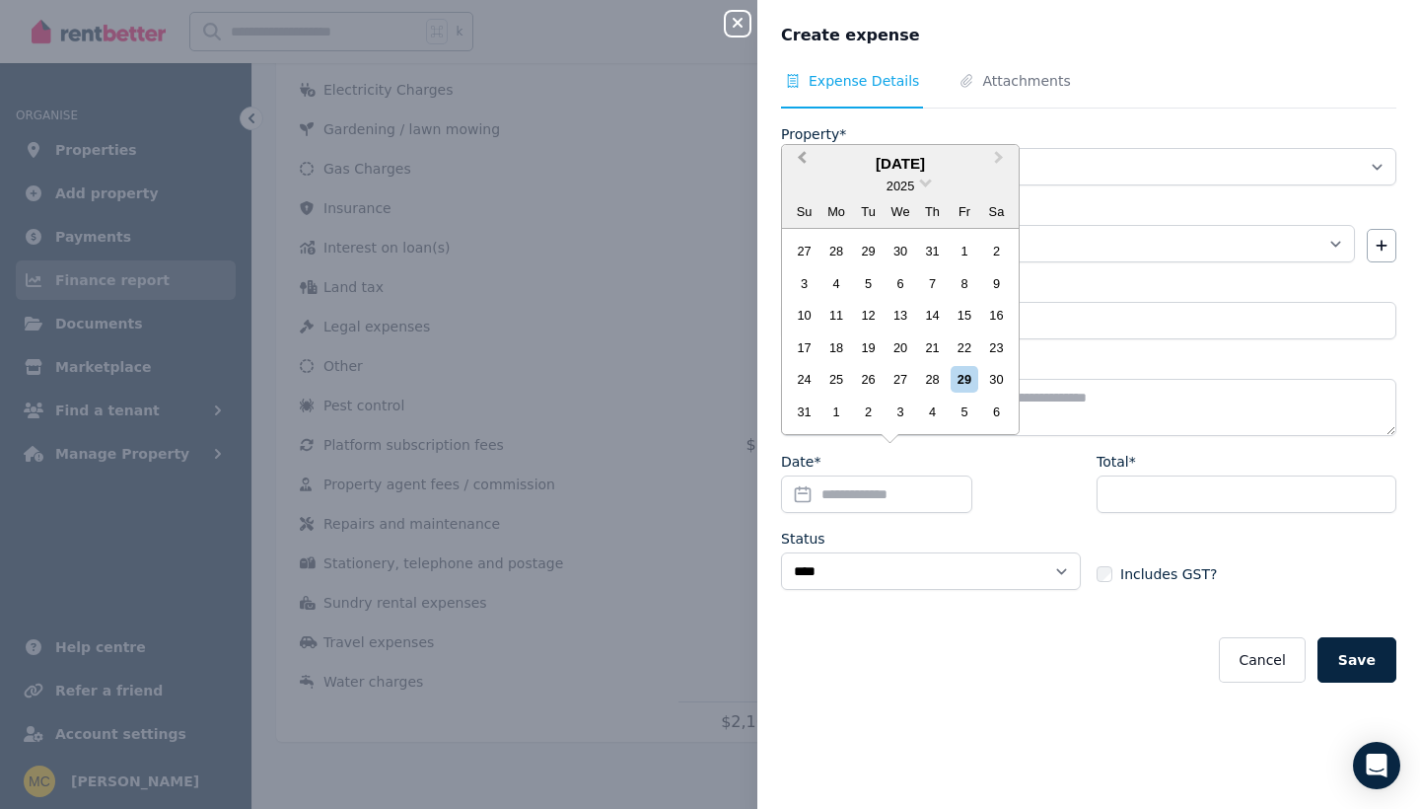
click at [809, 167] on button "Previous Month" at bounding box center [800, 163] width 32 height 32
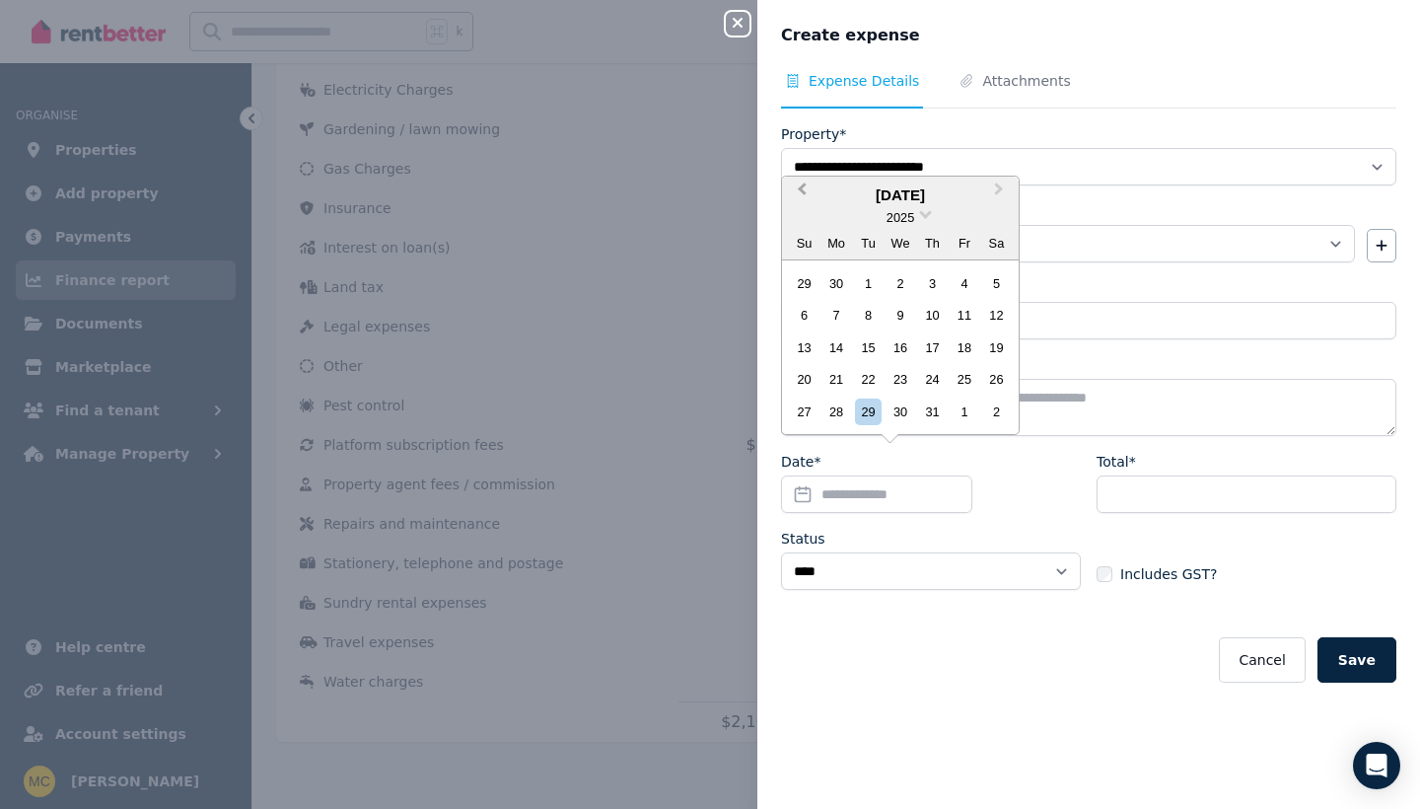
click at [802, 196] on span "Previous Month" at bounding box center [802, 194] width 0 height 30
click at [990, 291] on div "7" at bounding box center [996, 283] width 27 height 27
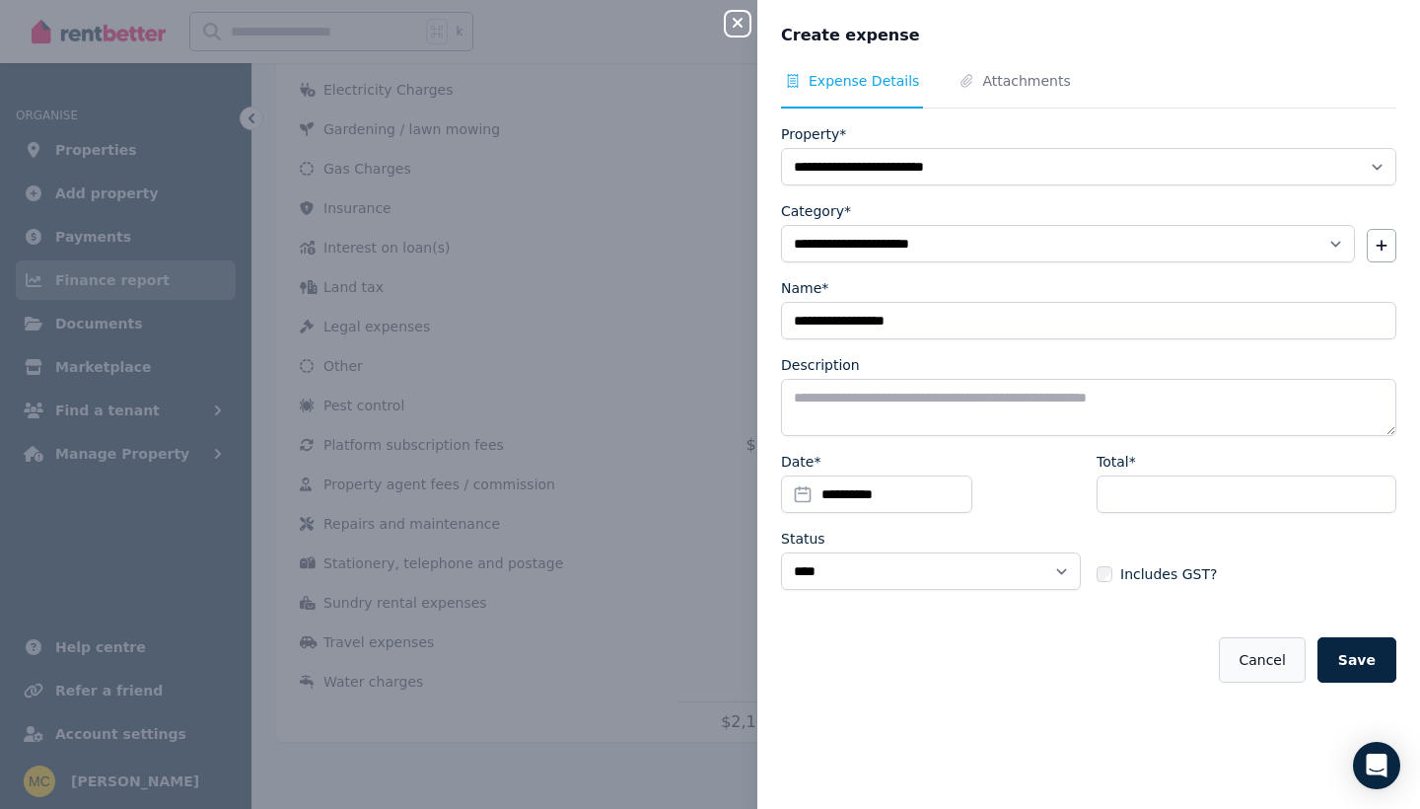
click at [1290, 660] on button "Cancel" at bounding box center [1262, 659] width 86 height 45
select select
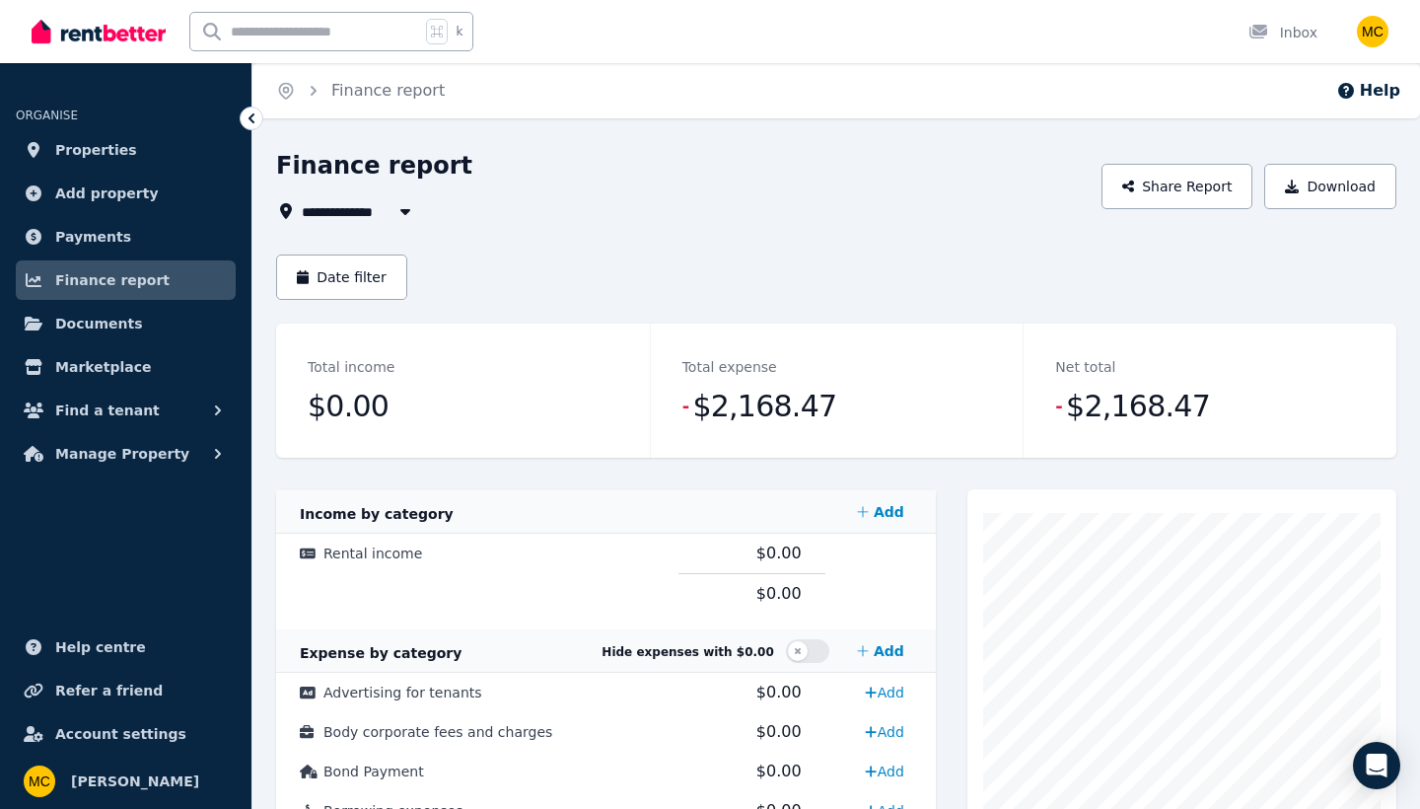
scroll to position [0, 0]
click at [216, 458] on icon "button" at bounding box center [218, 454] width 6 height 10
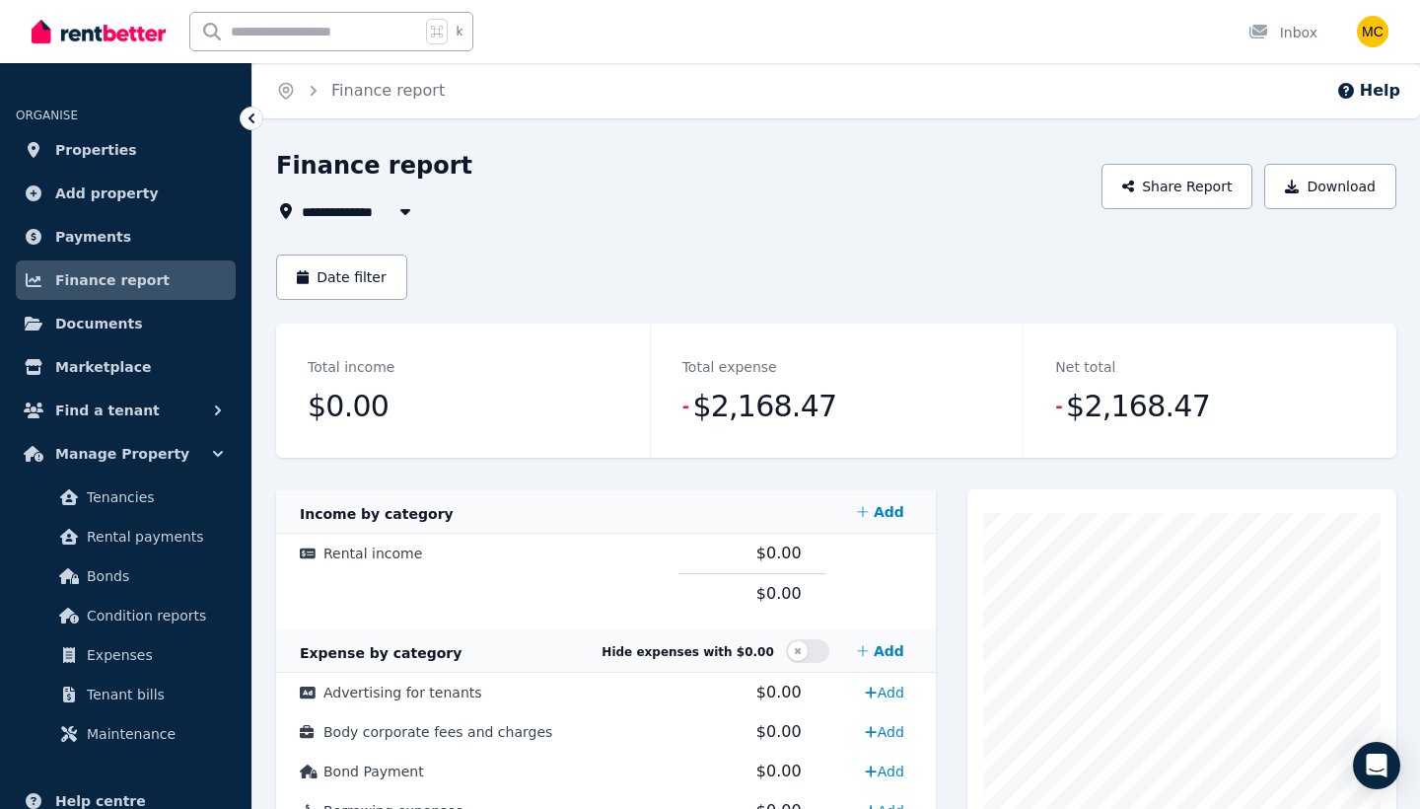
click at [1283, 29] on div "Inbox" at bounding box center [1283, 33] width 69 height 20
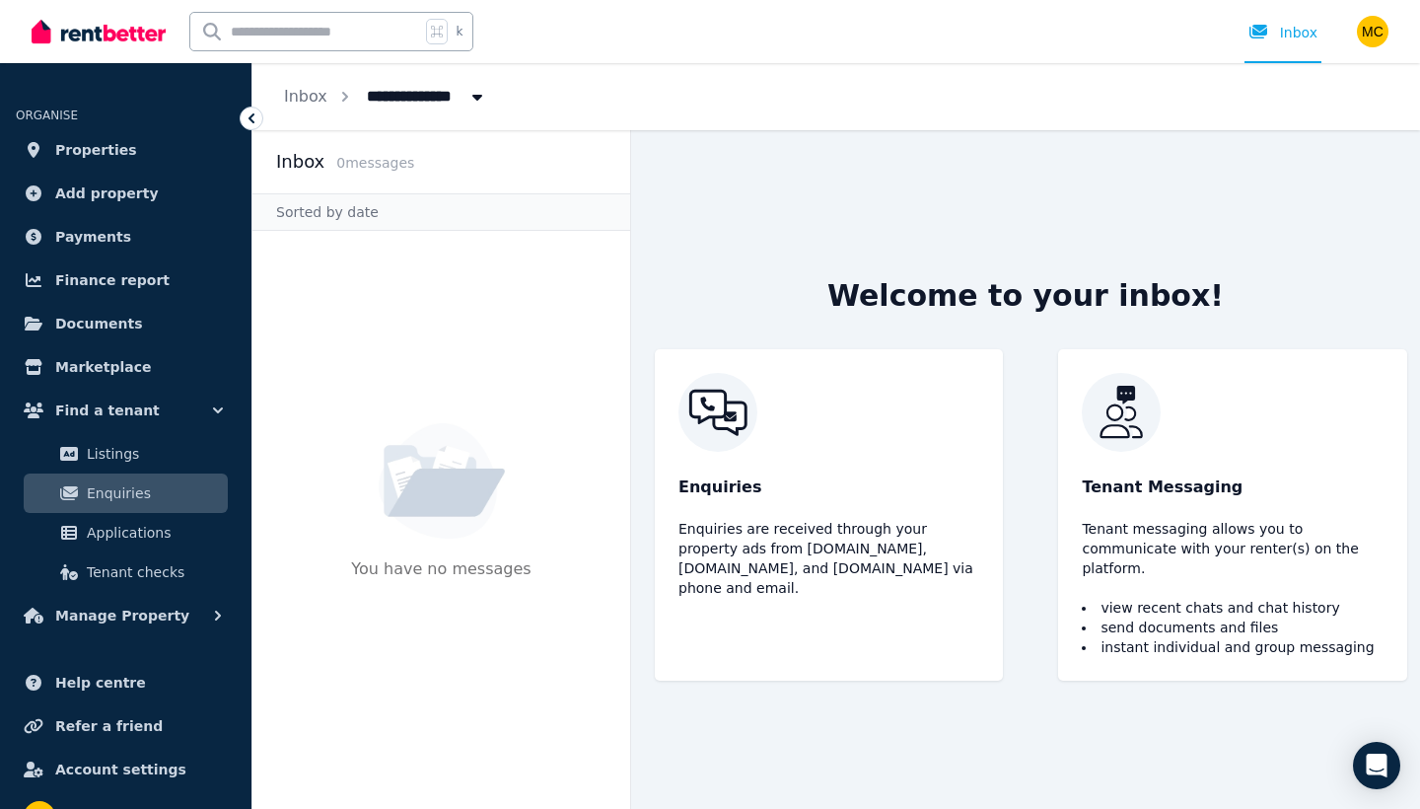
click at [444, 106] on span "All Properties" at bounding box center [432, 95] width 154 height 32
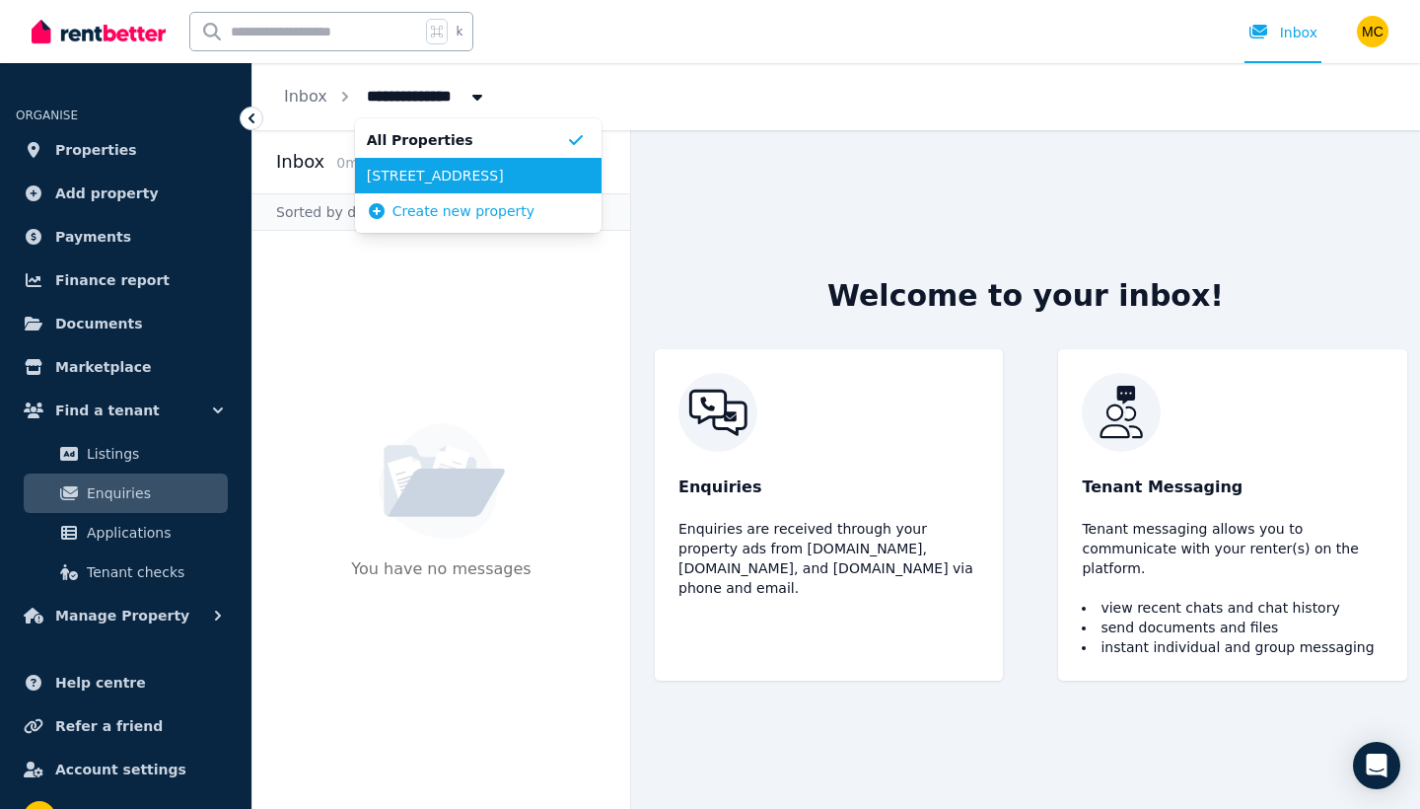
click at [435, 179] on span "[STREET_ADDRESS]" at bounding box center [466, 176] width 199 height 20
type input "**********"
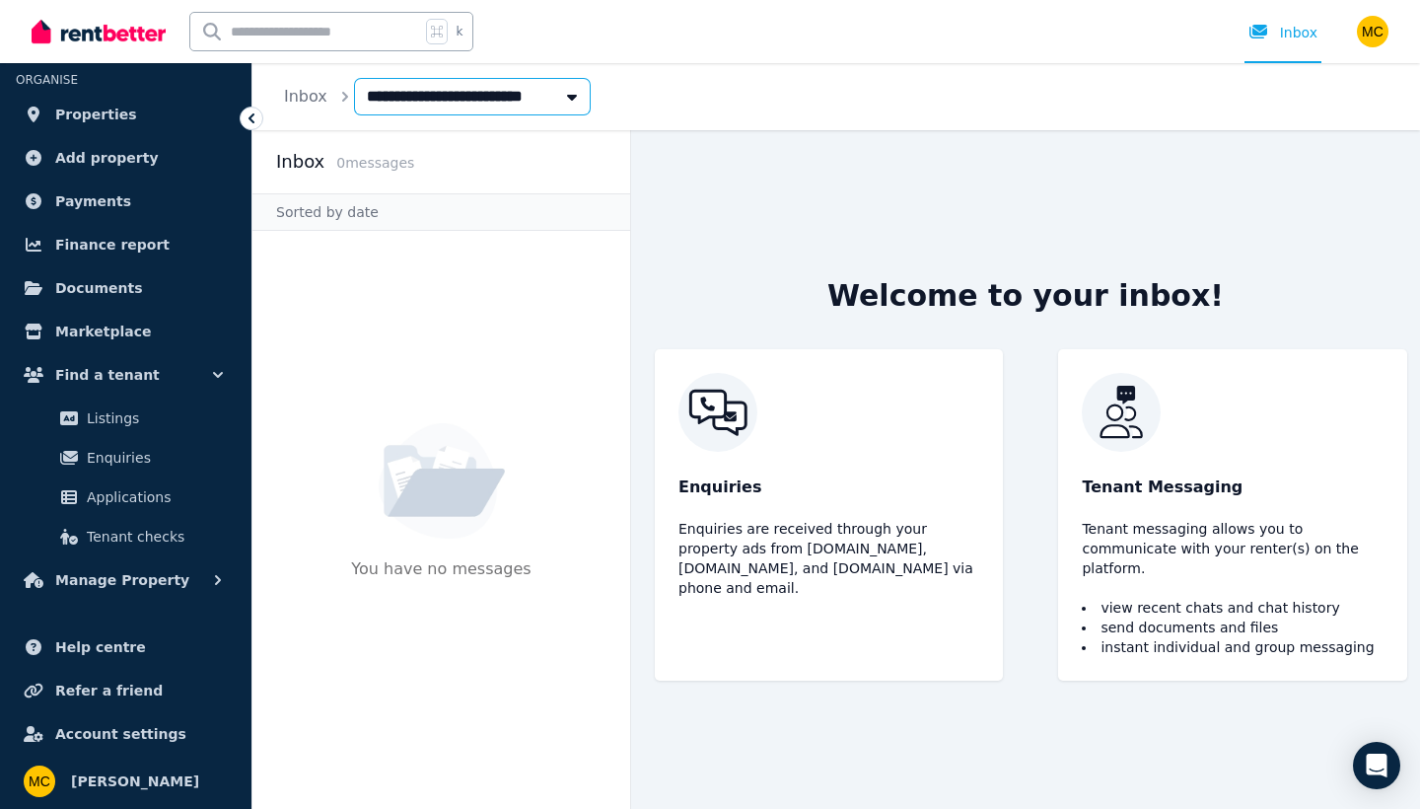
scroll to position [36, 0]
click at [1364, 25] on img "button" at bounding box center [1373, 32] width 32 height 32
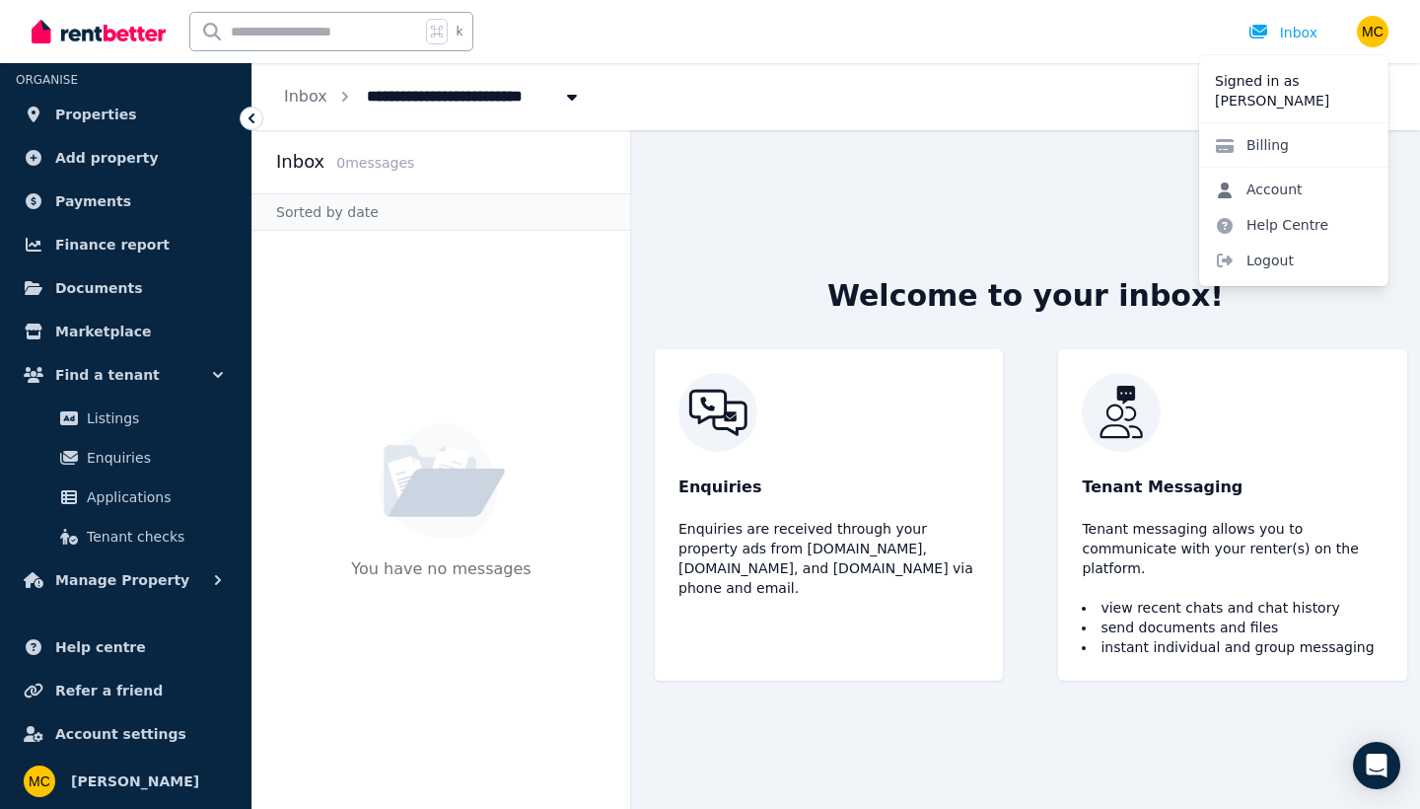
click at [1288, 192] on link "Account" at bounding box center [1258, 190] width 119 height 36
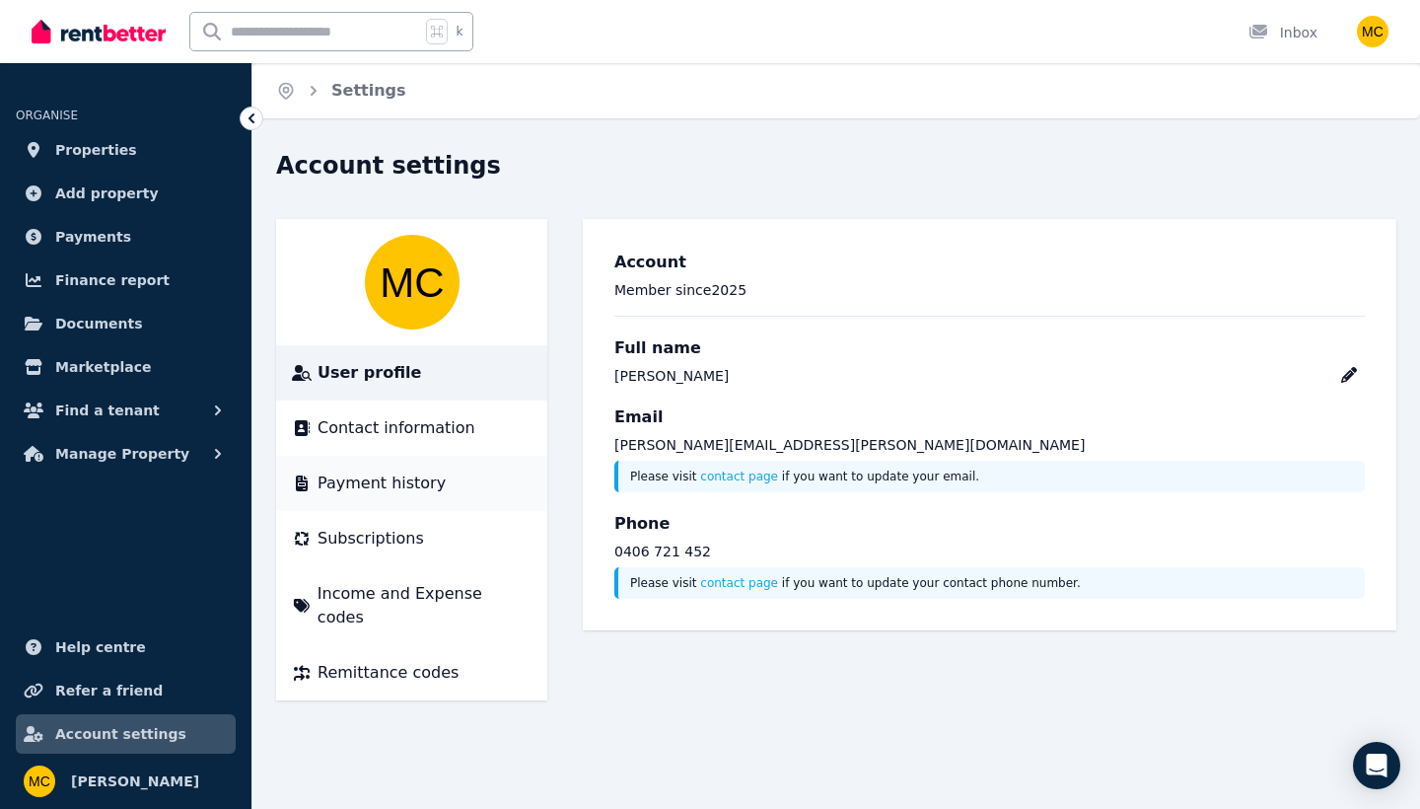
click at [365, 473] on span "Payment history" at bounding box center [382, 483] width 128 height 24
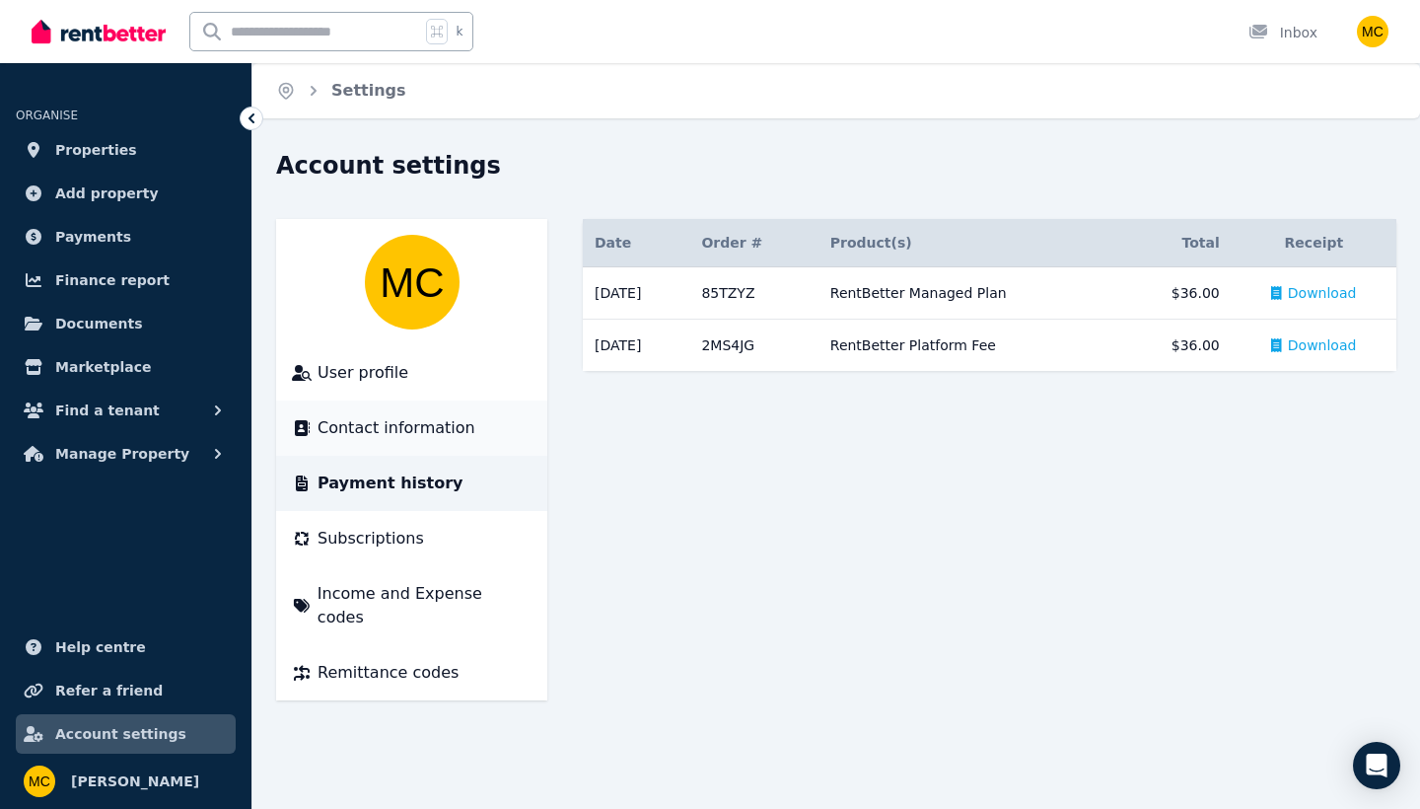
click at [372, 434] on span "Contact information" at bounding box center [397, 428] width 158 height 24
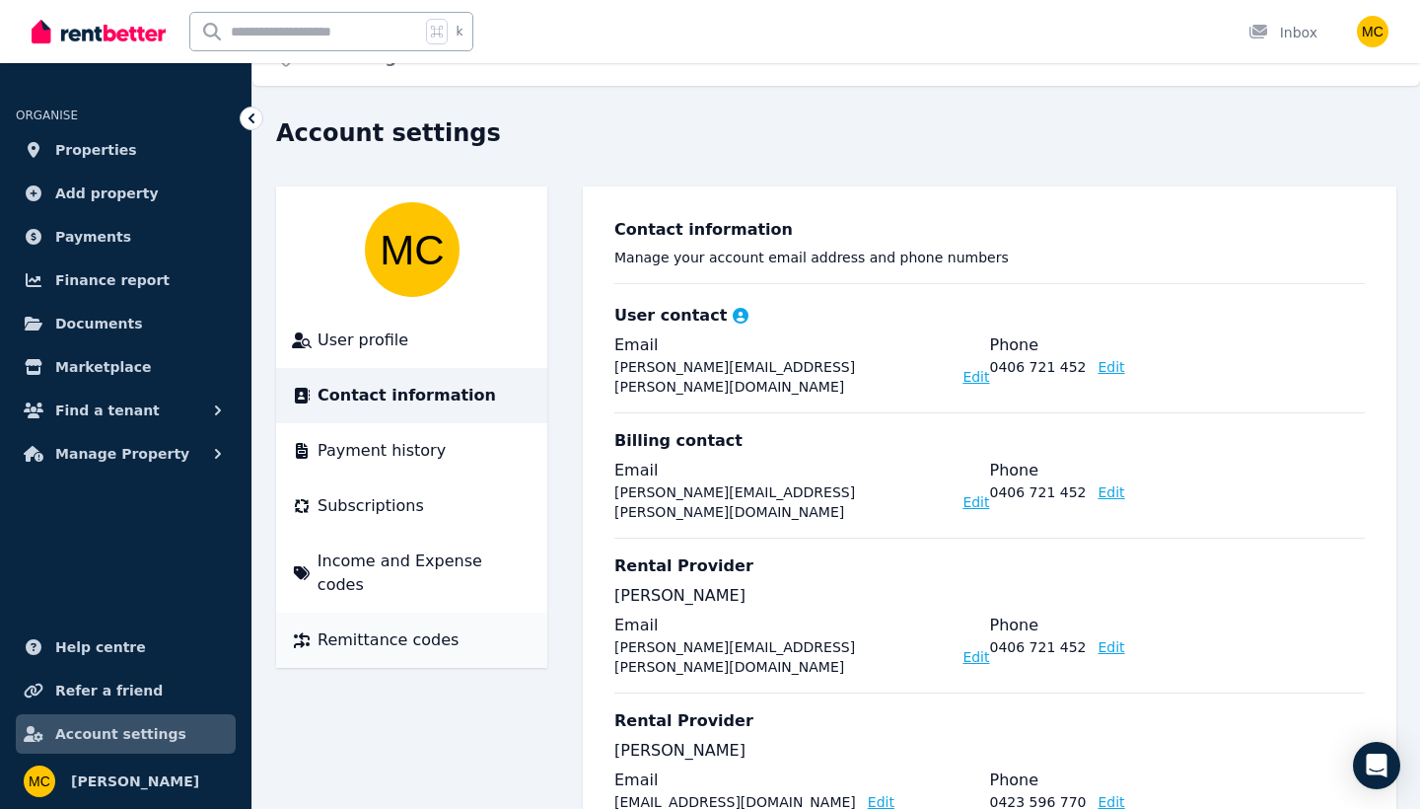
scroll to position [30, 0]
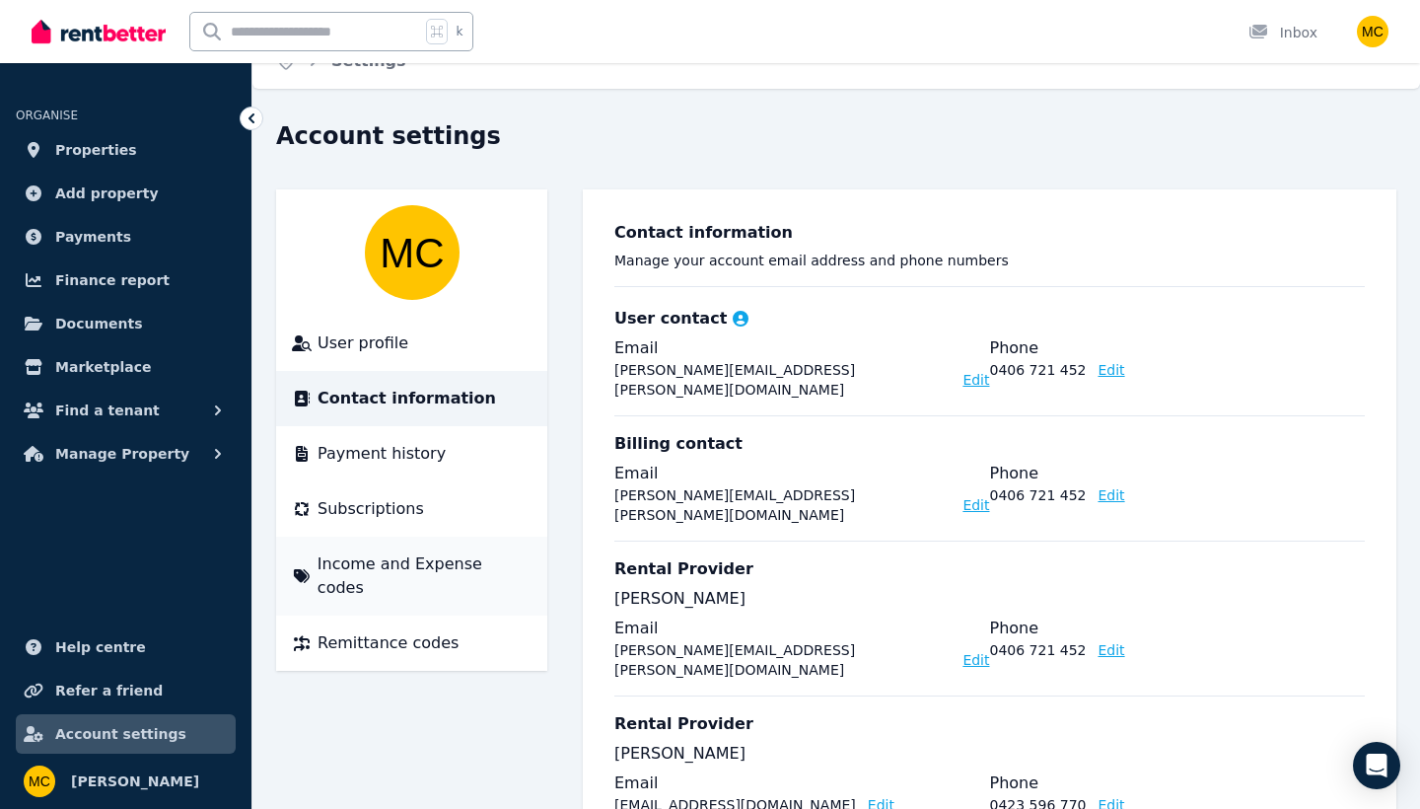
click at [451, 554] on span "Income and Expense codes" at bounding box center [425, 575] width 214 height 47
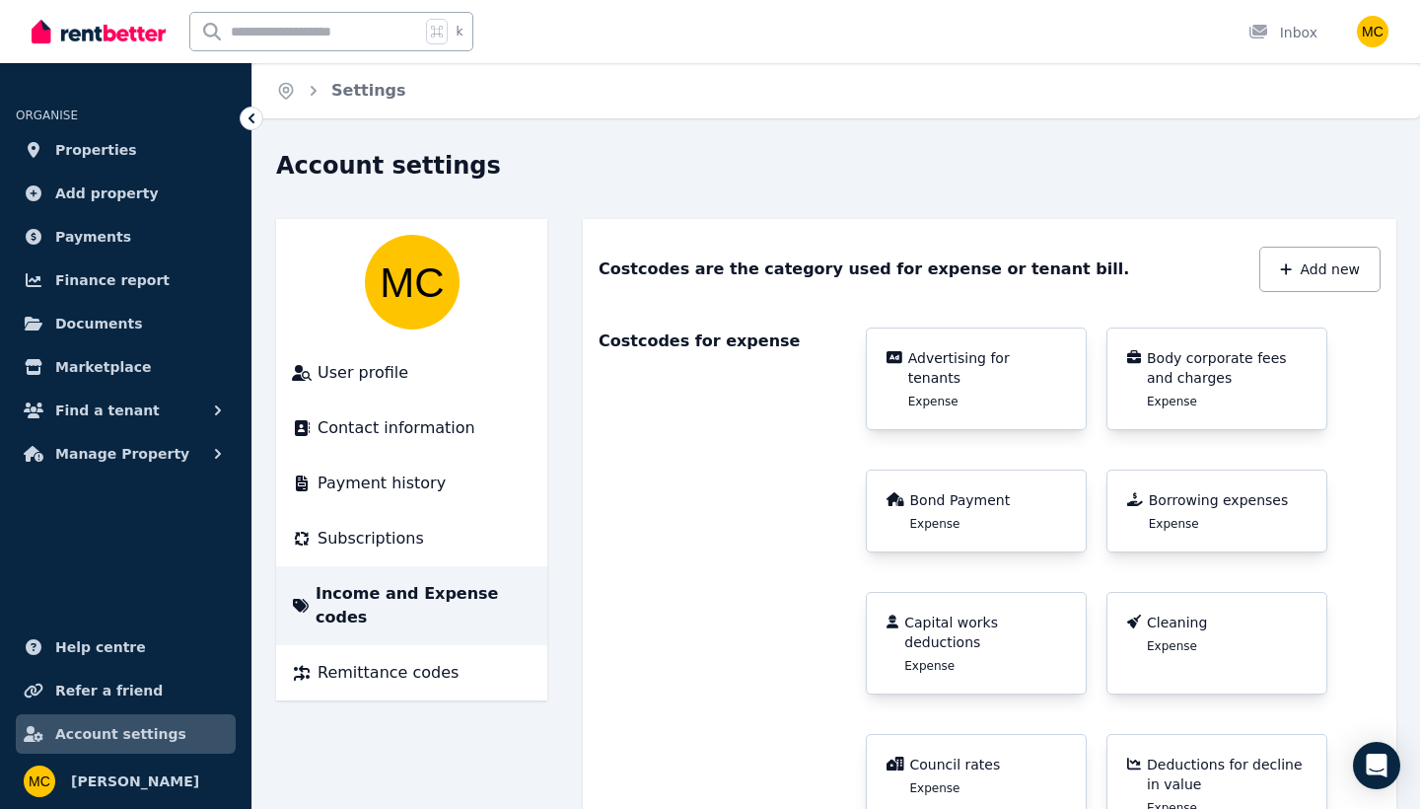
click at [1378, 32] on img "button" at bounding box center [1373, 32] width 32 height 32
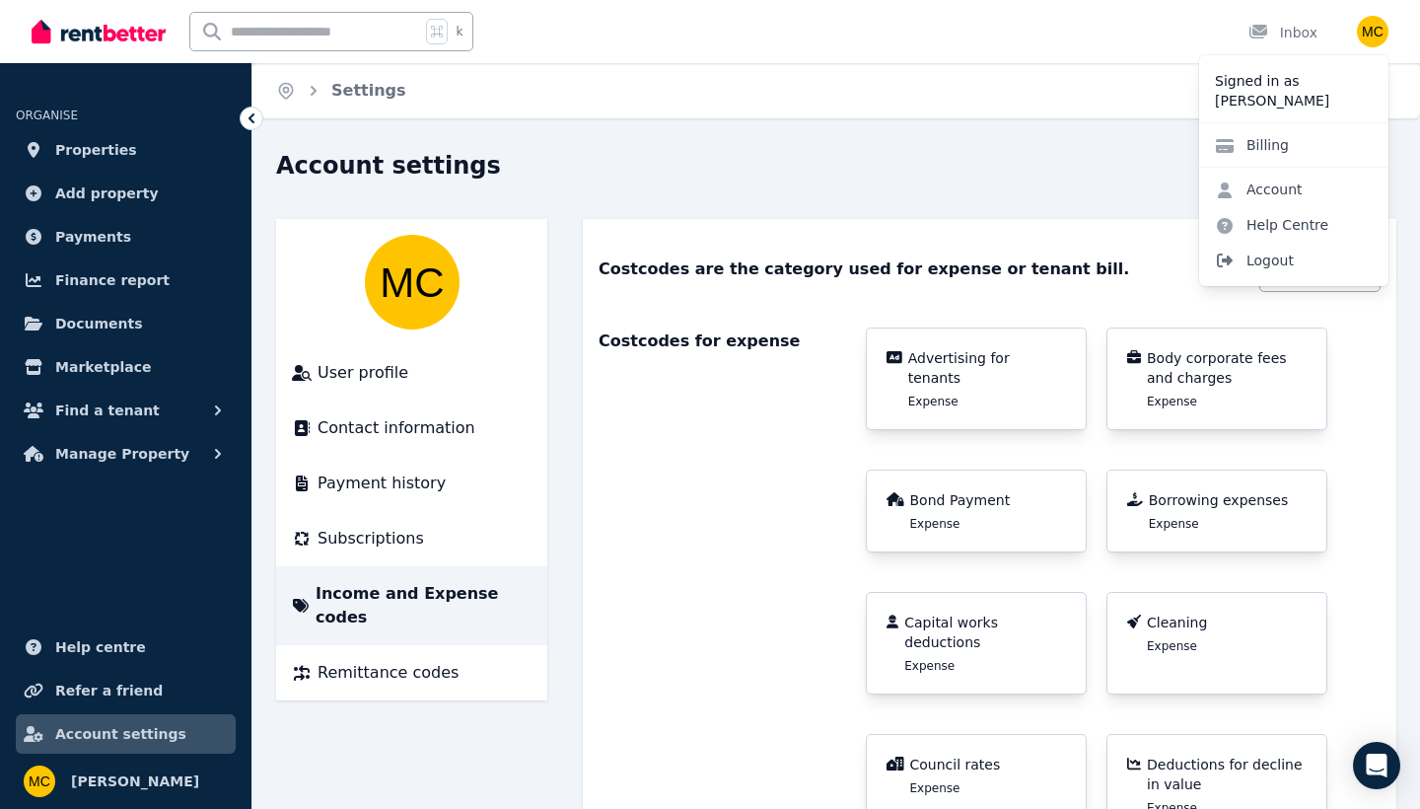
click at [1286, 252] on span "Logout" at bounding box center [1293, 261] width 189 height 36
